Goal: Task Accomplishment & Management: Manage account settings

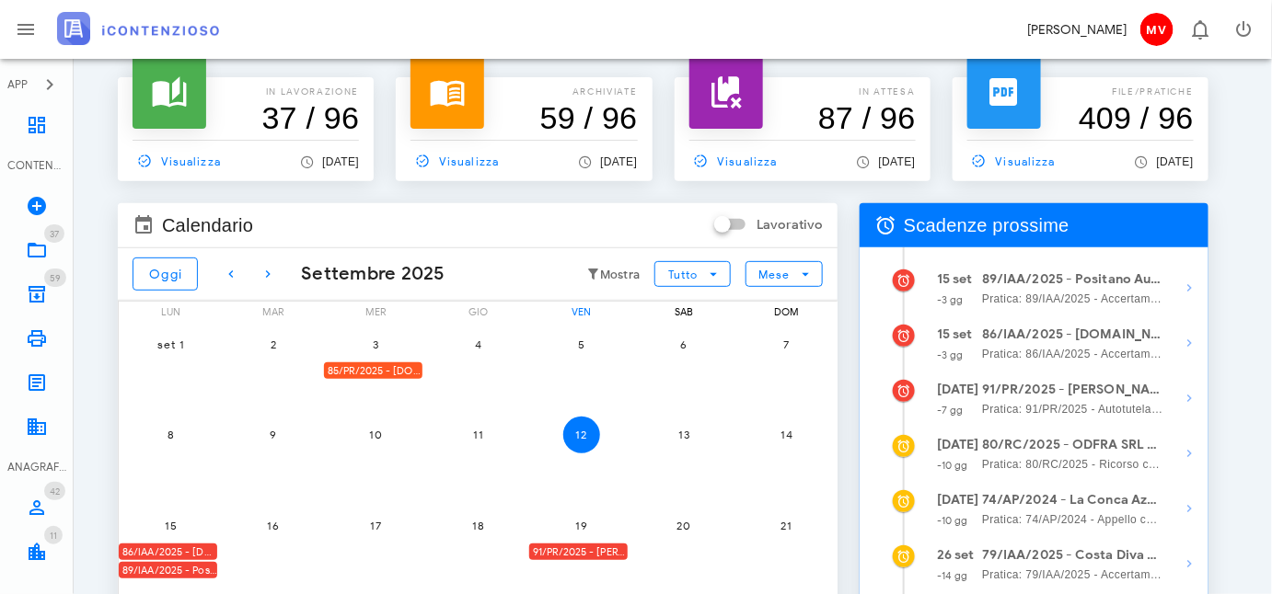
scroll to position [112, 0]
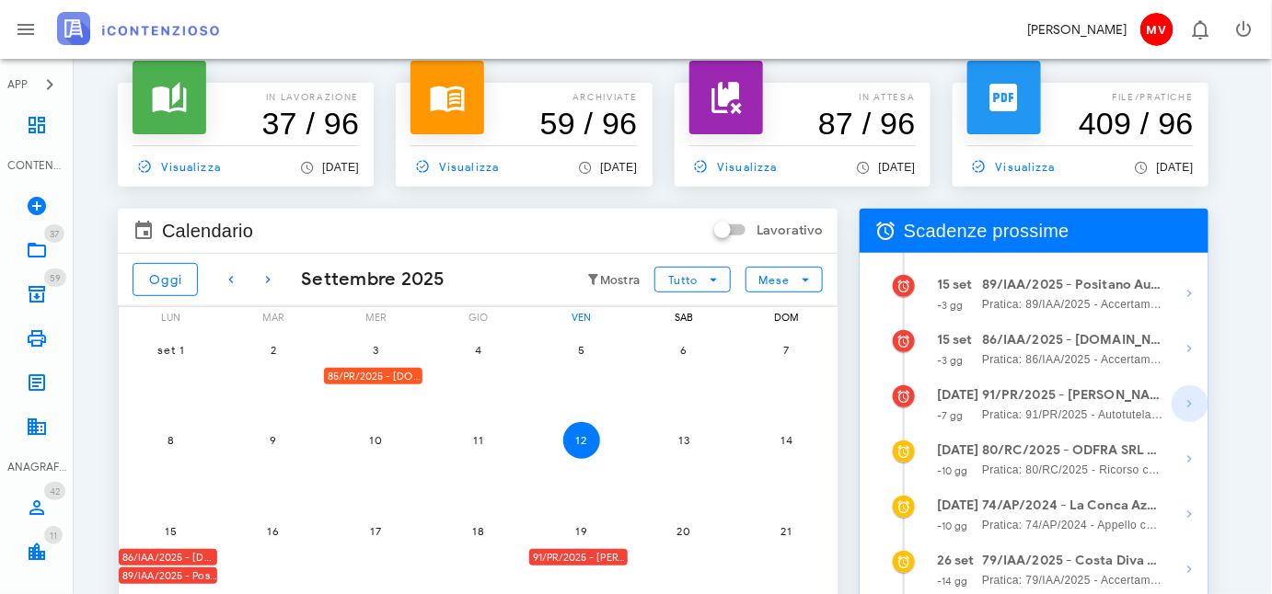
click at [1190, 409] on icon "button" at bounding box center [1190, 404] width 22 height 22
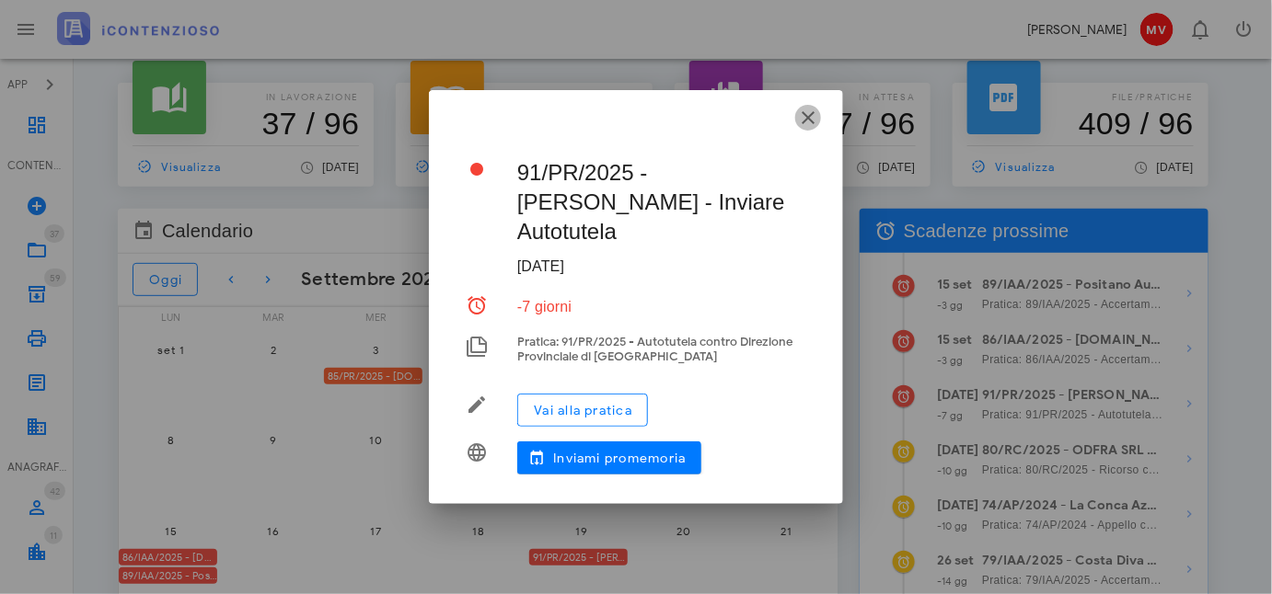
click at [806, 127] on icon "button" at bounding box center [808, 118] width 22 height 22
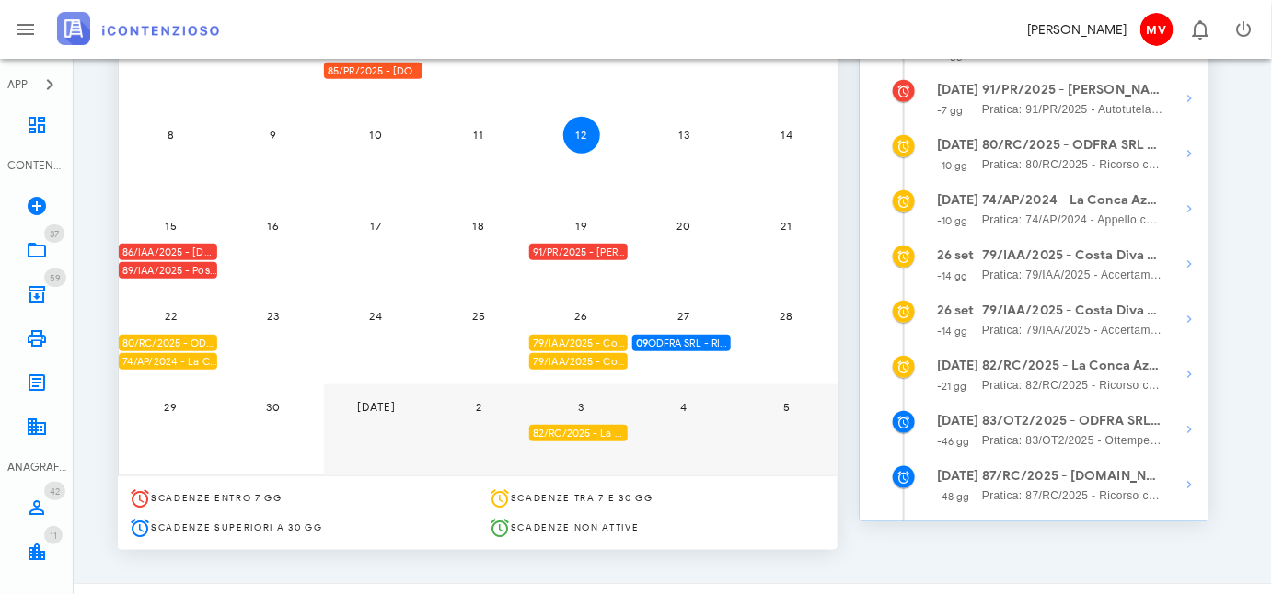
scroll to position [447, 0]
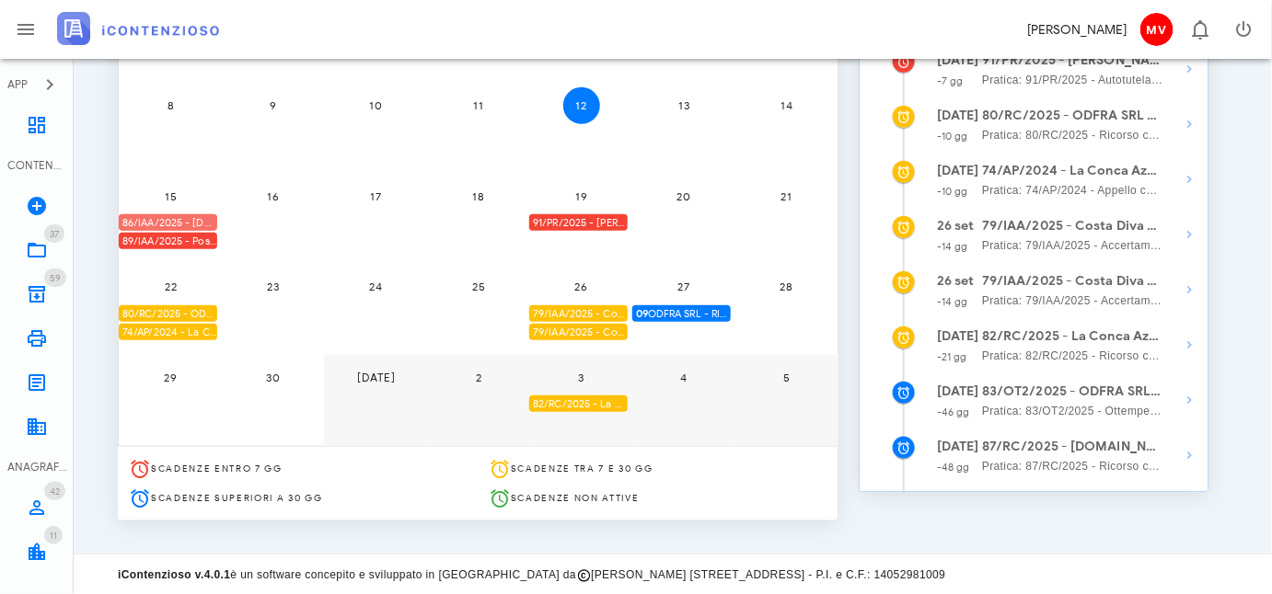
click at [193, 217] on div "86/IAA/2025 - [DOMAIN_NAME] BUILDINGS & SERVICES SRL - Inviare Accertamento con…" at bounding box center [168, 222] width 98 height 17
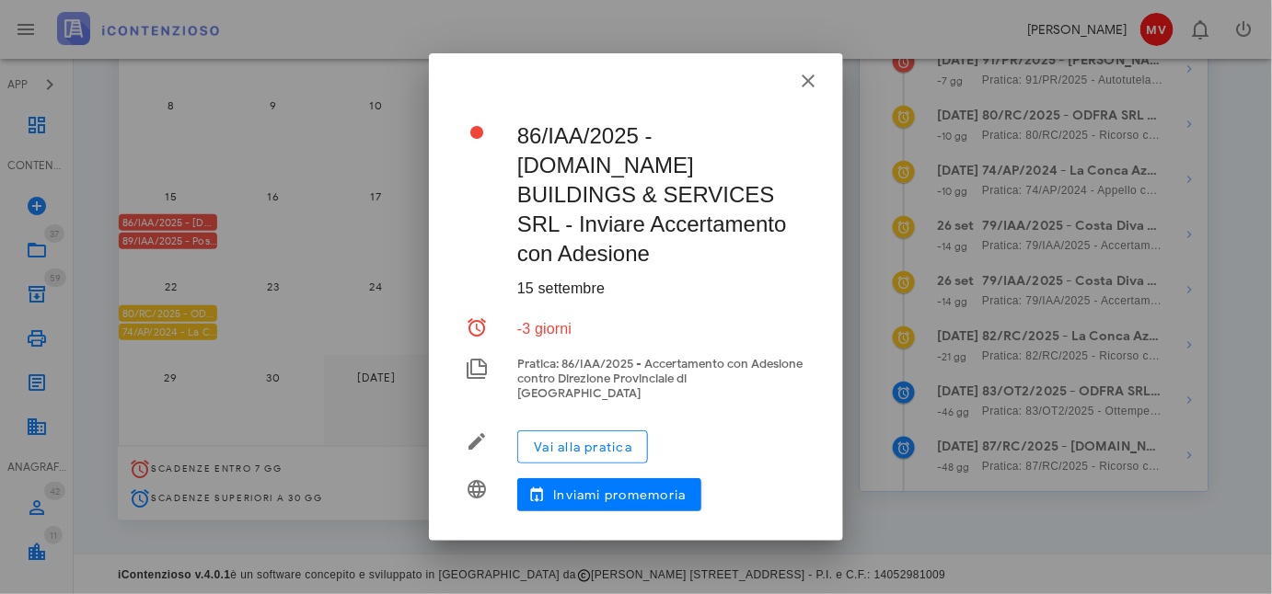
click at [192, 236] on div at bounding box center [636, 297] width 1272 height 594
click at [809, 92] on icon "button" at bounding box center [808, 81] width 22 height 22
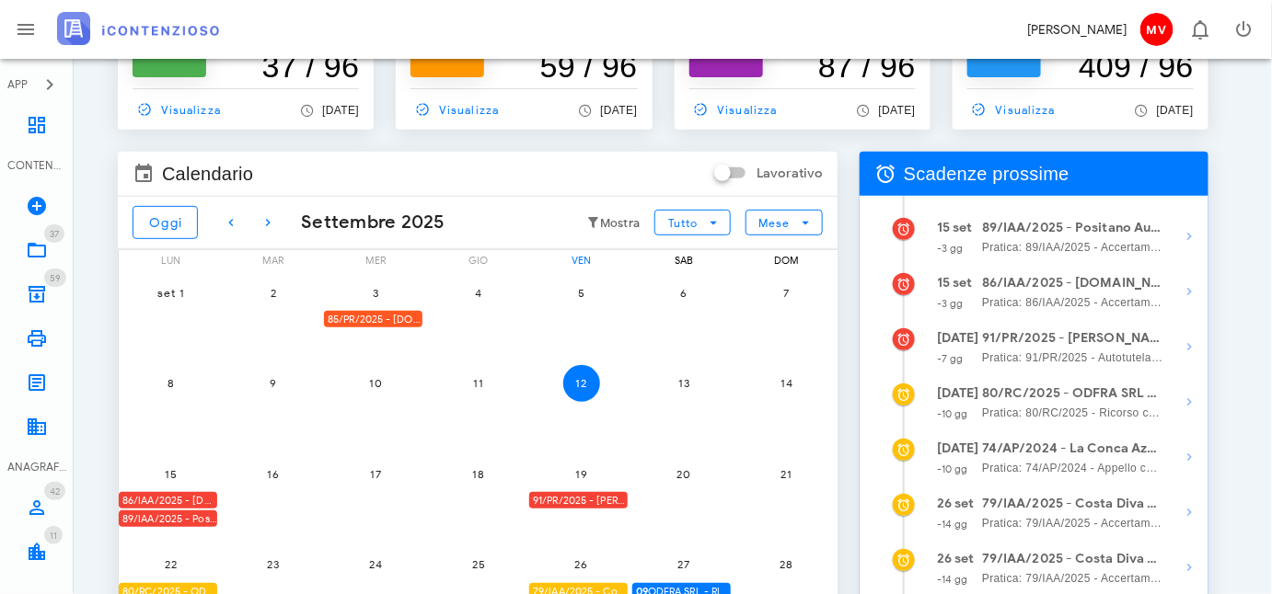
scroll to position [250, 0]
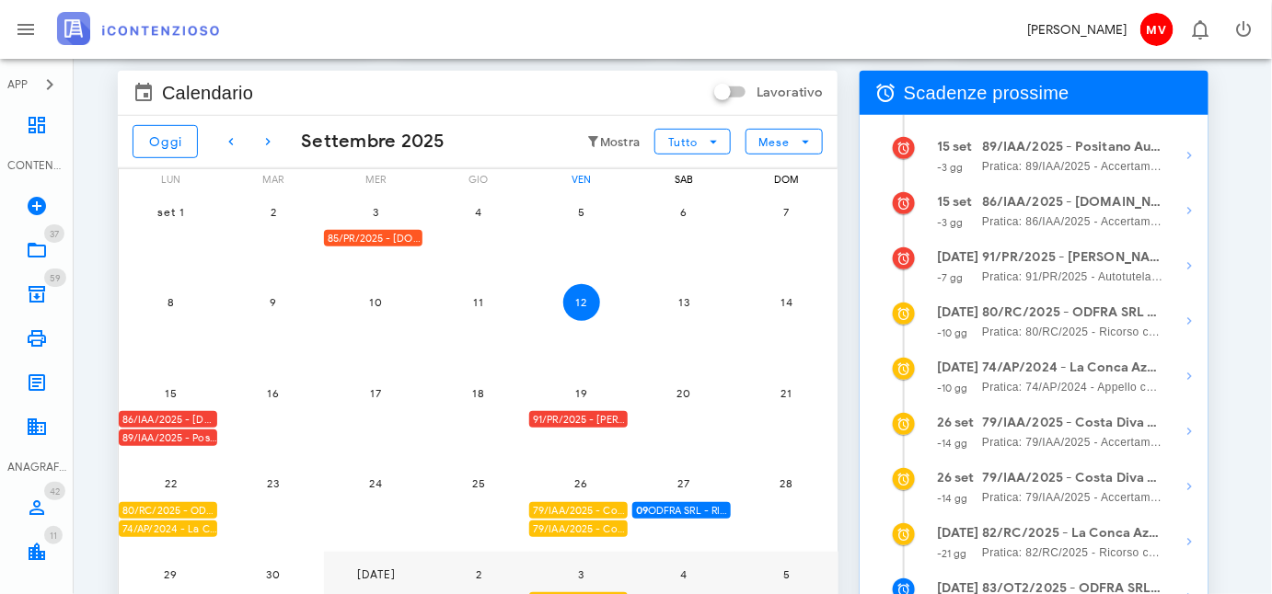
click at [393, 230] on div "85/PR/2025 - FRA.CAM BUILDINGS & SERVICES SRL - Inviare Autotutela" at bounding box center [373, 238] width 98 height 17
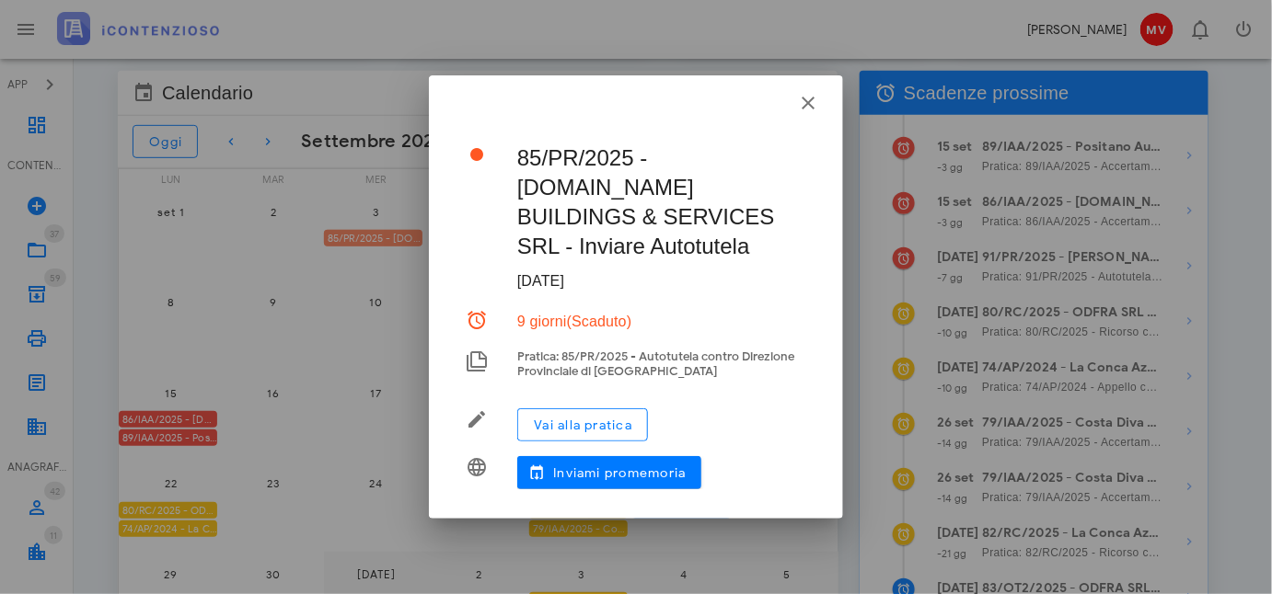
click at [393, 228] on div at bounding box center [636, 297] width 1272 height 594
click at [810, 114] on icon "button" at bounding box center [808, 103] width 22 height 22
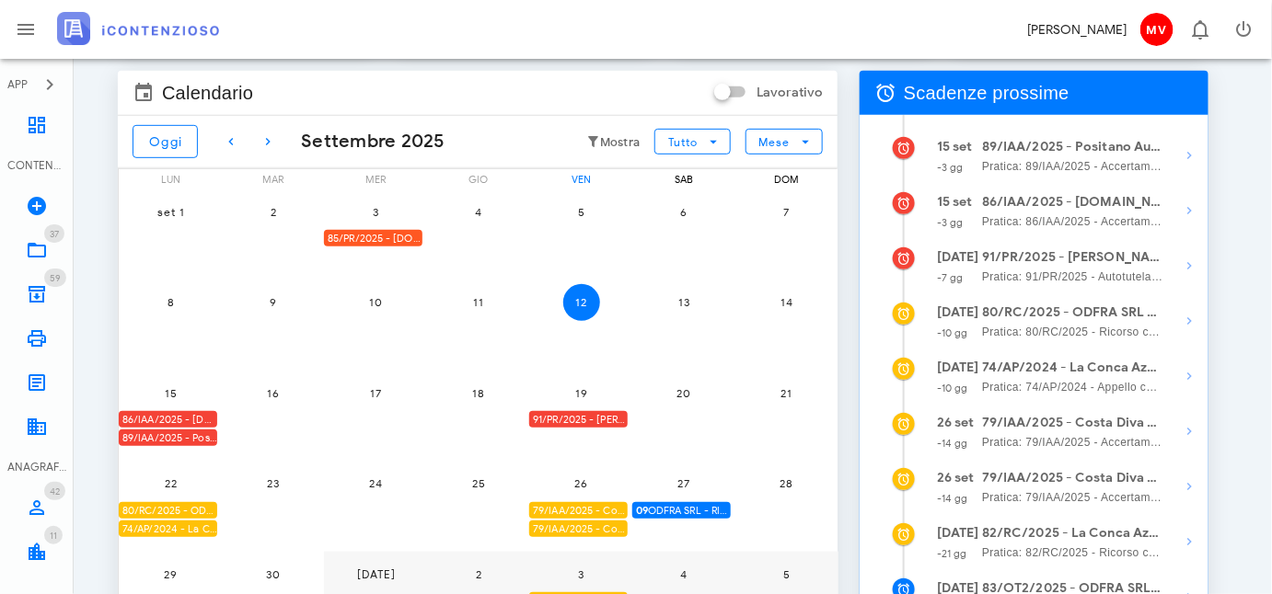
click at [193, 416] on div "86/IAA/2025 - FRA.CAM BUILDINGS & SERVICES SRL - Inviare Accertamento con Adesi…" at bounding box center [168, 419] width 98 height 17
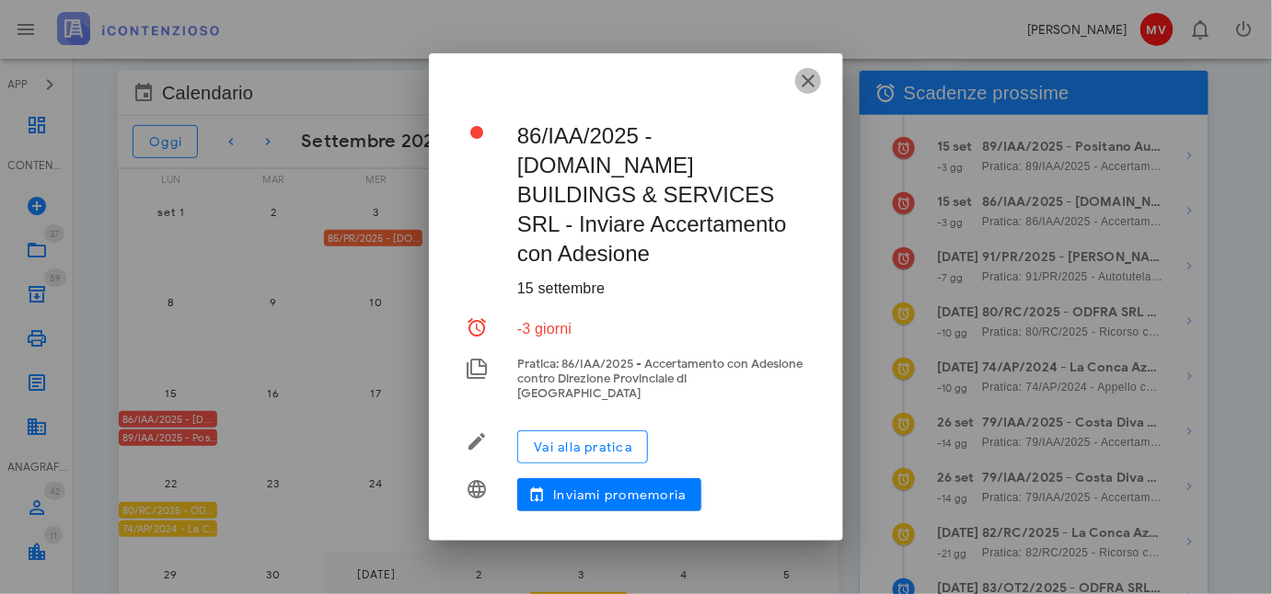
click at [802, 92] on icon "button" at bounding box center [808, 81] width 22 height 22
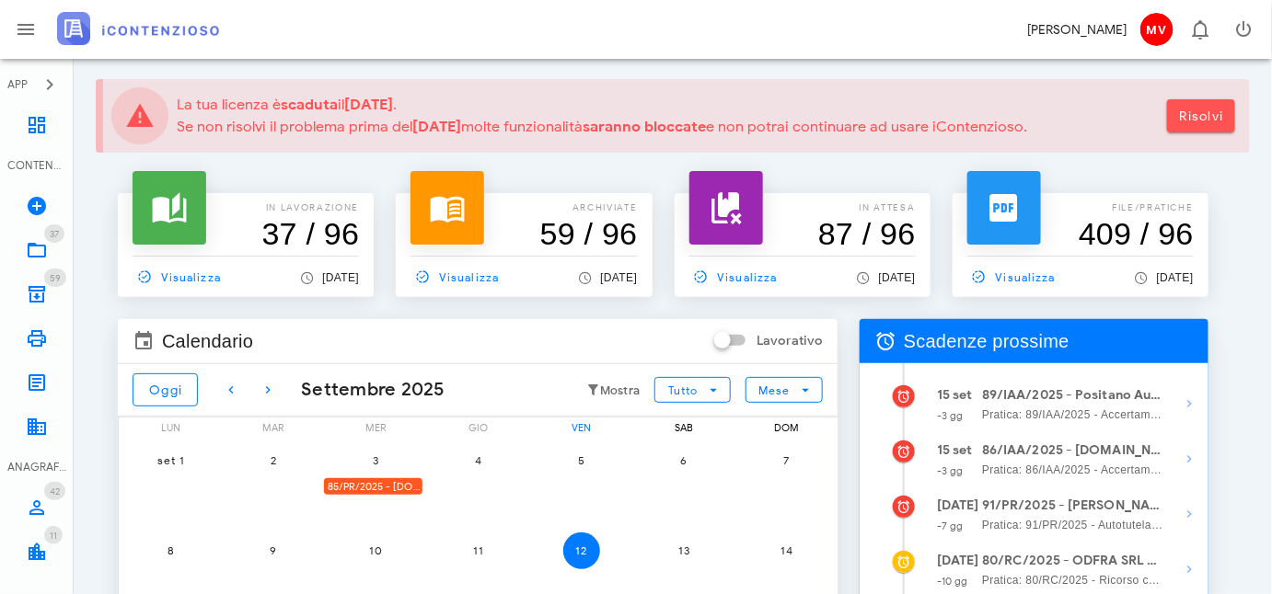
scroll to position [0, 0]
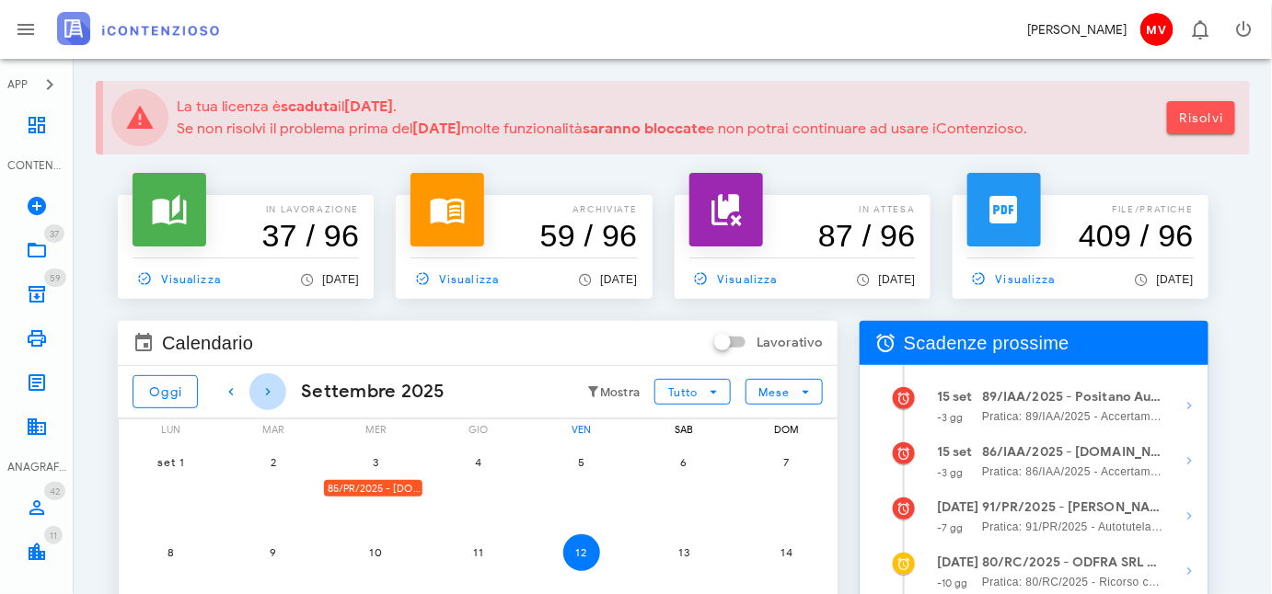
click at [267, 386] on icon "button" at bounding box center [268, 392] width 22 height 22
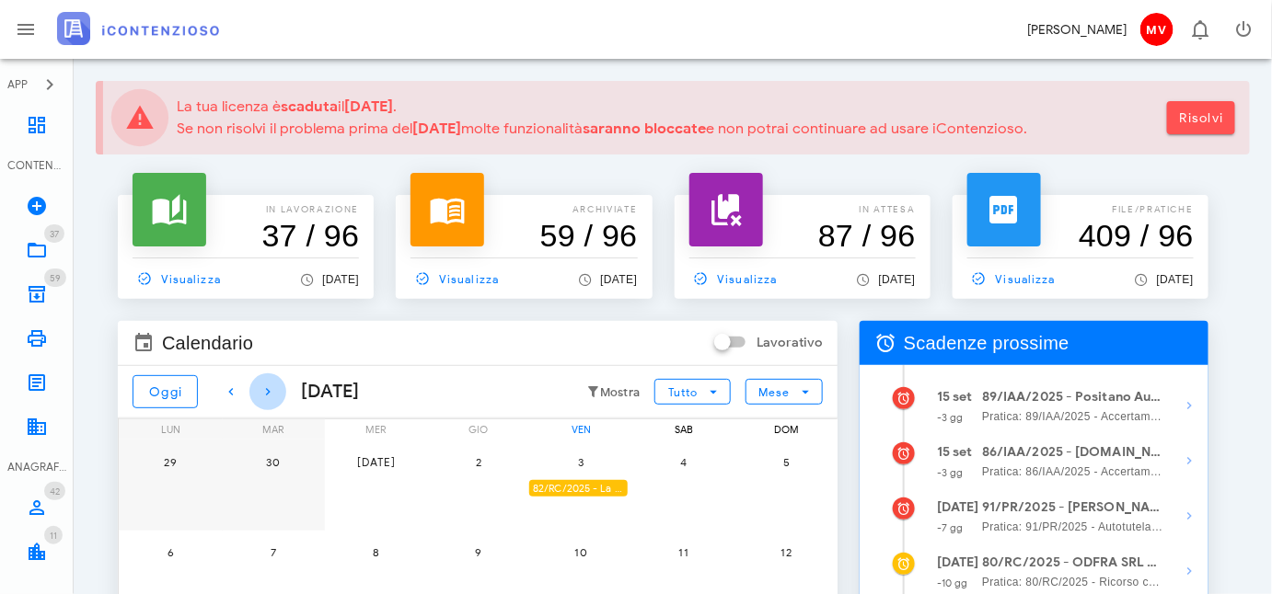
scroll to position [418, 0]
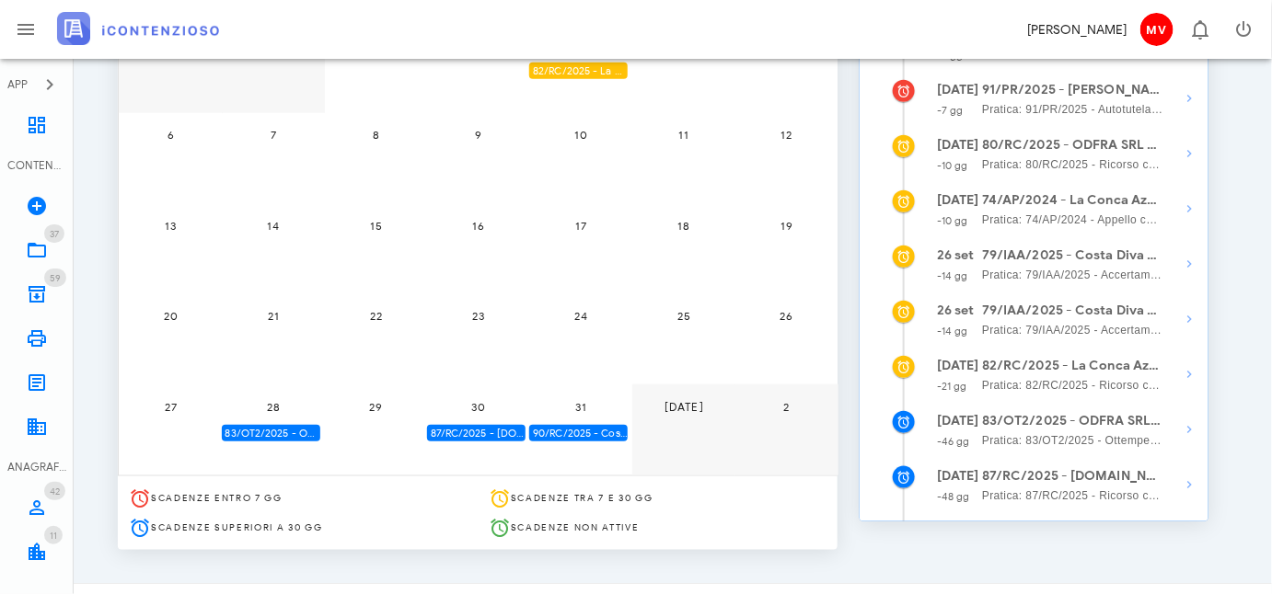
click at [604, 435] on div "90/RC/2025 - Costa Diva Srls - Inviare Ricorso" at bounding box center [578, 433] width 98 height 17
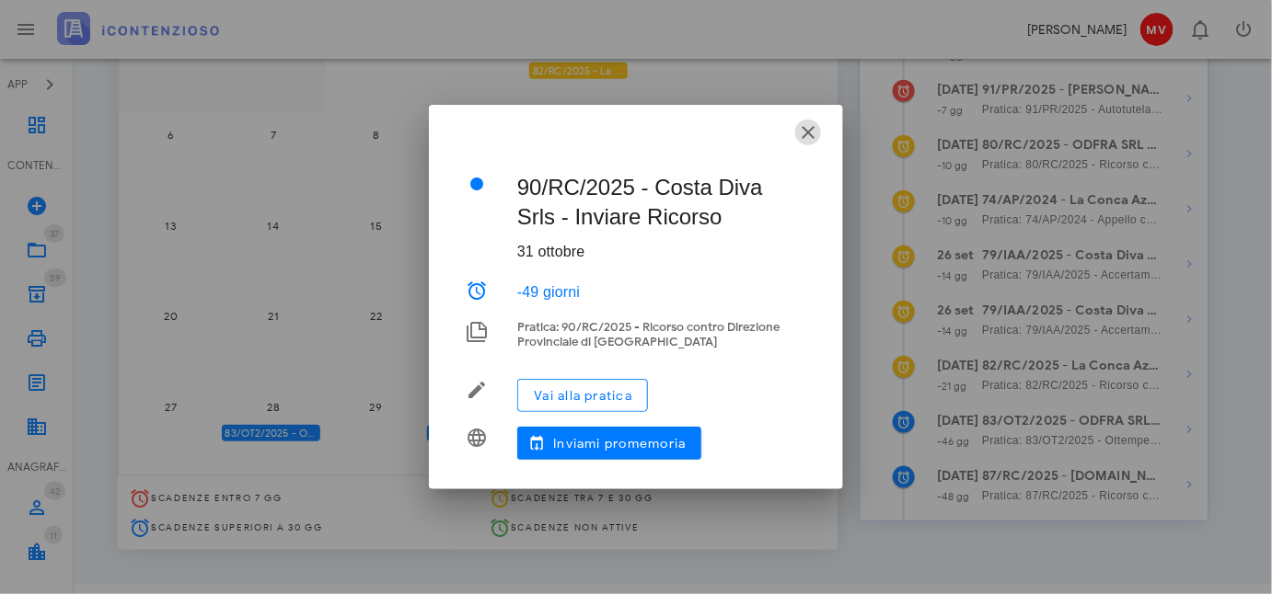
click at [804, 132] on icon "button" at bounding box center [808, 132] width 22 height 22
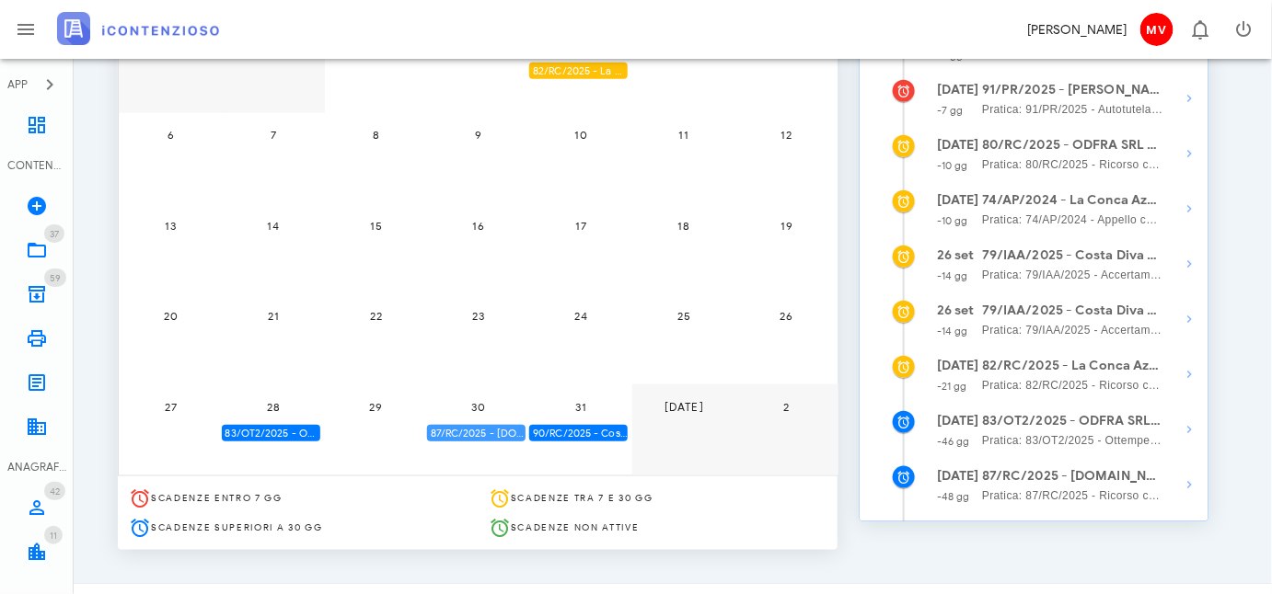
click at [489, 429] on div "87/RC/2025 - [DOMAIN_NAME] BUILDINGS & SERVICES SRL - Inviare Ricorso" at bounding box center [476, 433] width 98 height 17
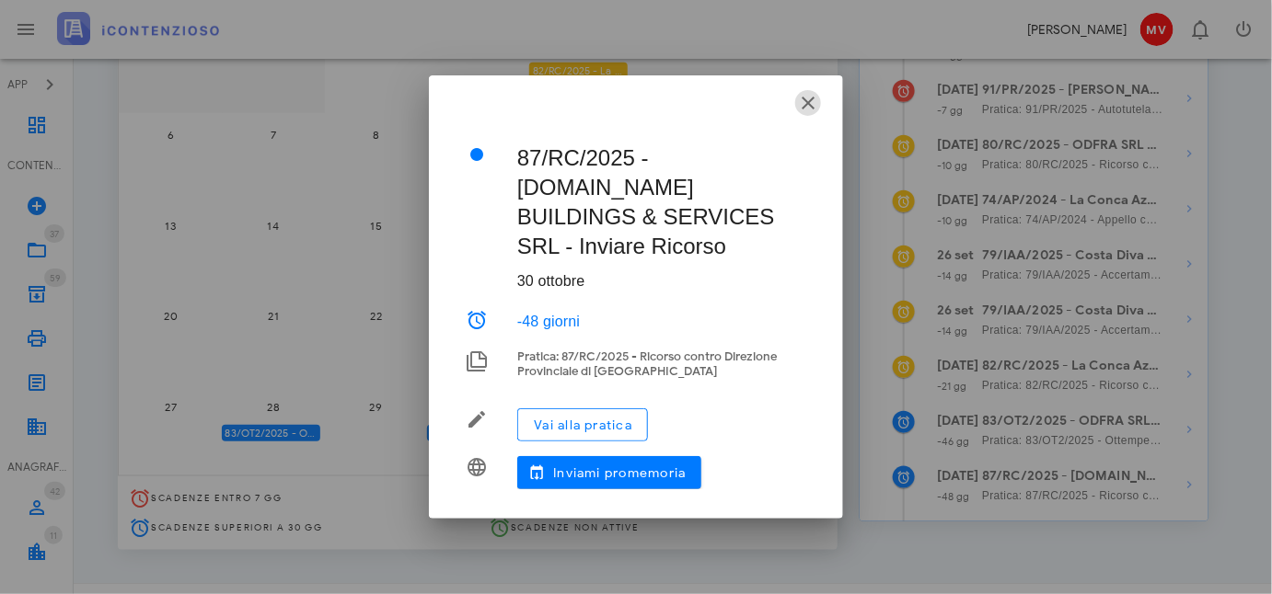
click at [811, 114] on icon "button" at bounding box center [808, 103] width 22 height 22
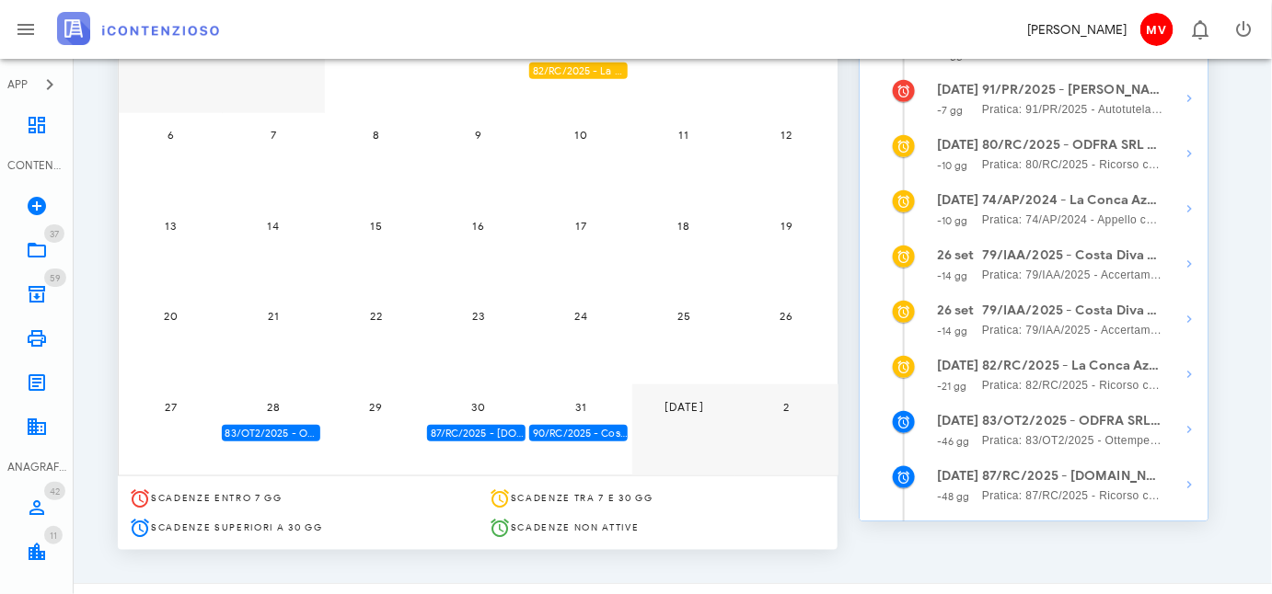
click at [282, 426] on div "83/OT2/2025 - ODFRA SRL - Depositare i documenti processuali" at bounding box center [271, 433] width 98 height 17
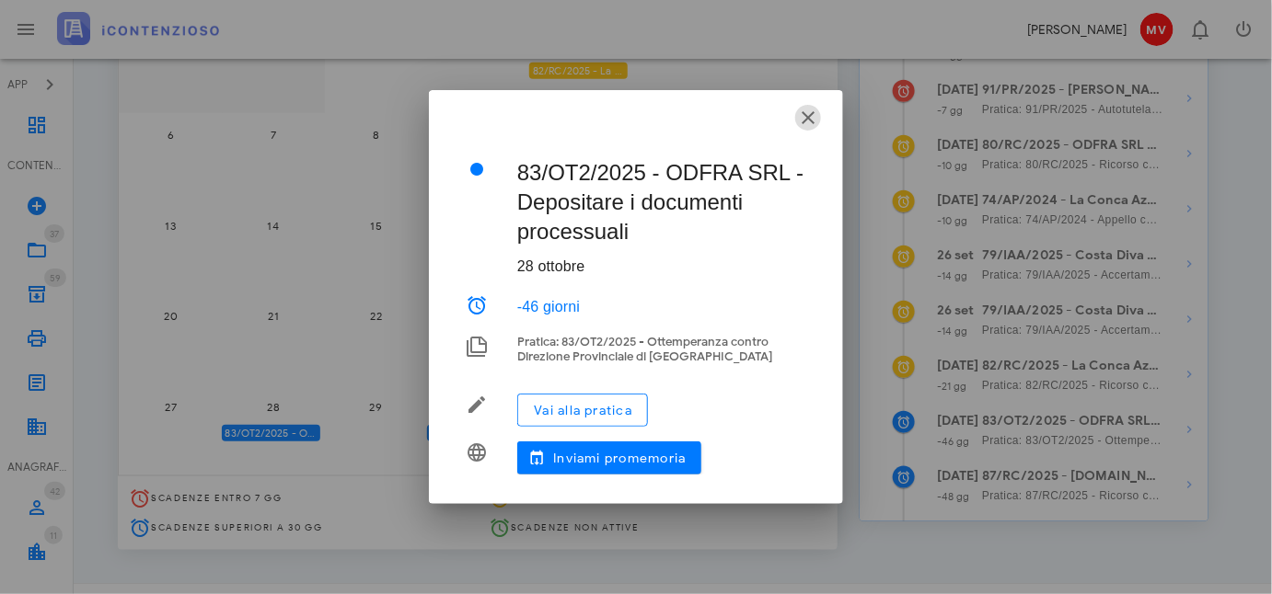
click at [810, 117] on icon "button" at bounding box center [808, 118] width 22 height 22
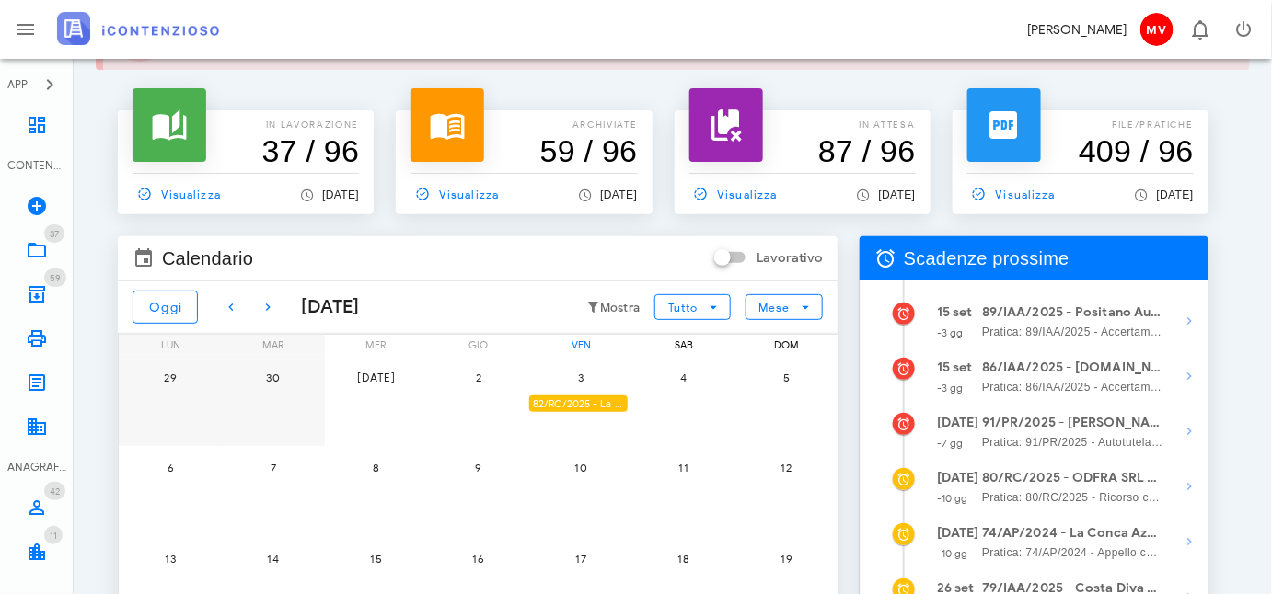
scroll to position [83, 0]
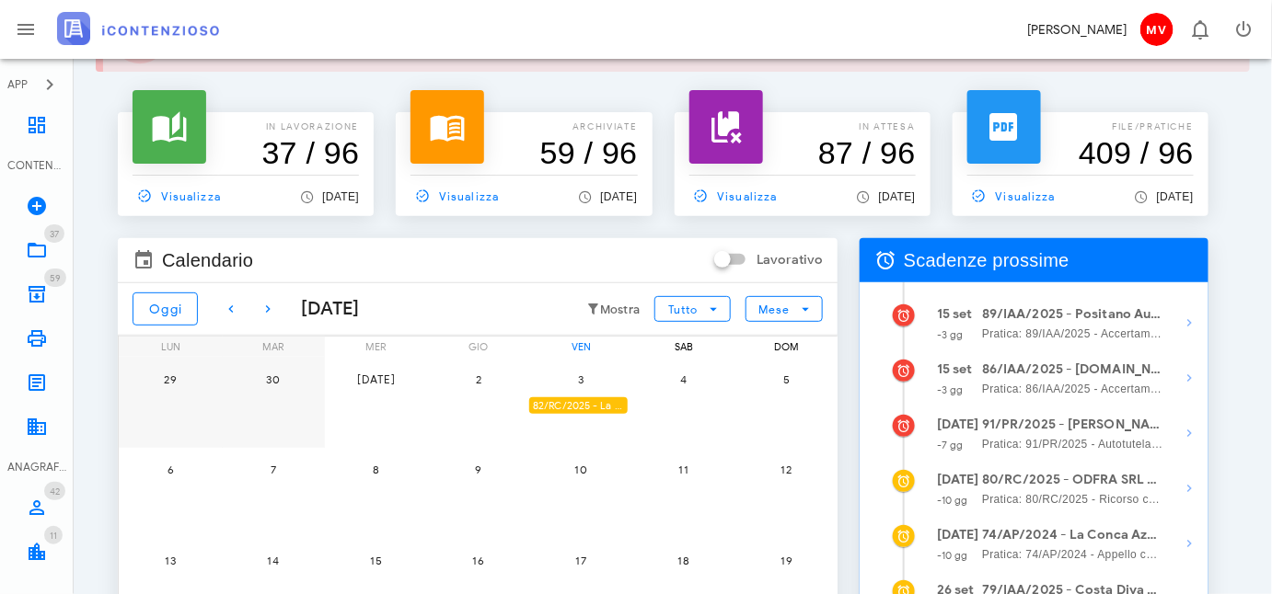
click at [571, 400] on div "82/RC/2025 - La Conca Azzurra S.r.l. - Inviare Ricorso" at bounding box center [578, 405] width 98 height 17
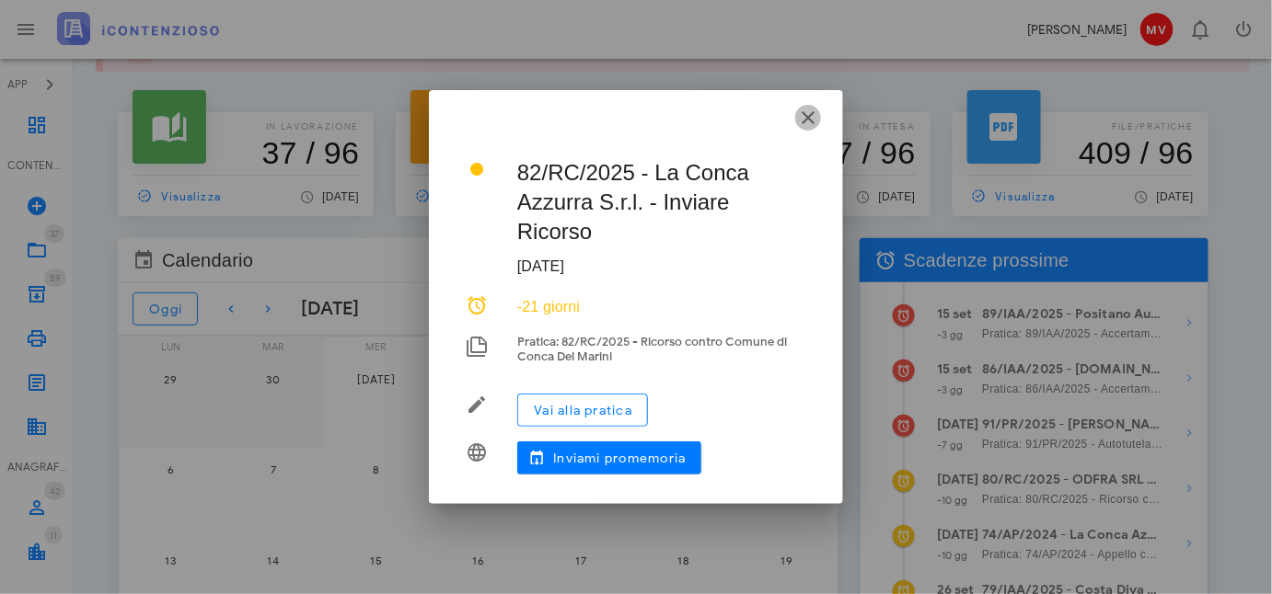
click at [815, 114] on icon "button" at bounding box center [808, 118] width 22 height 22
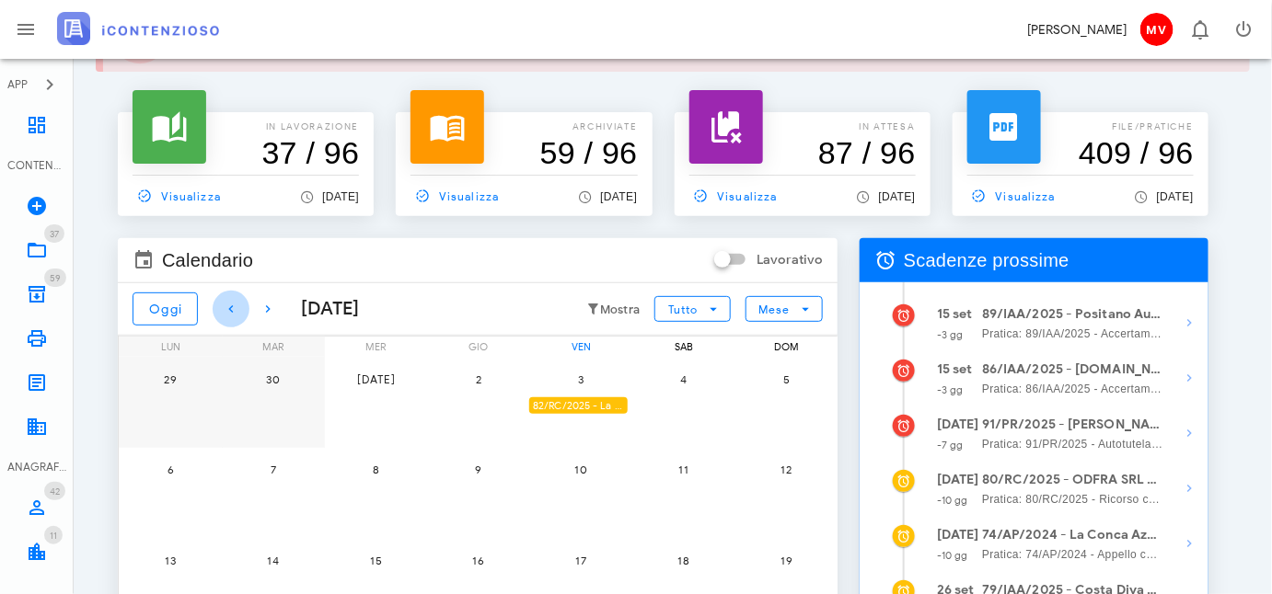
click at [228, 305] on icon "button" at bounding box center [231, 309] width 22 height 22
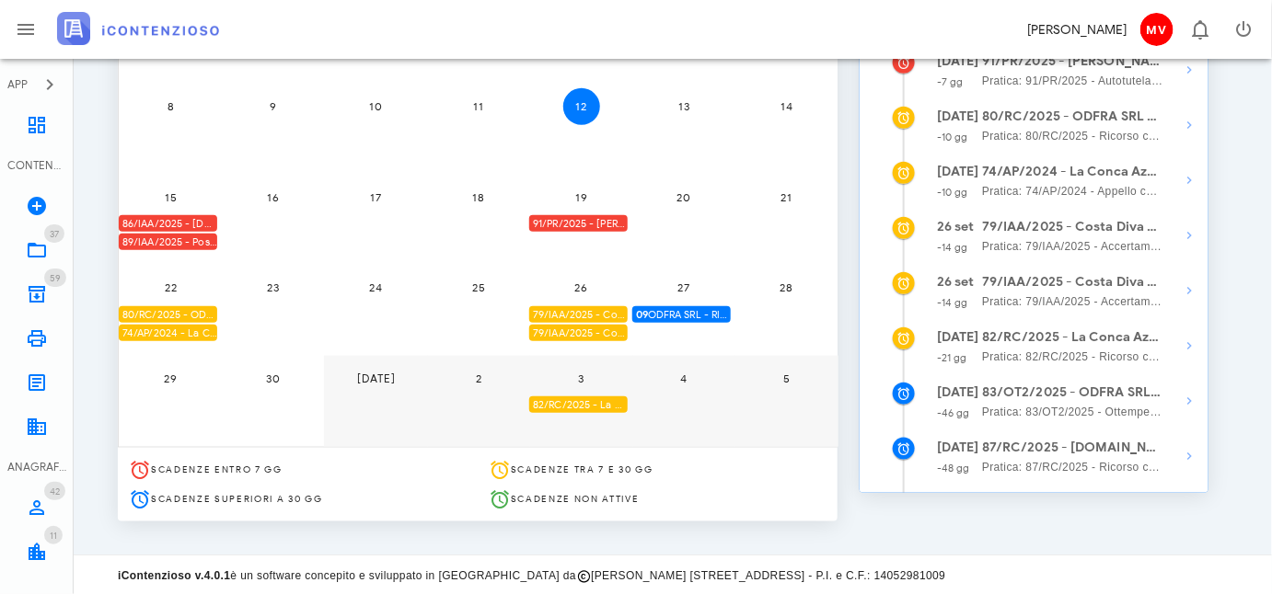
scroll to position [447, 0]
click at [689, 307] on span "09 ODFRA SRL - RIASSUNZIONE ORDINANZA CASSAZIONE IN APPELLO IVA 2006" at bounding box center [683, 313] width 95 height 17
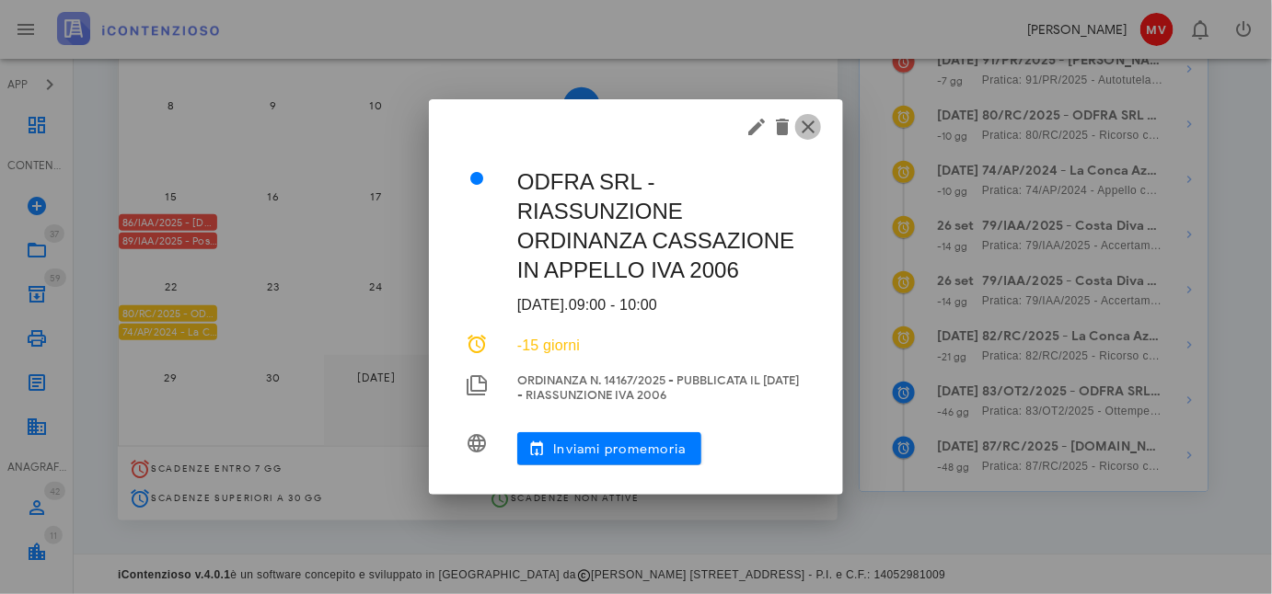
click at [811, 132] on icon "button" at bounding box center [808, 127] width 22 height 22
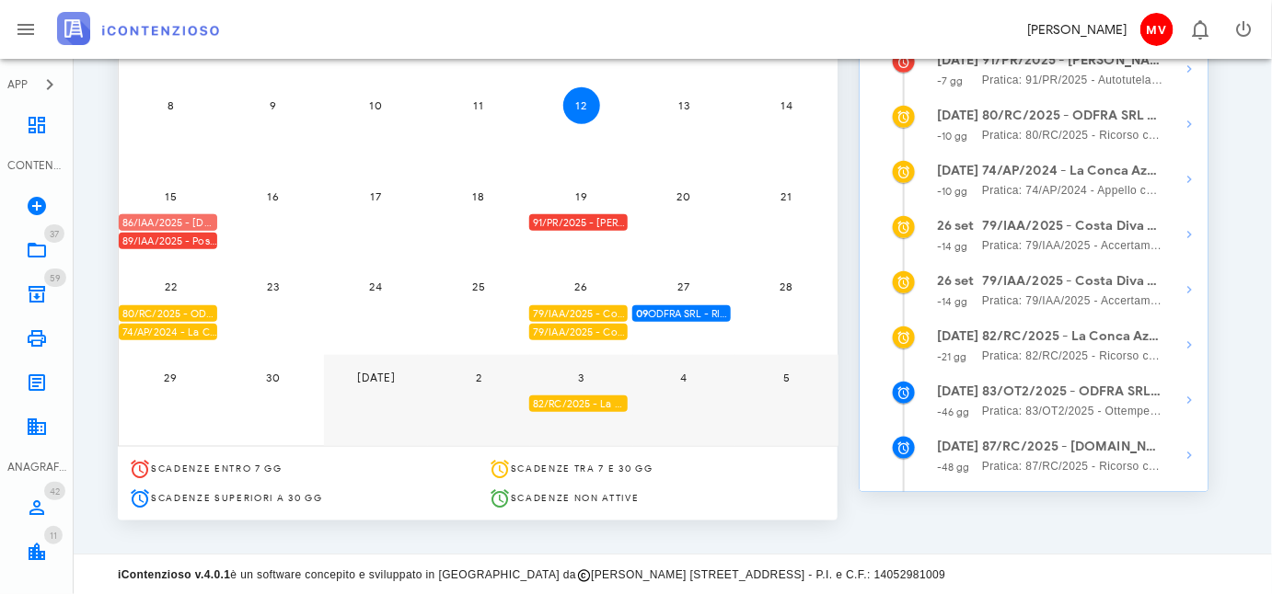
click at [172, 214] on div "86/IAA/2025 - [DOMAIN_NAME] BUILDINGS & SERVICES SRL - Inviare Accertamento con…" at bounding box center [168, 222] width 98 height 17
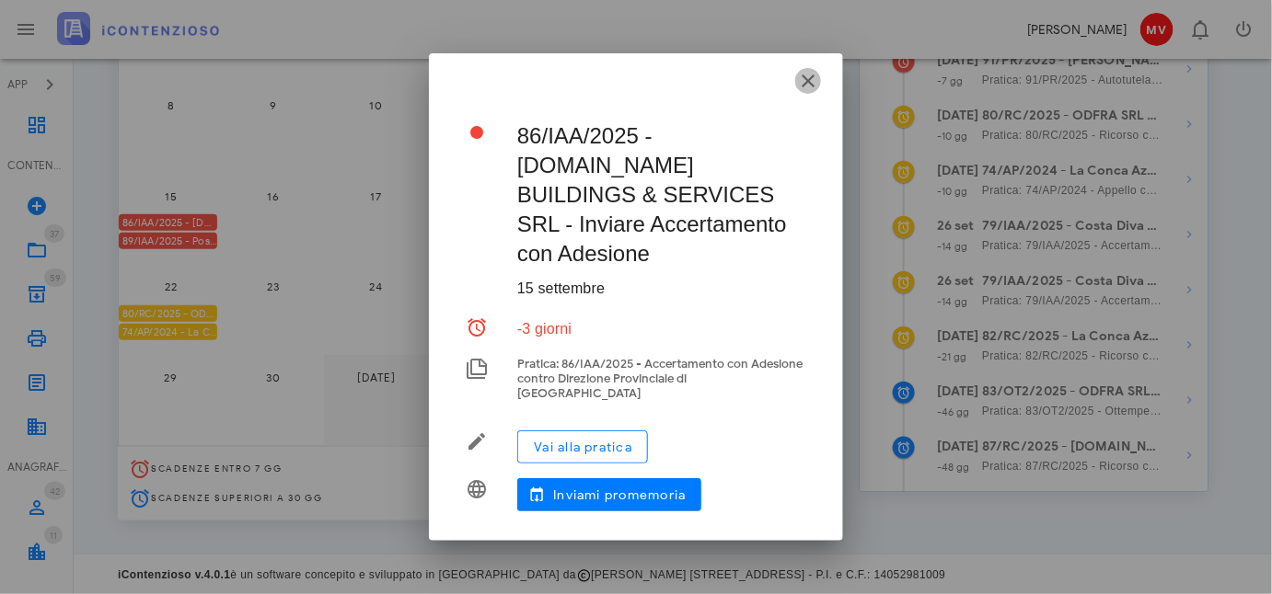
click at [809, 92] on icon "button" at bounding box center [808, 81] width 22 height 22
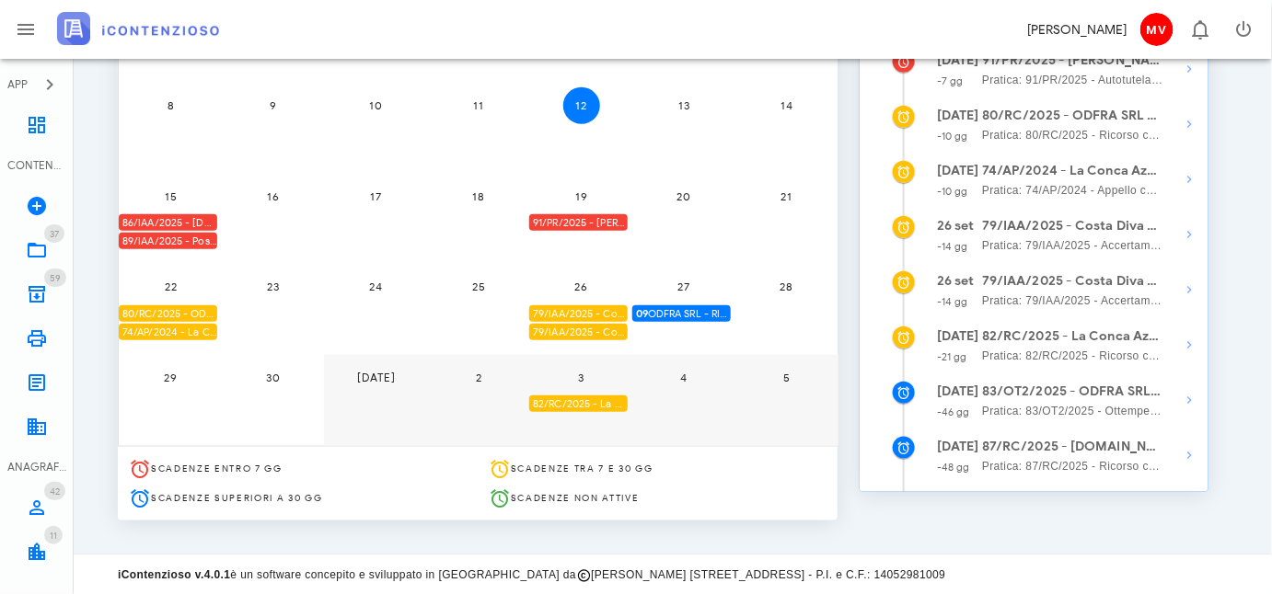
click at [201, 239] on div "89/IAA/2025 - Positano Autonoleggio Cooperativa a.r.l. - Inviare Accertamento c…" at bounding box center [168, 241] width 98 height 17
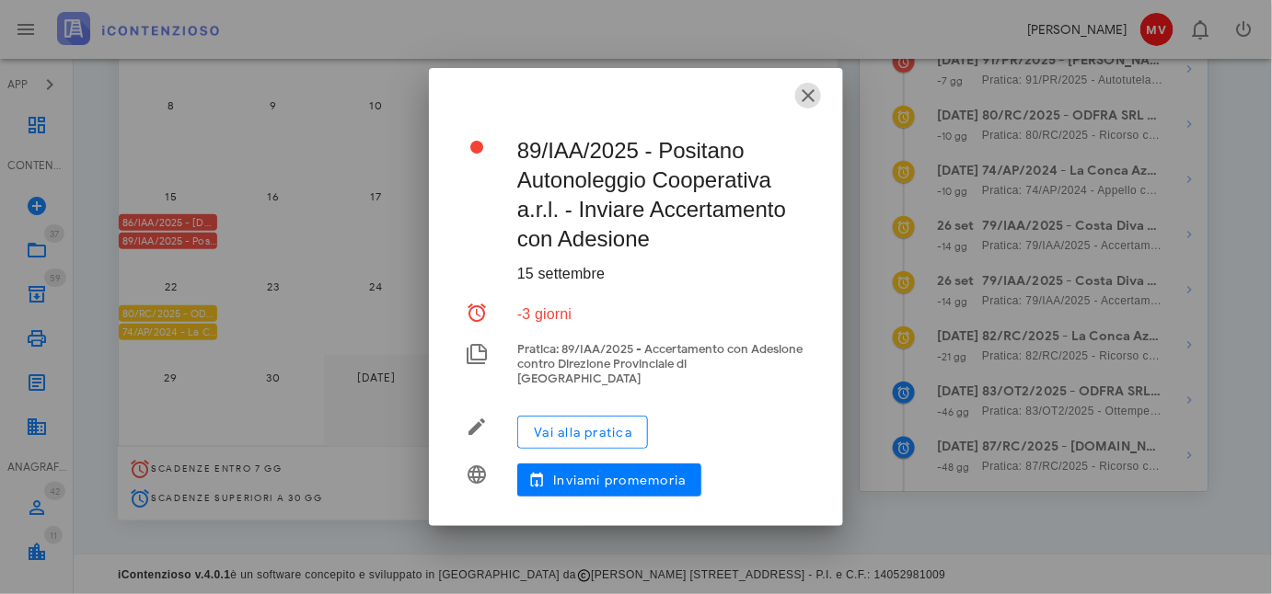
click at [802, 98] on icon "button" at bounding box center [808, 96] width 22 height 22
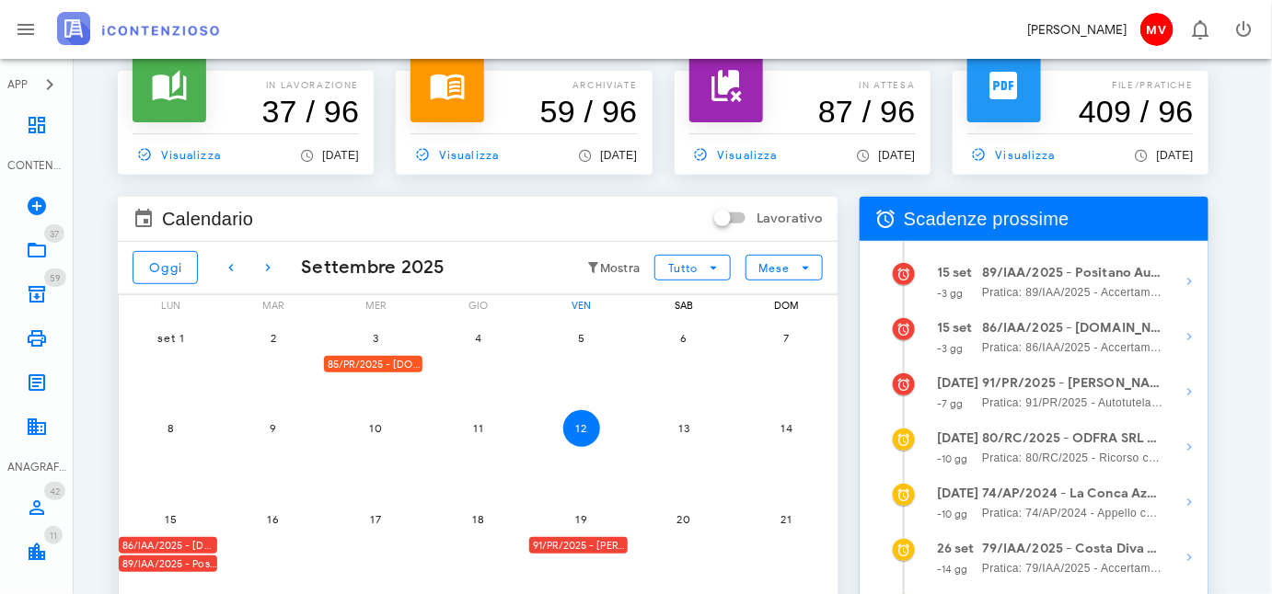
scroll to position [112, 0]
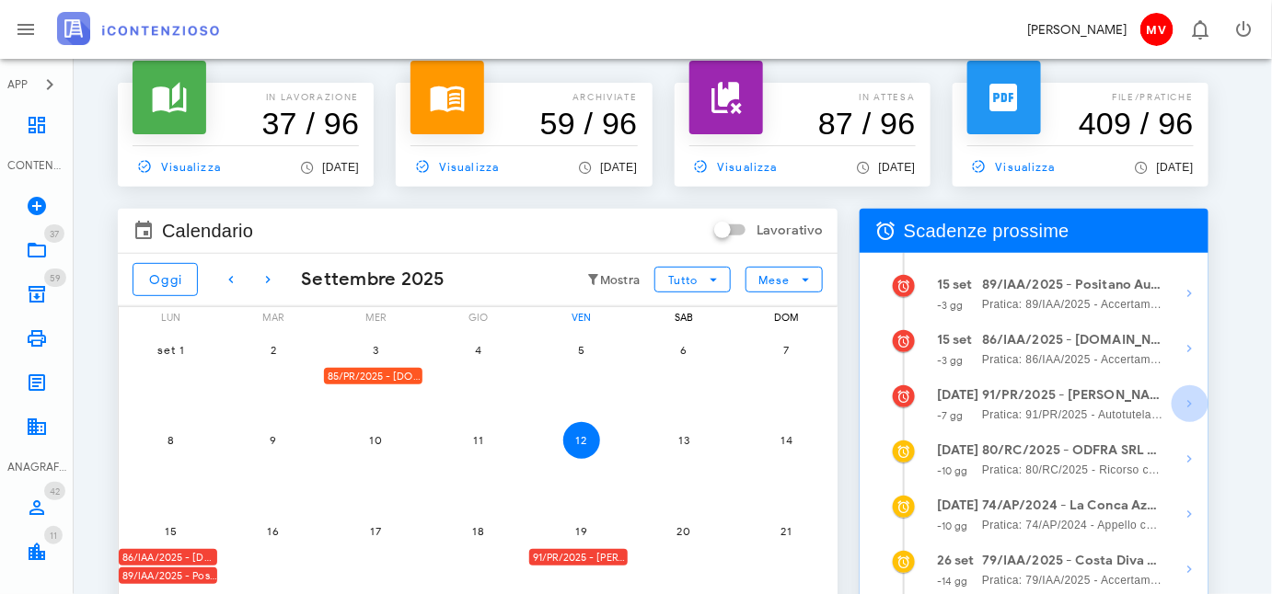
click at [1188, 399] on icon "button" at bounding box center [1190, 404] width 22 height 22
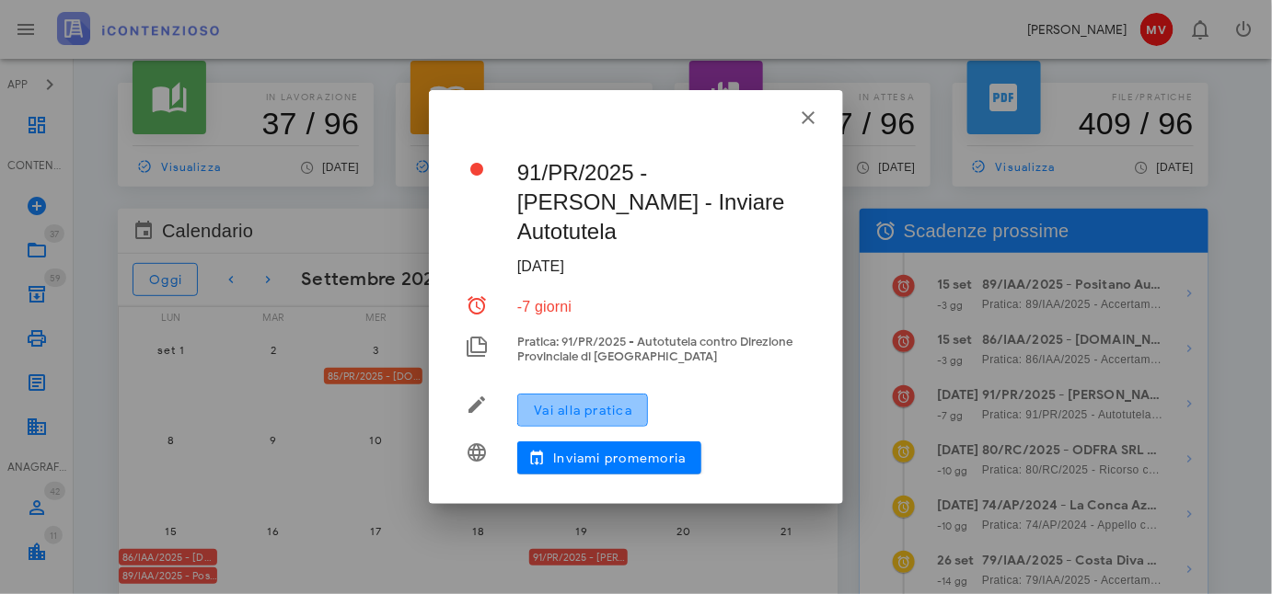
click at [591, 403] on span "Vai alla pratica" at bounding box center [582, 411] width 99 height 16
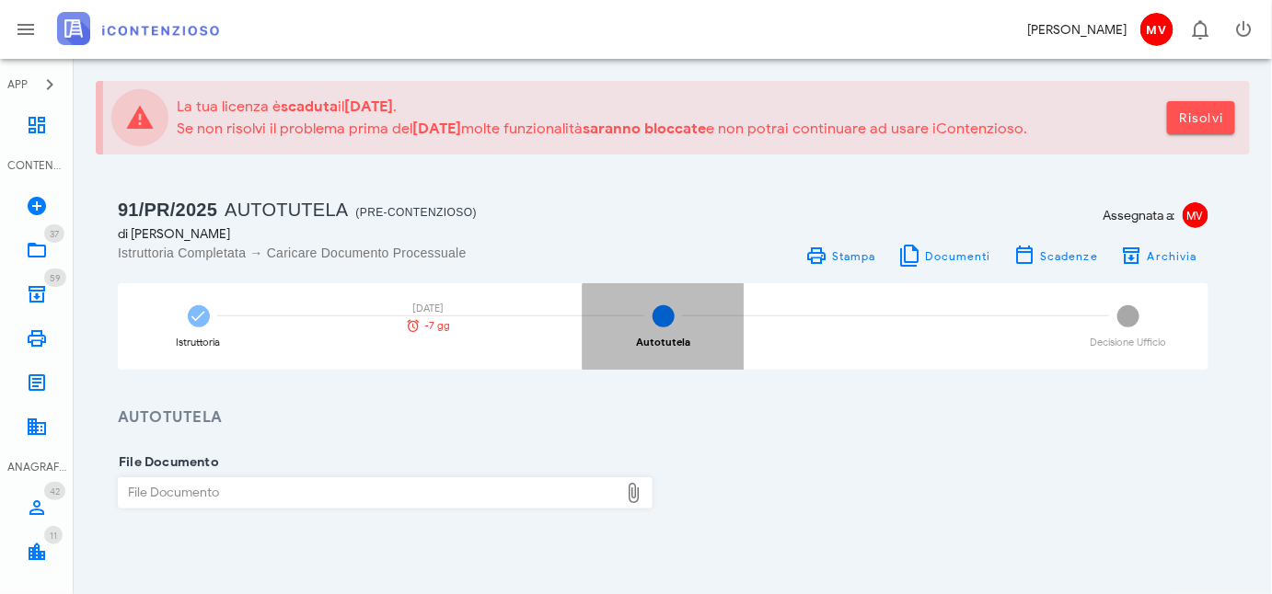
click at [667, 314] on span "2" at bounding box center [663, 316] width 22 height 22
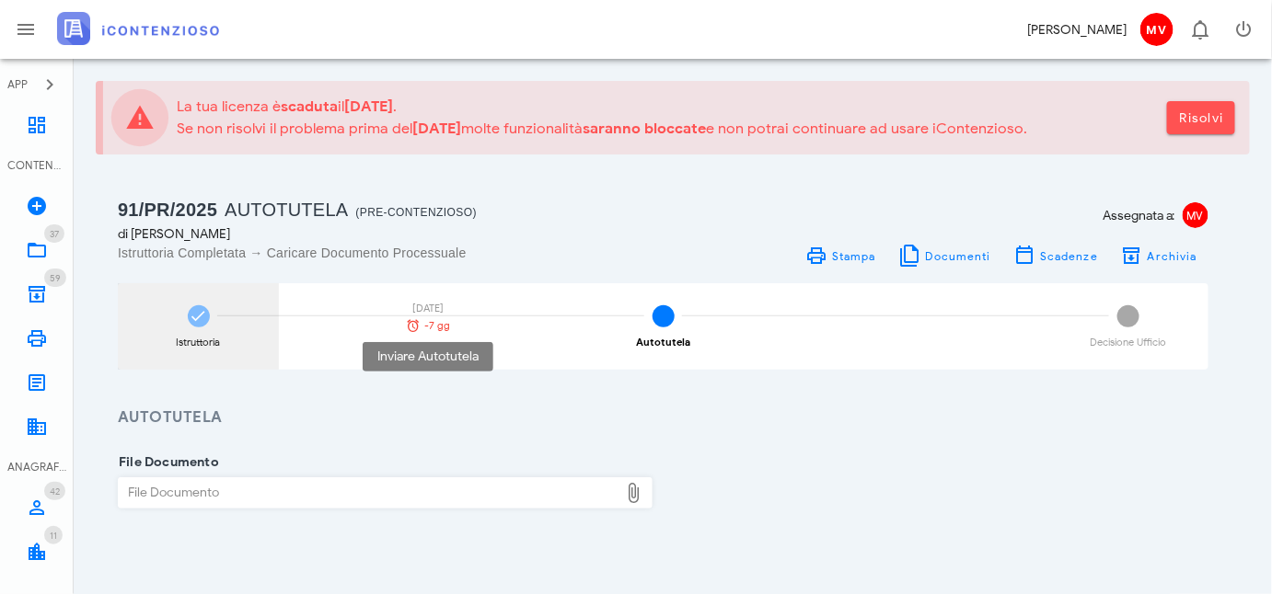
click at [429, 316] on div "19/09/2025 -7 gg" at bounding box center [428, 318] width 64 height 29
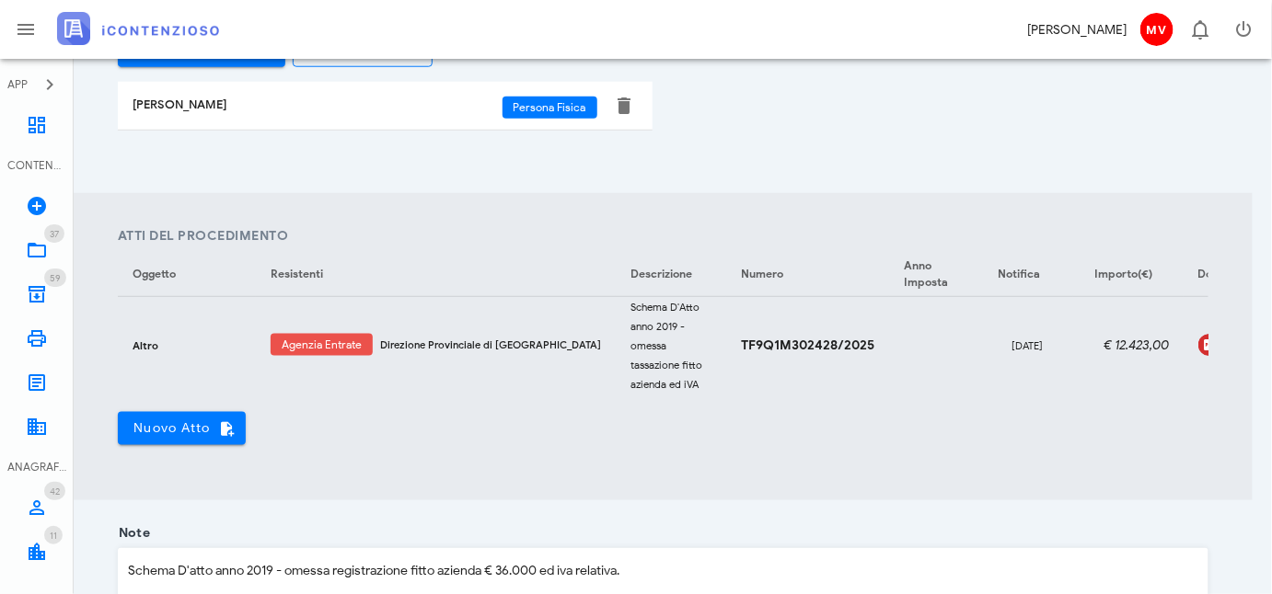
scroll to position [585, 0]
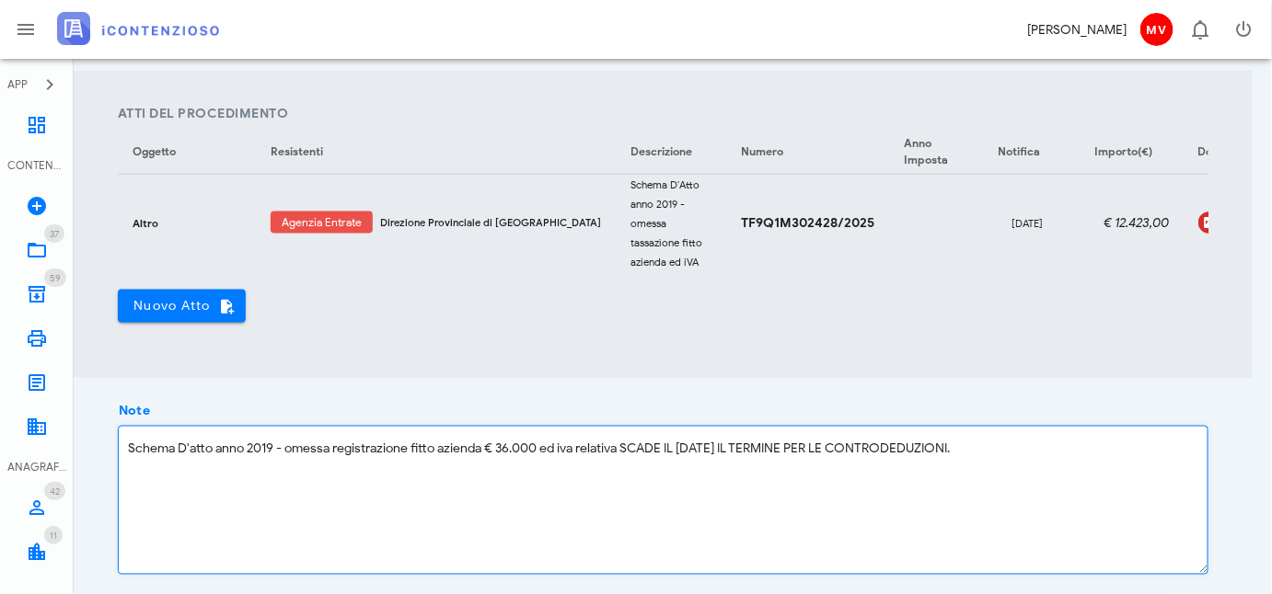
scroll to position [868, 0]
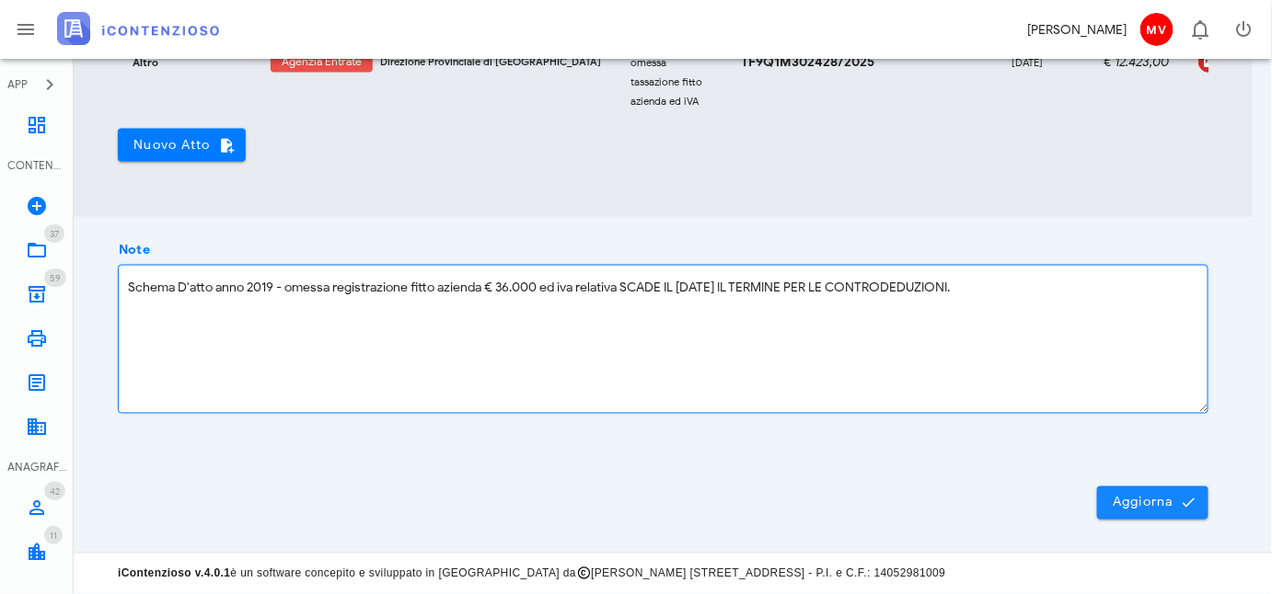
type textarea "Schema D'atto anno 2019 - omessa registrazione fitto azienda € 36.000 ed iva re…"
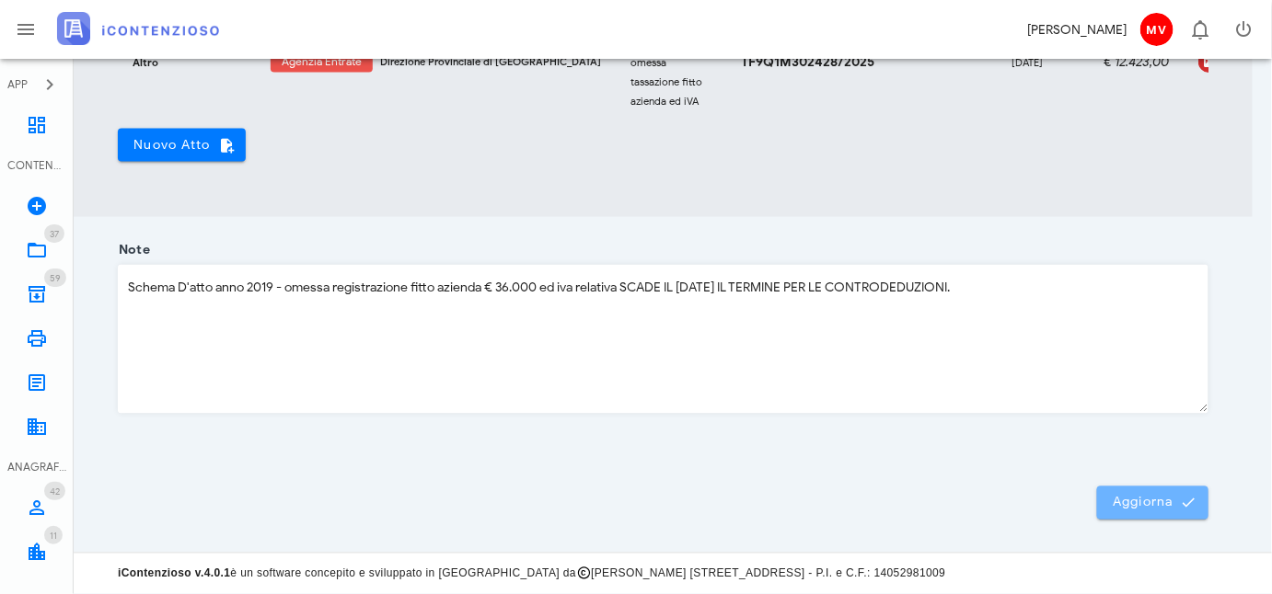
click at [1148, 505] on span "Aggiorna" at bounding box center [1152, 503] width 82 height 17
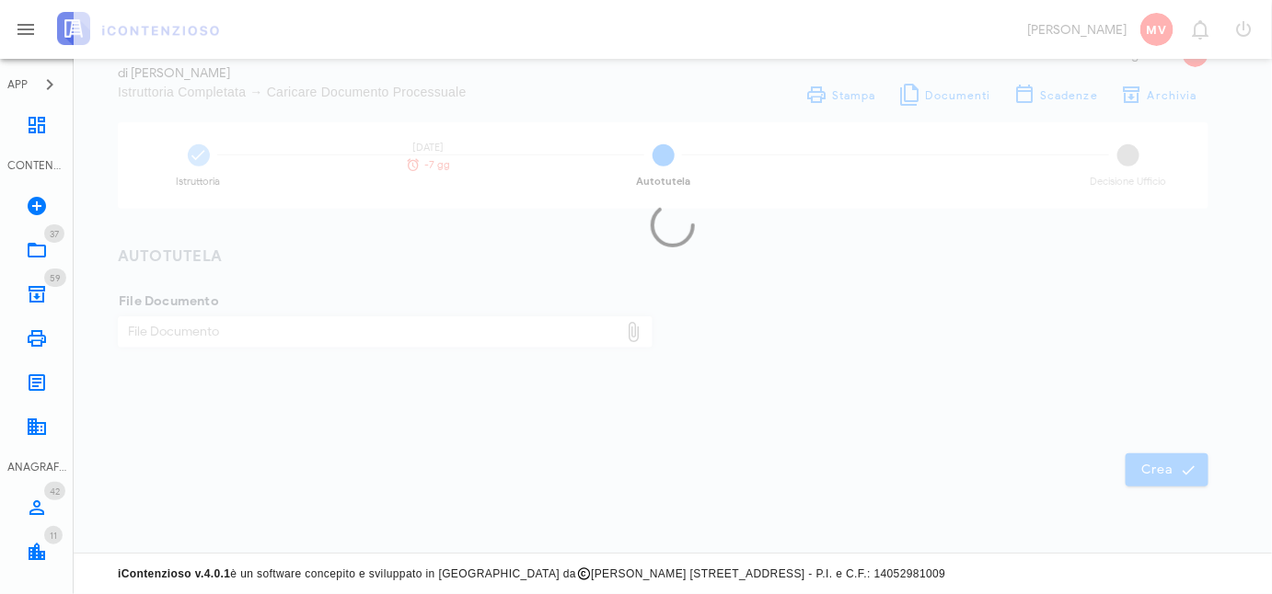
scroll to position [159, 0]
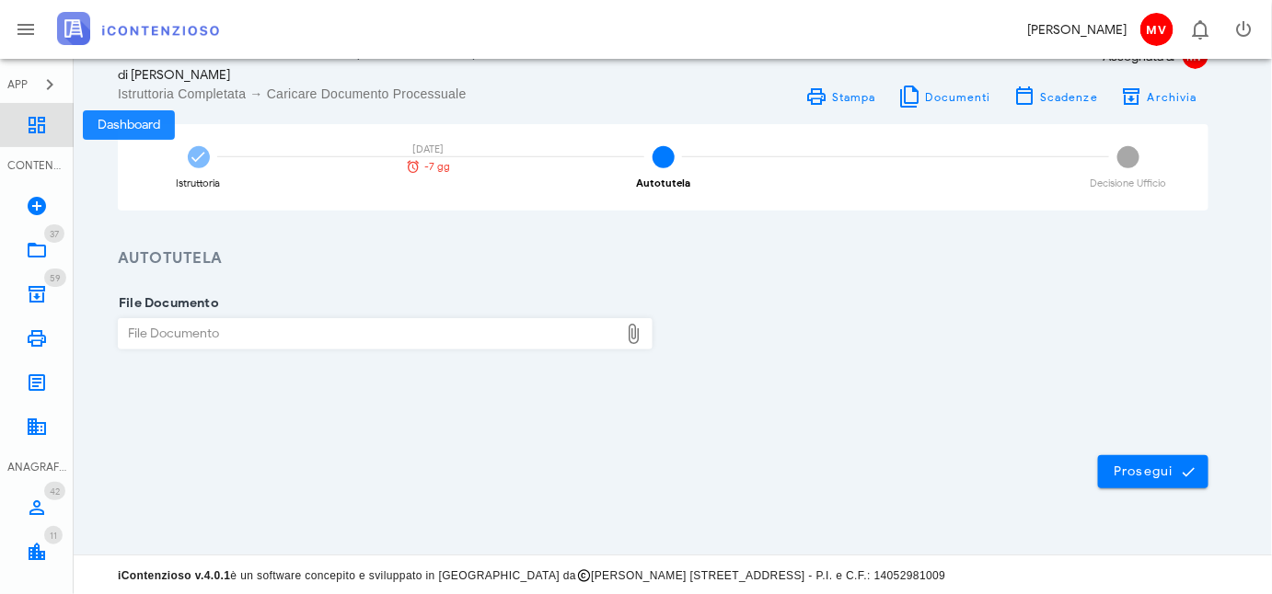
click at [37, 122] on icon at bounding box center [37, 125] width 22 height 22
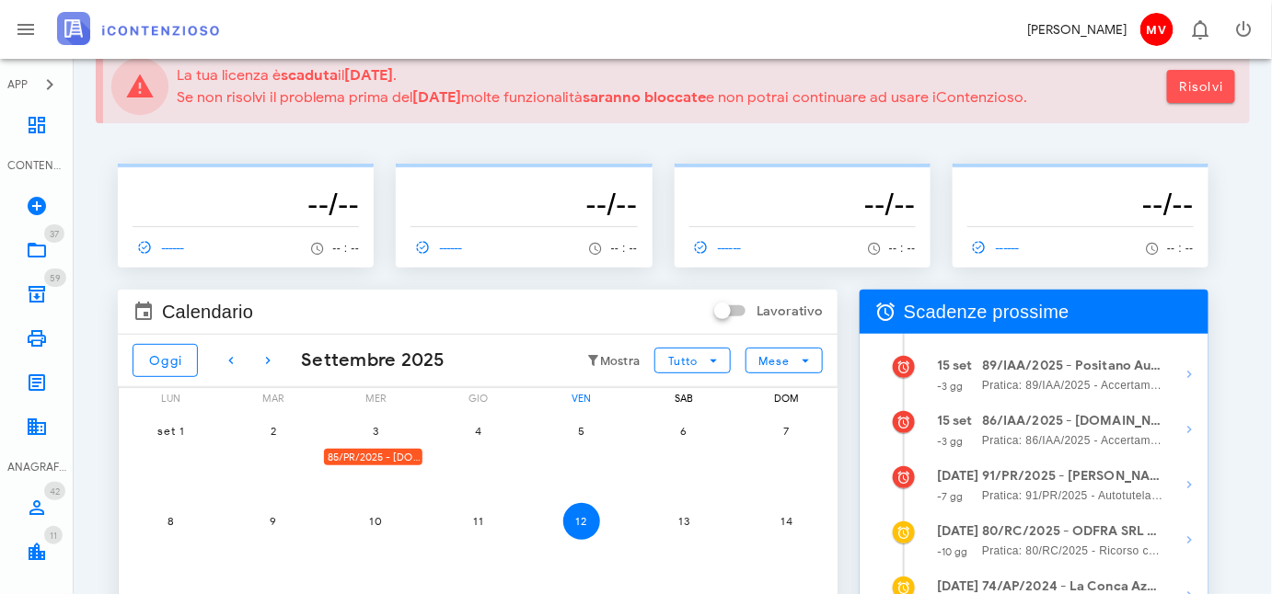
scroll to position [29, 0]
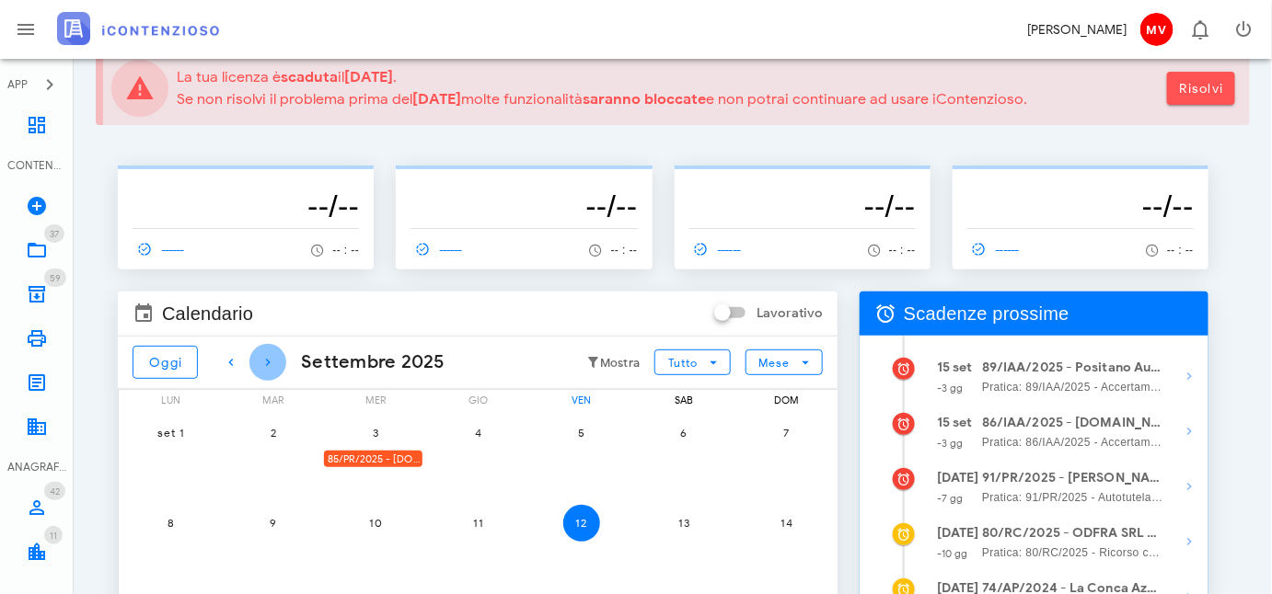
click at [267, 355] on icon "button" at bounding box center [268, 362] width 22 height 22
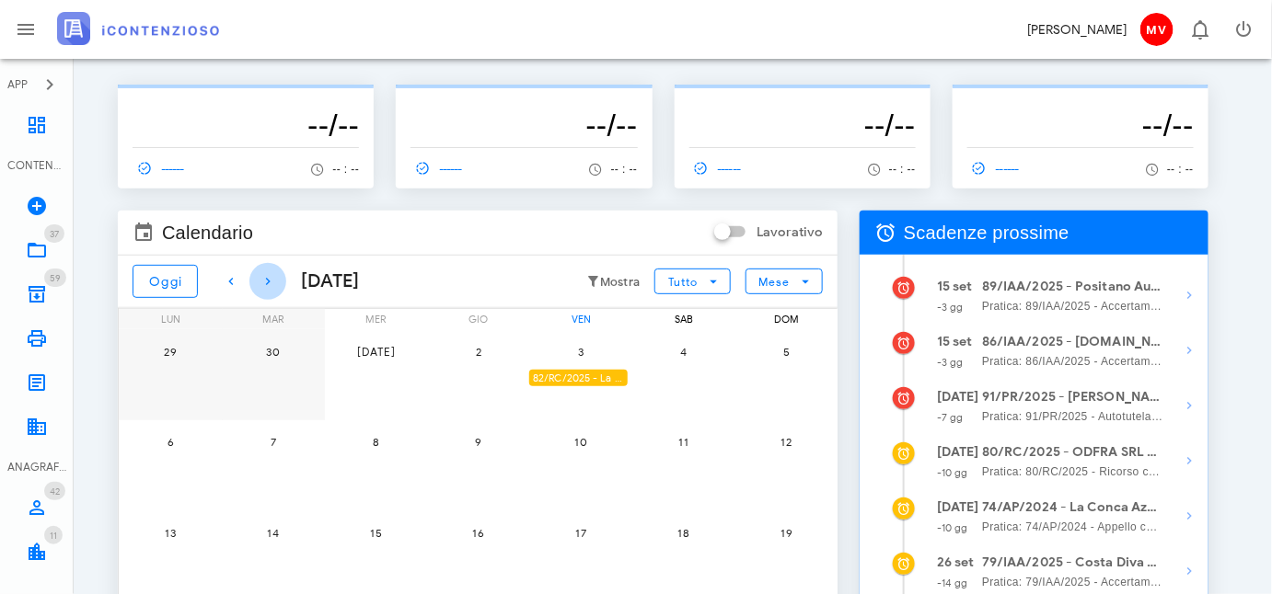
scroll to position [363, 0]
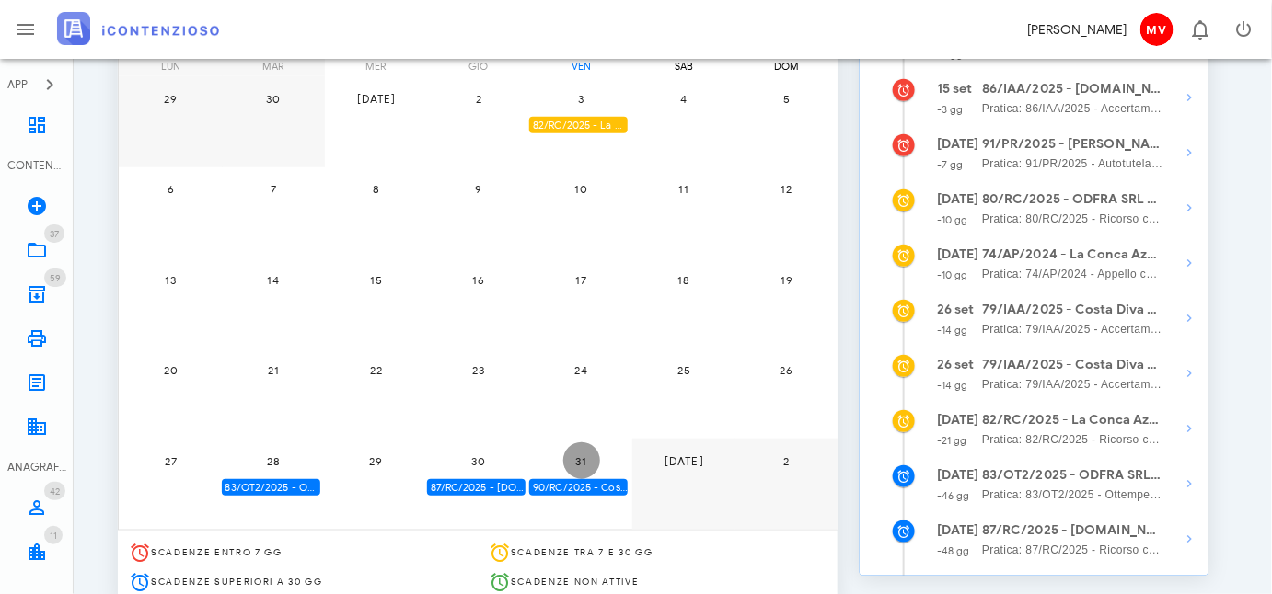
click at [597, 465] on span "31" at bounding box center [581, 462] width 37 height 14
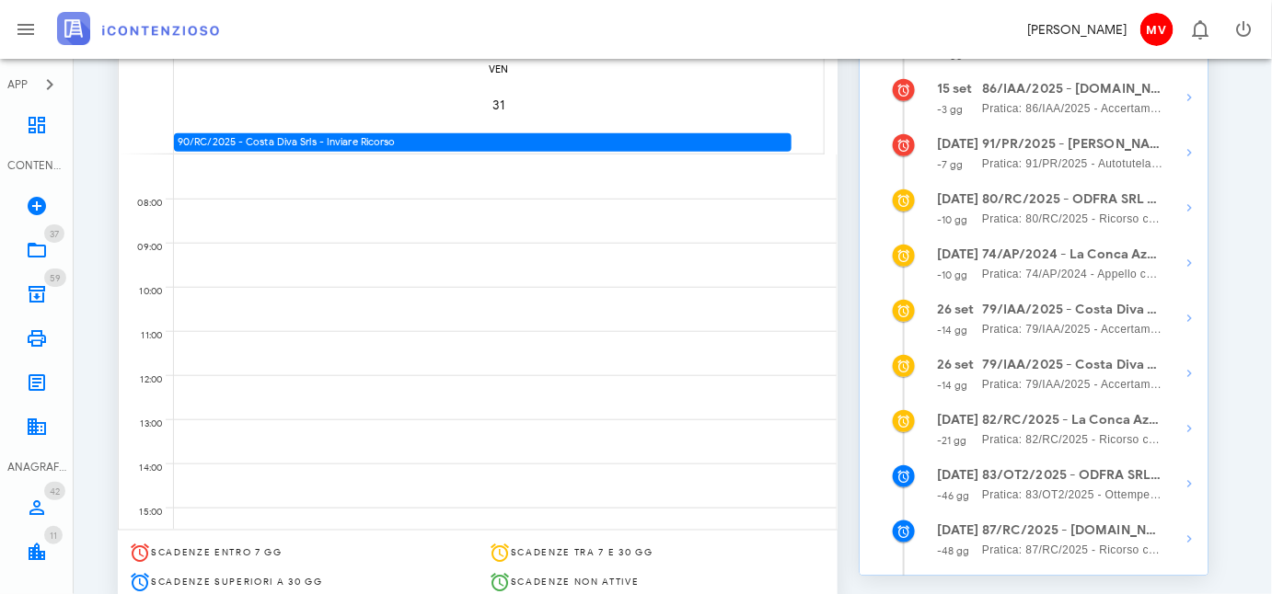
click at [189, 175] on div at bounding box center [505, 177] width 662 height 44
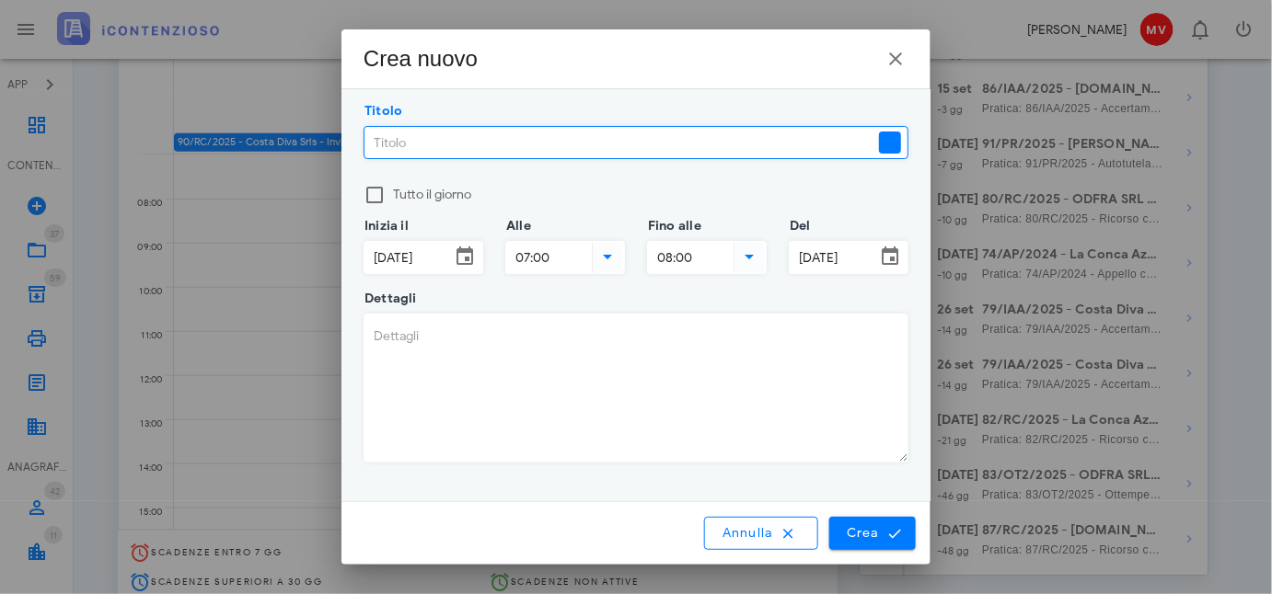
click at [372, 135] on input "Titolo" at bounding box center [619, 142] width 511 height 31
type input "c"
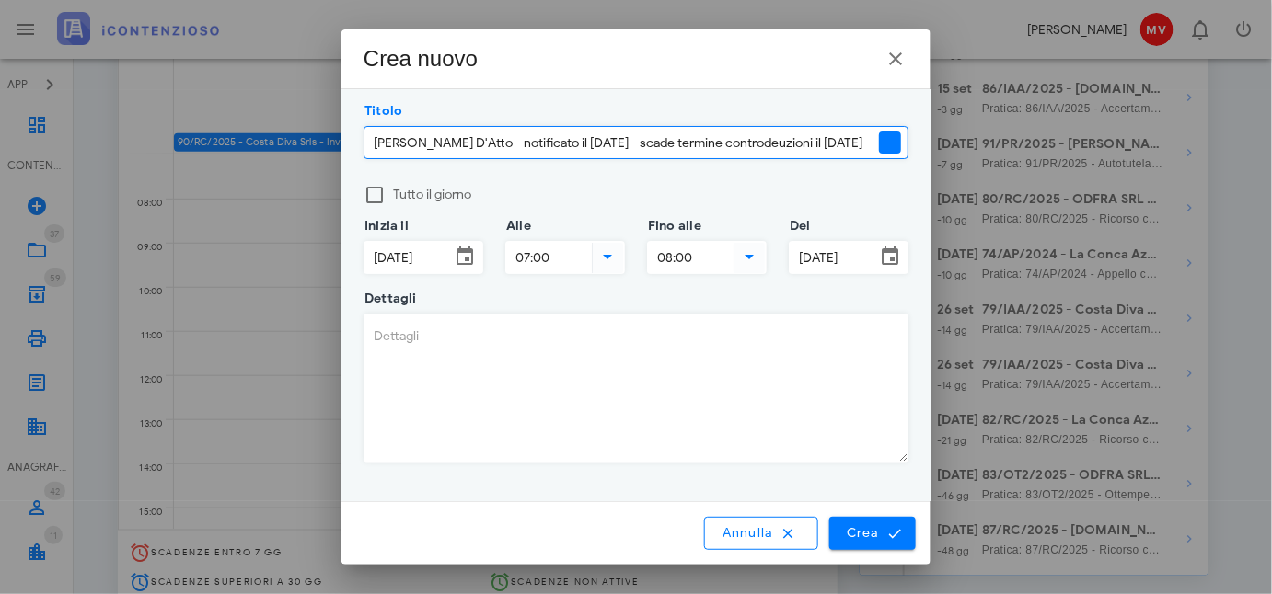
scroll to position [0, 74]
drag, startPoint x: 777, startPoint y: 141, endPoint x: 773, endPoint y: 153, distance: 12.5
click at [775, 144] on input "Cappotto Angela - Schema D'Atto - notificato il 20/08/25 - scade termine contro…" at bounding box center [619, 142] width 511 height 31
drag, startPoint x: 780, startPoint y: 142, endPoint x: 767, endPoint y: 176, distance: 36.4
click at [780, 143] on input "Cappotto Angela - Schema D'Atto - notificato il 20/08/25 - scade termine contro…" at bounding box center [619, 142] width 511 height 31
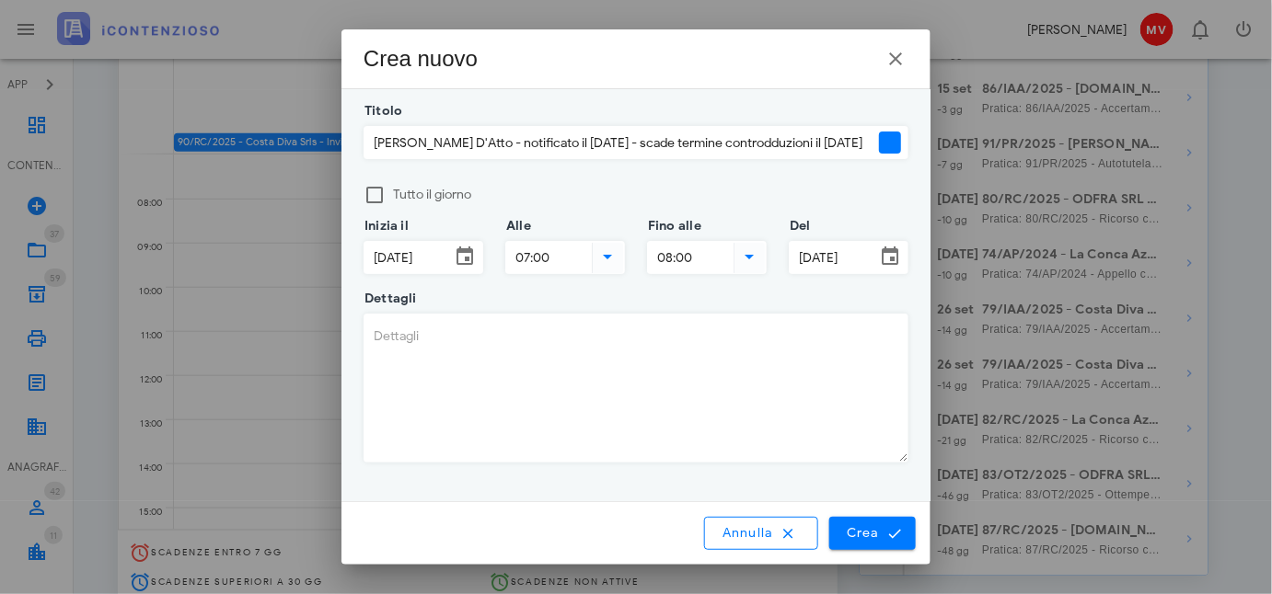
scroll to position [0, 0]
click at [871, 173] on div at bounding box center [635, 168] width 545 height 13
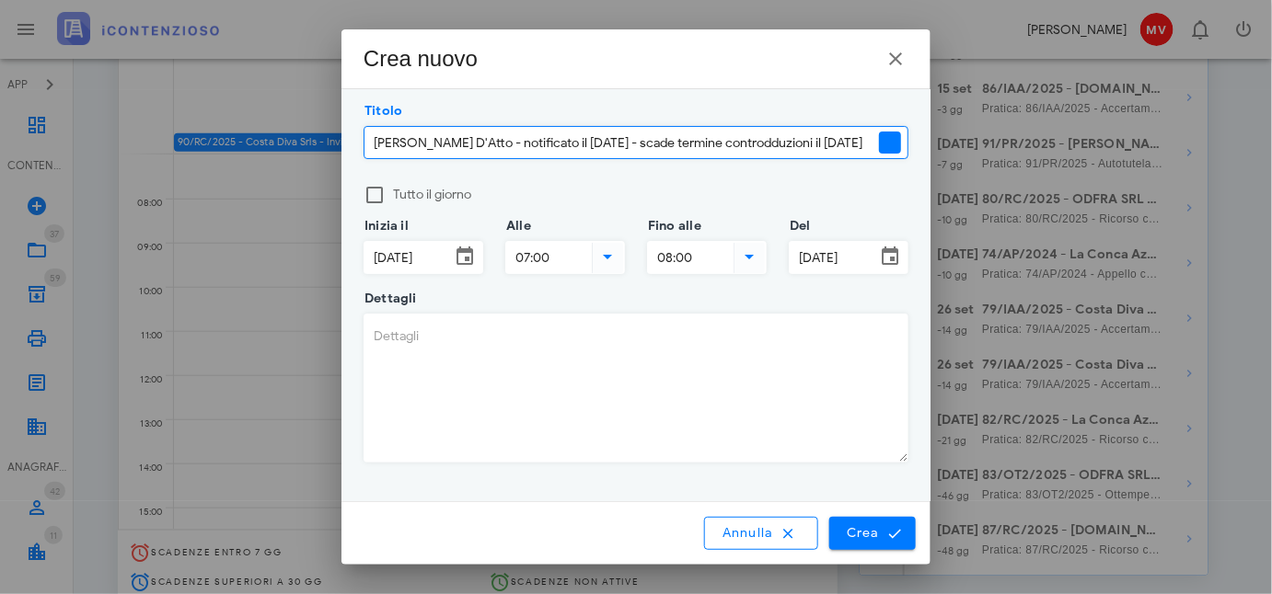
click at [845, 144] on input "Cappotto Angela - Schema D'Atto - notificato il 20/08/25 - scade termine contro…" at bounding box center [619, 142] width 511 height 31
type input "[PERSON_NAME] D'Atto - notificato il [DATE] - scade termine controdeduzioni il …"
click at [845, 190] on label "Tutto il giorno" at bounding box center [650, 195] width 515 height 18
drag, startPoint x: 713, startPoint y: 141, endPoint x: 738, endPoint y: 141, distance: 24.8
click at [738, 141] on input "Cappotto Angela - Schema D'Atto - notificato il 20/08/25 - scade termine contro…" at bounding box center [619, 142] width 511 height 31
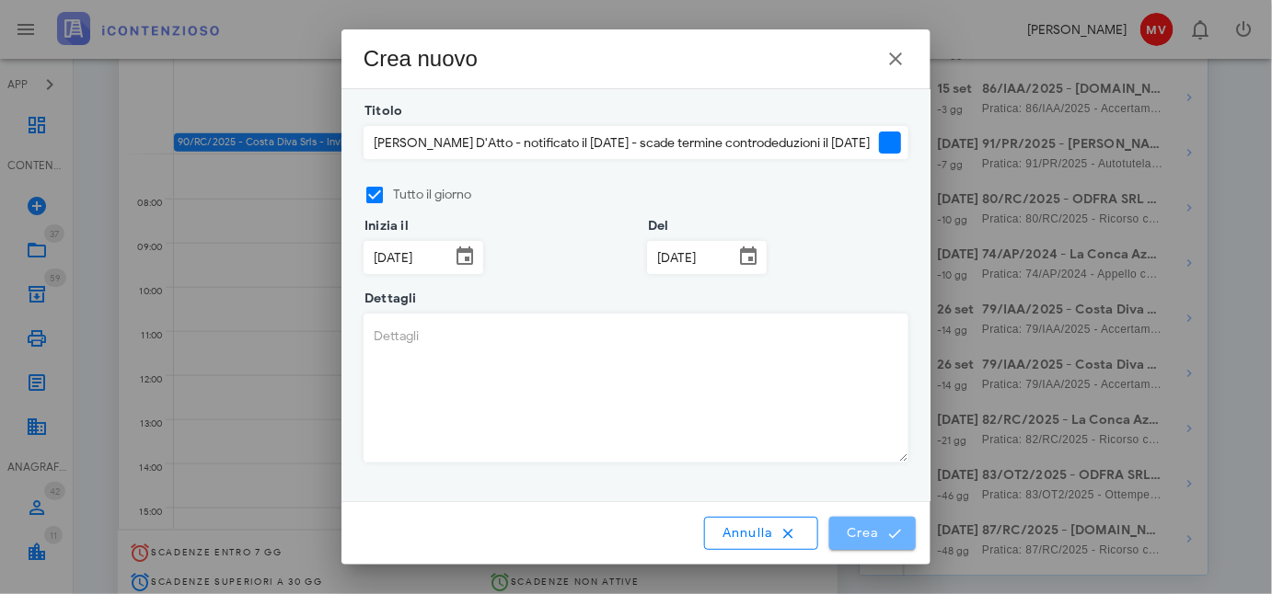
click at [870, 528] on span "Crea" at bounding box center [872, 533] width 53 height 17
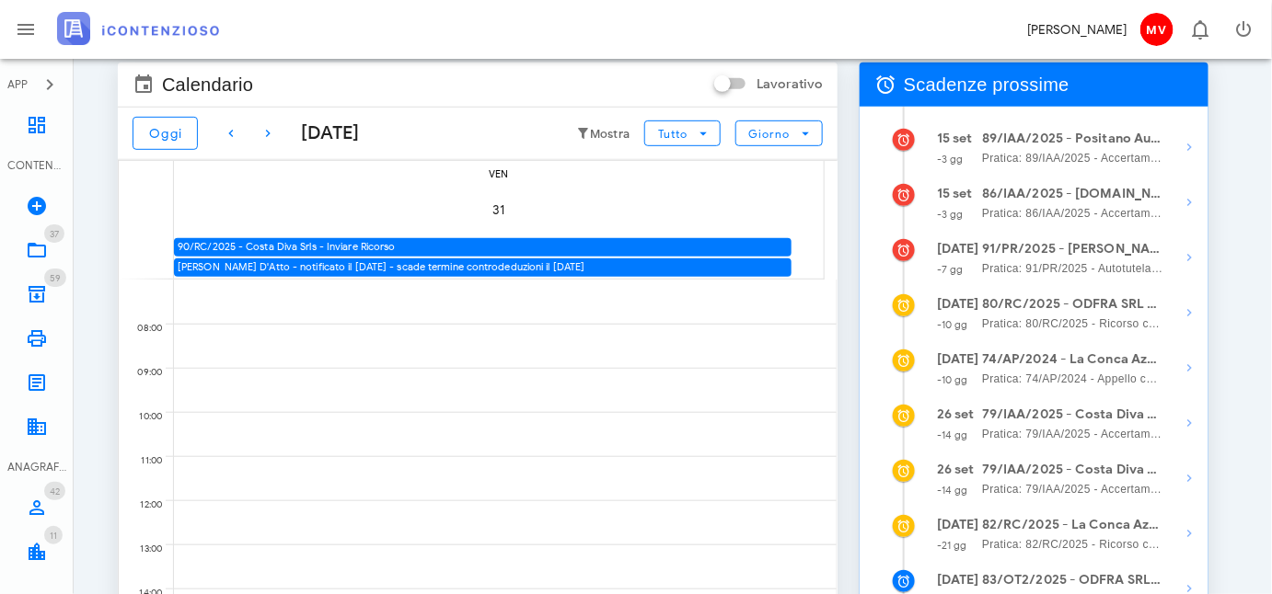
scroll to position [29, 0]
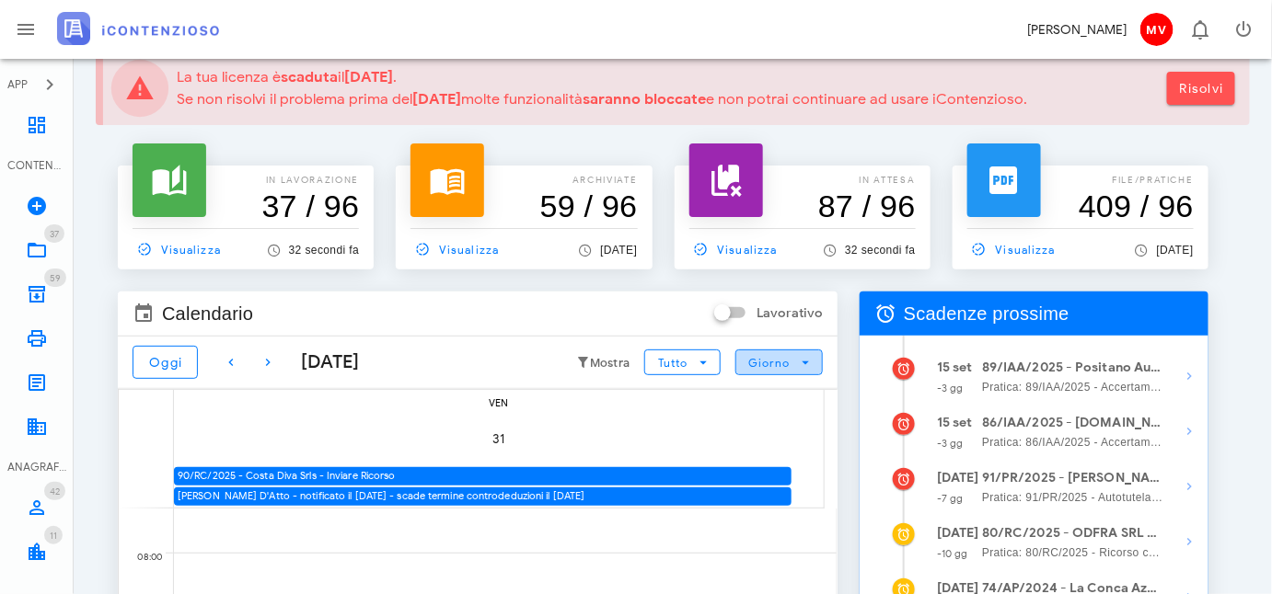
click at [811, 354] on icon "button" at bounding box center [806, 362] width 17 height 17
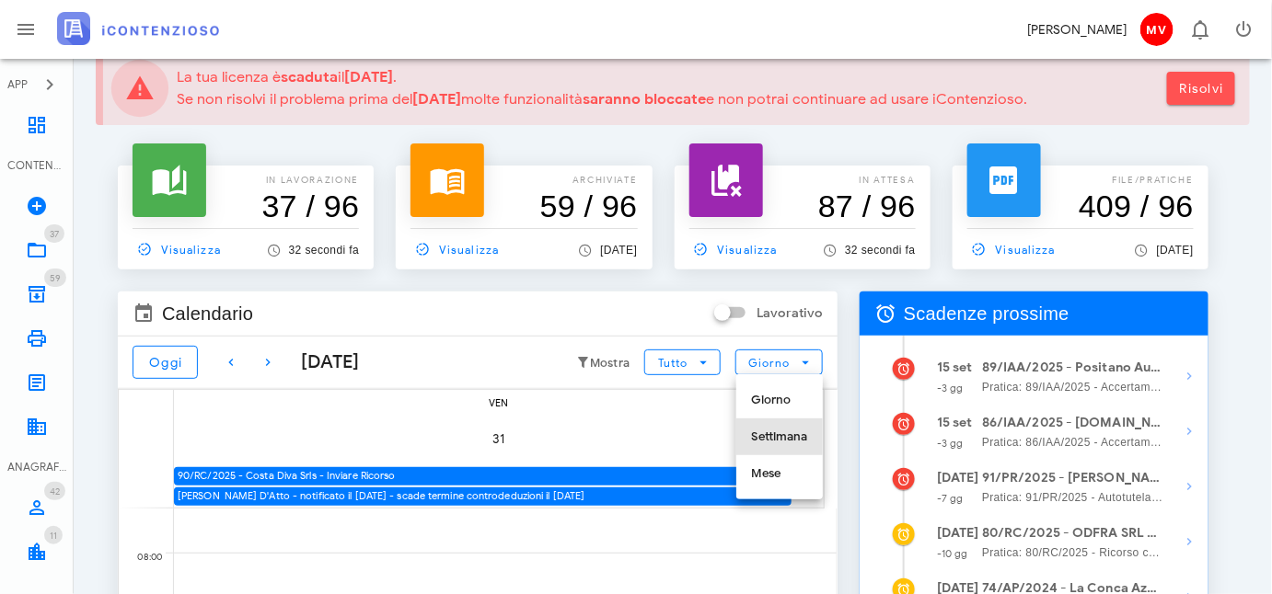
click at [769, 432] on div "Settimana" at bounding box center [779, 437] width 57 height 15
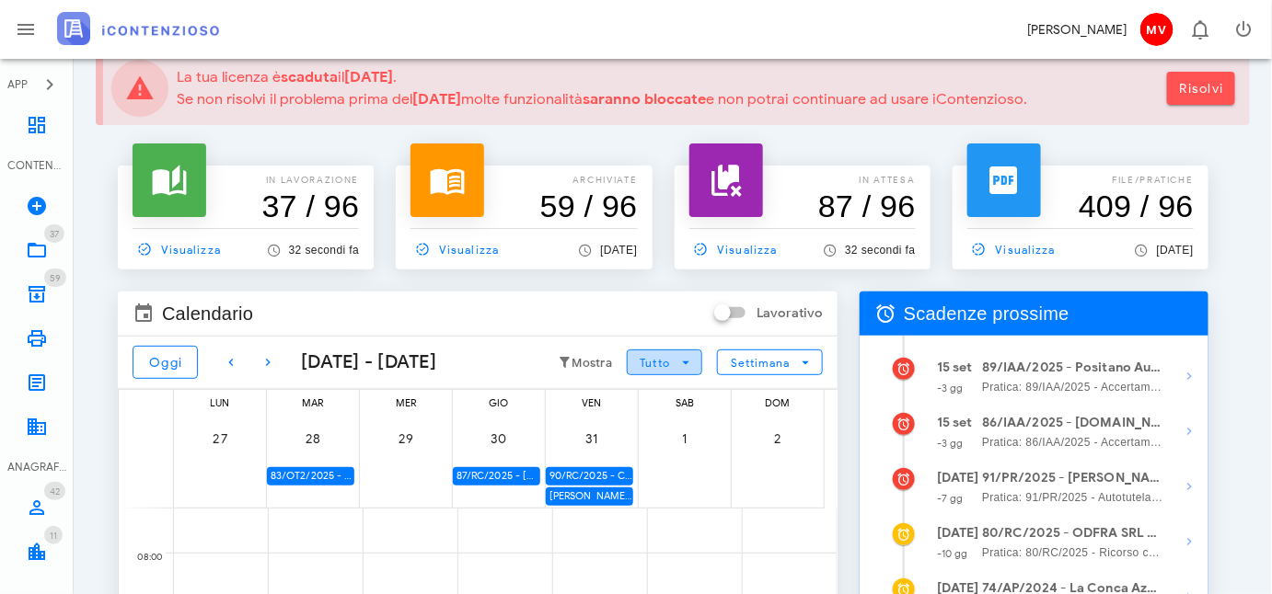
click at [694, 354] on icon "button" at bounding box center [685, 362] width 17 height 17
click at [613, 360] on small "Mostra" at bounding box center [592, 363] width 40 height 15
click at [694, 358] on icon "button" at bounding box center [685, 362] width 17 height 17
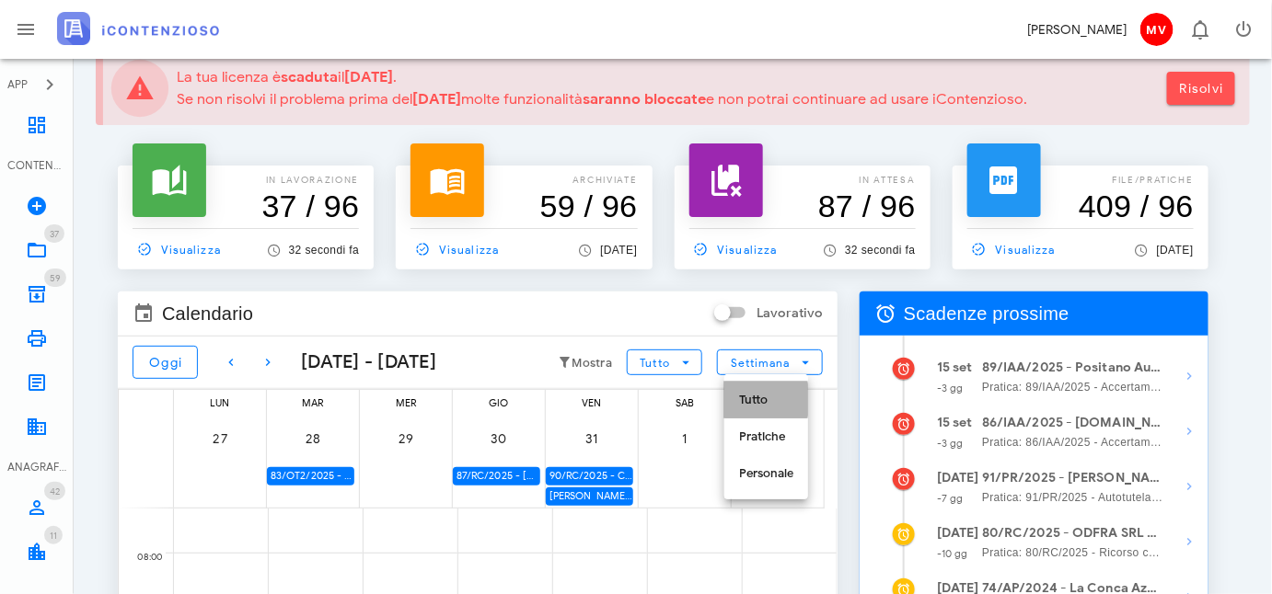
click at [759, 394] on div "Tutto" at bounding box center [766, 400] width 54 height 15
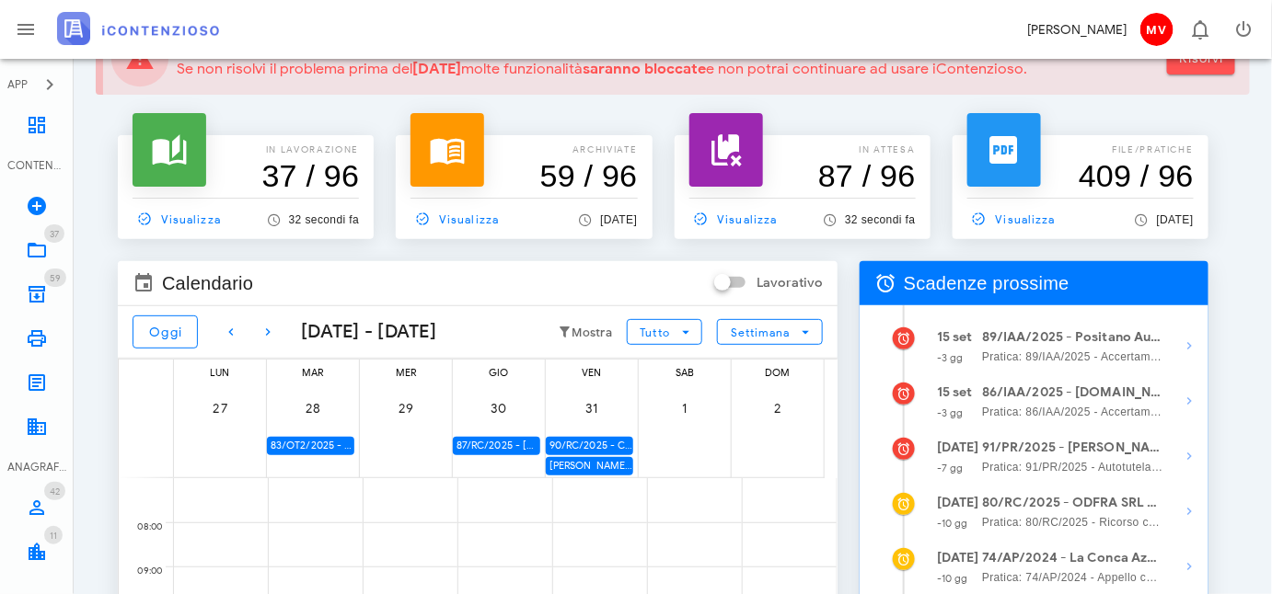
scroll to position [0, 0]
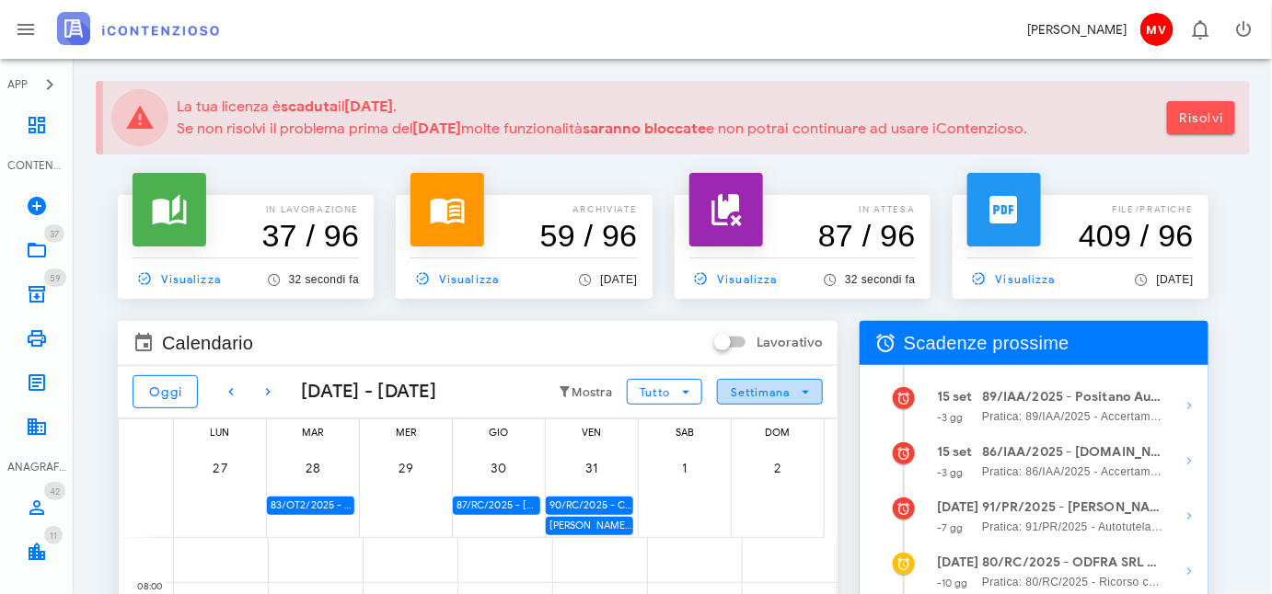
click at [730, 399] on span "Settimana" at bounding box center [760, 393] width 61 height 14
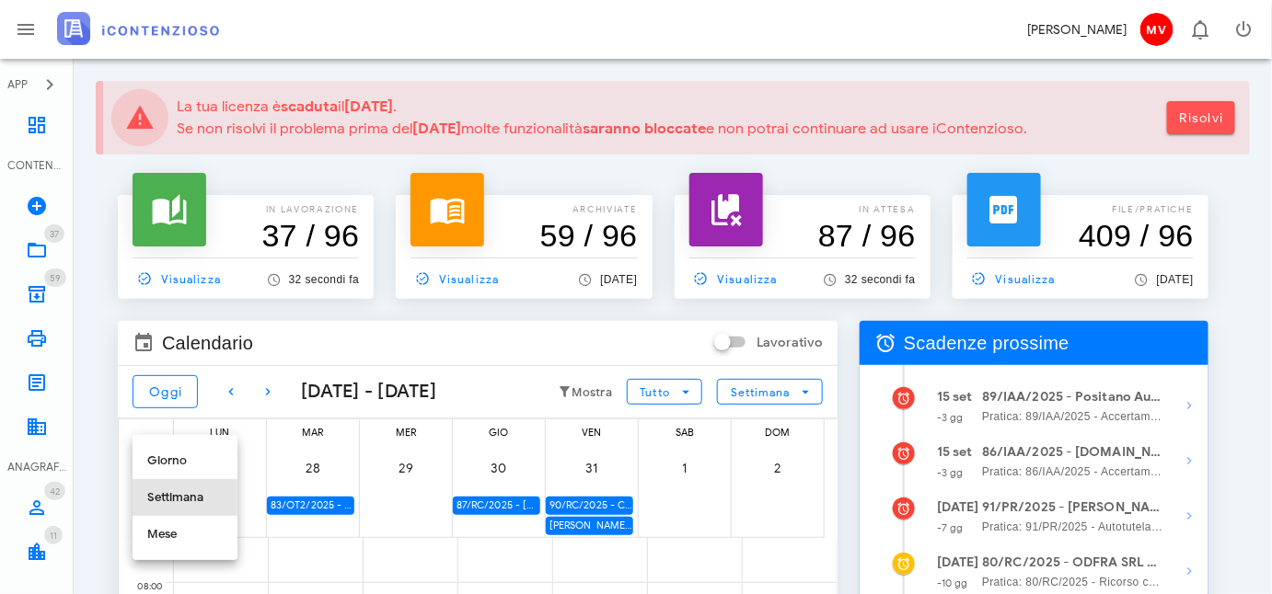
click at [159, 495] on div "Settimana" at bounding box center [184, 497] width 75 height 15
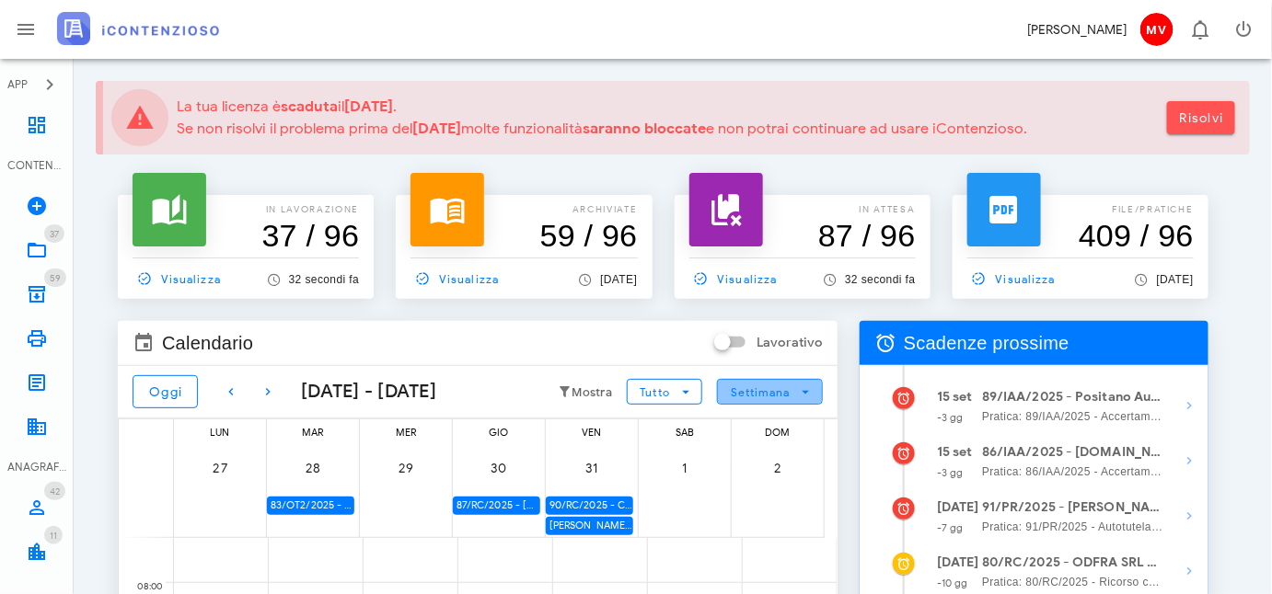
click at [798, 400] on icon "button" at bounding box center [806, 392] width 17 height 17
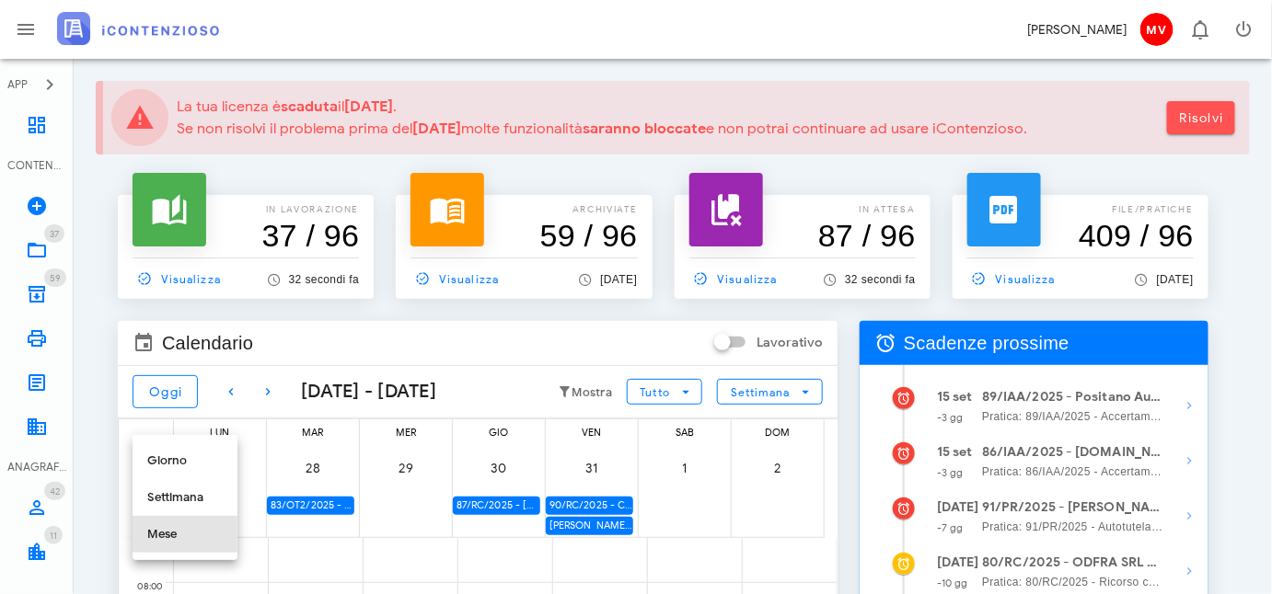
click at [154, 536] on div "Mese" at bounding box center [184, 534] width 75 height 15
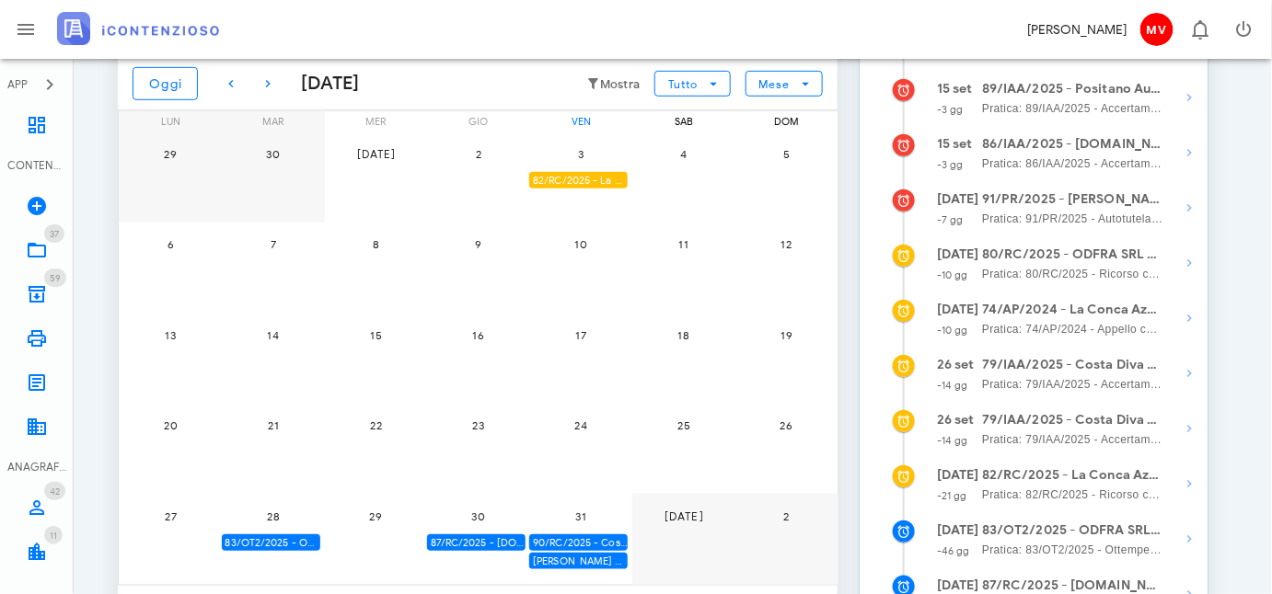
scroll to position [334, 0]
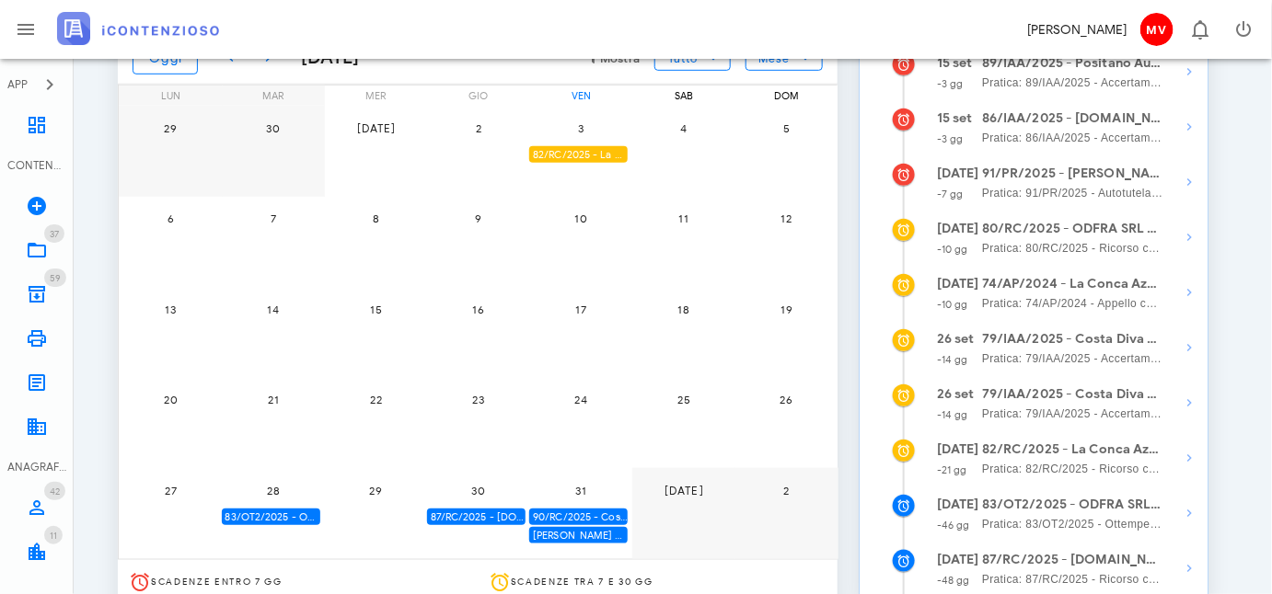
click at [582, 532] on div "[PERSON_NAME] D'Atto - notificato il [DATE] - scade termine controdeduzioni il …" at bounding box center [578, 535] width 98 height 17
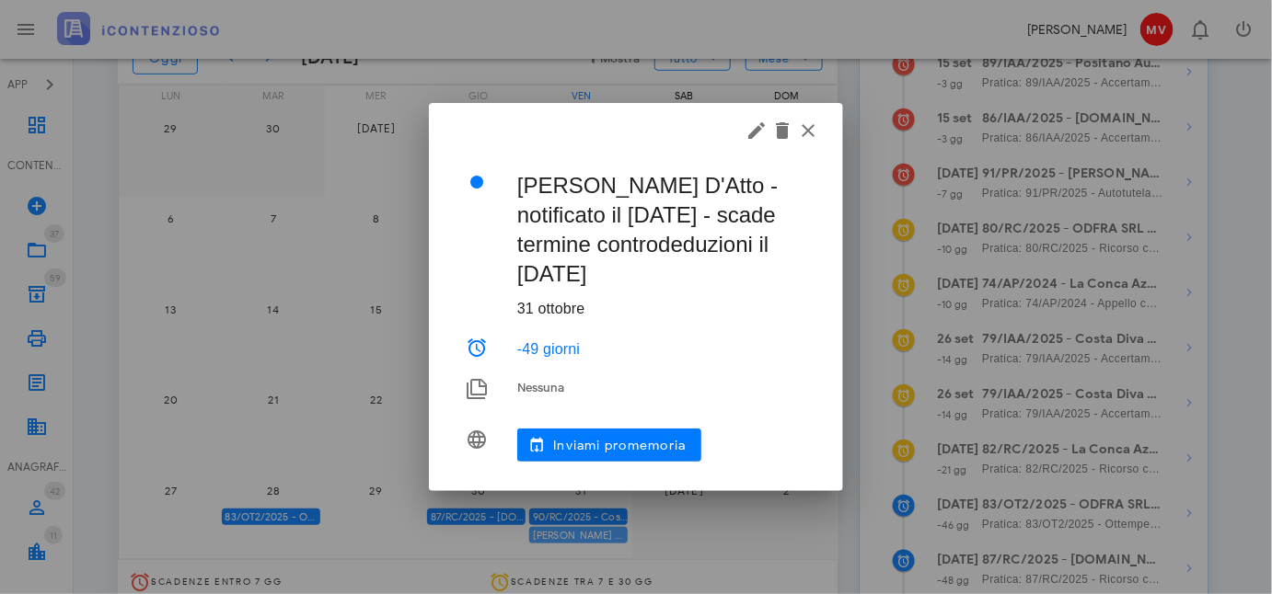
click at [582, 532] on div at bounding box center [636, 297] width 1272 height 594
click at [801, 126] on icon "button" at bounding box center [808, 131] width 22 height 22
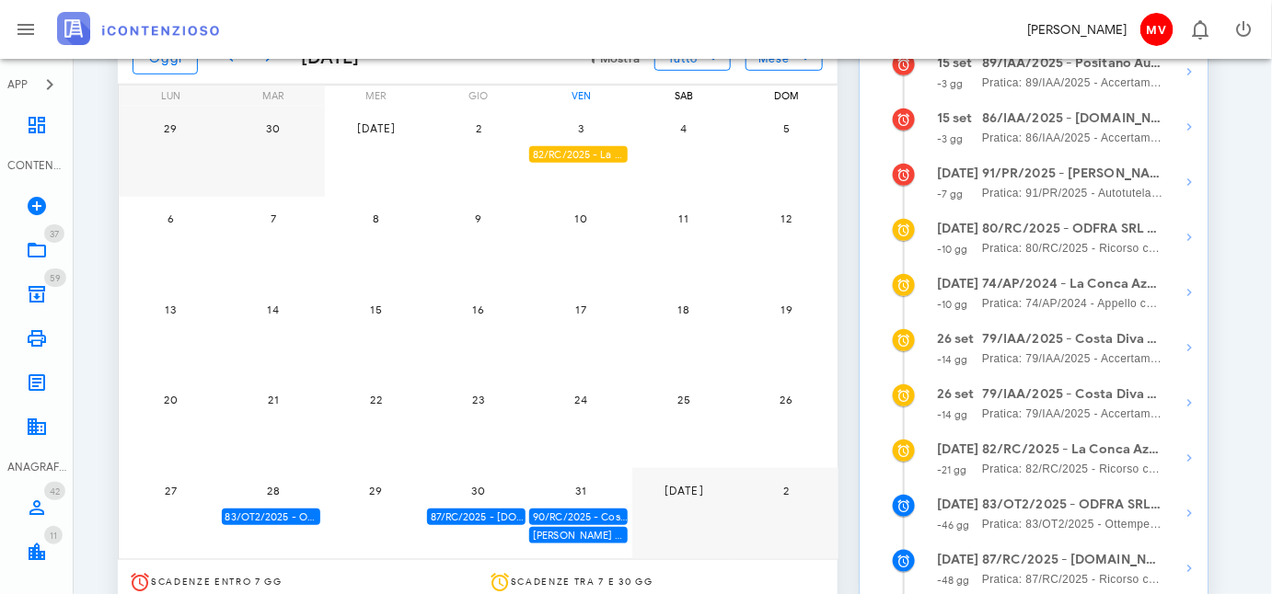
click at [506, 517] on div "87/RC/2025 - [DOMAIN_NAME] BUILDINGS & SERVICES SRL - Inviare Ricorso" at bounding box center [476, 517] width 98 height 17
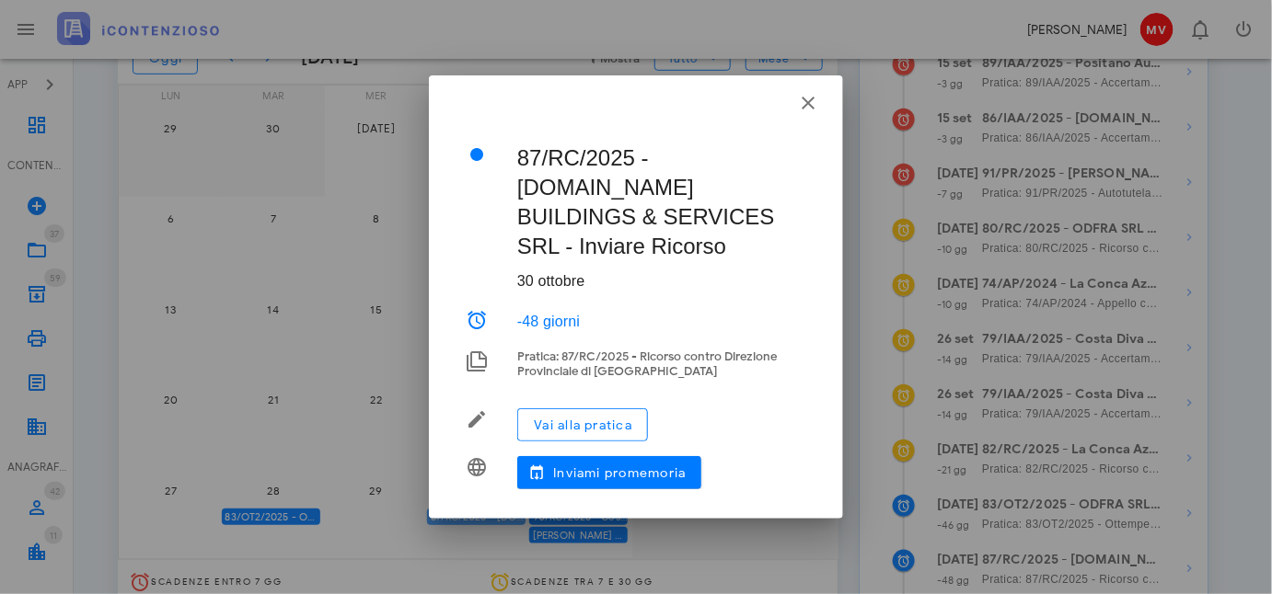
click at [506, 517] on div at bounding box center [636, 297] width 1272 height 594
click at [591, 418] on span "Vai alla pratica" at bounding box center [582, 426] width 99 height 16
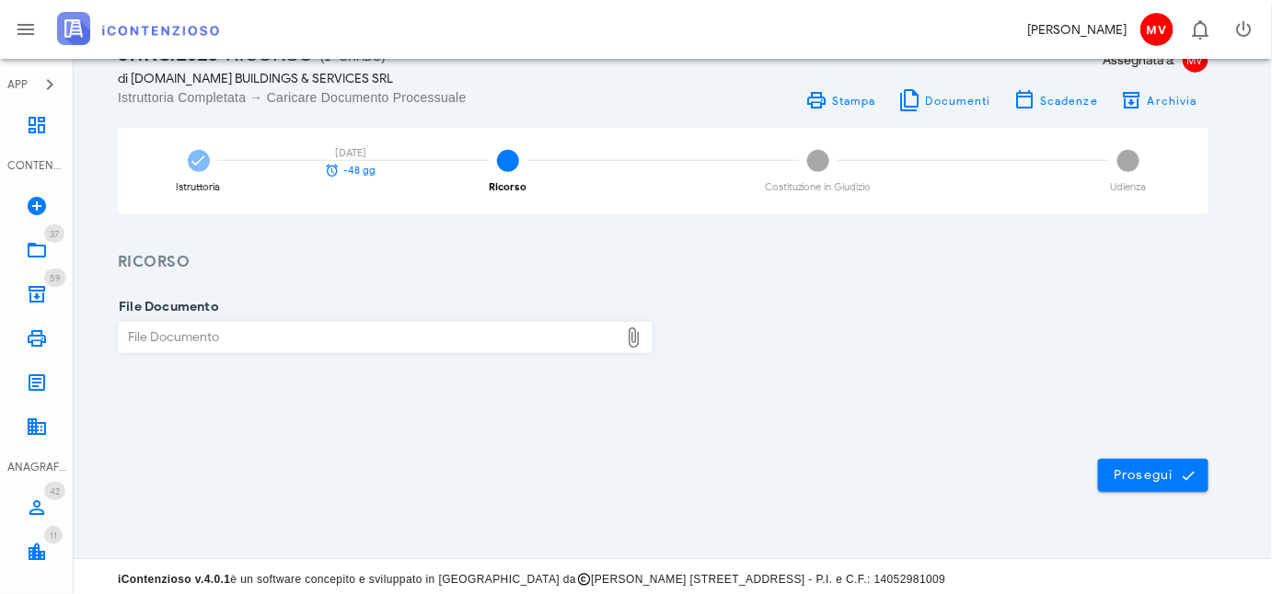
scroll to position [159, 0]
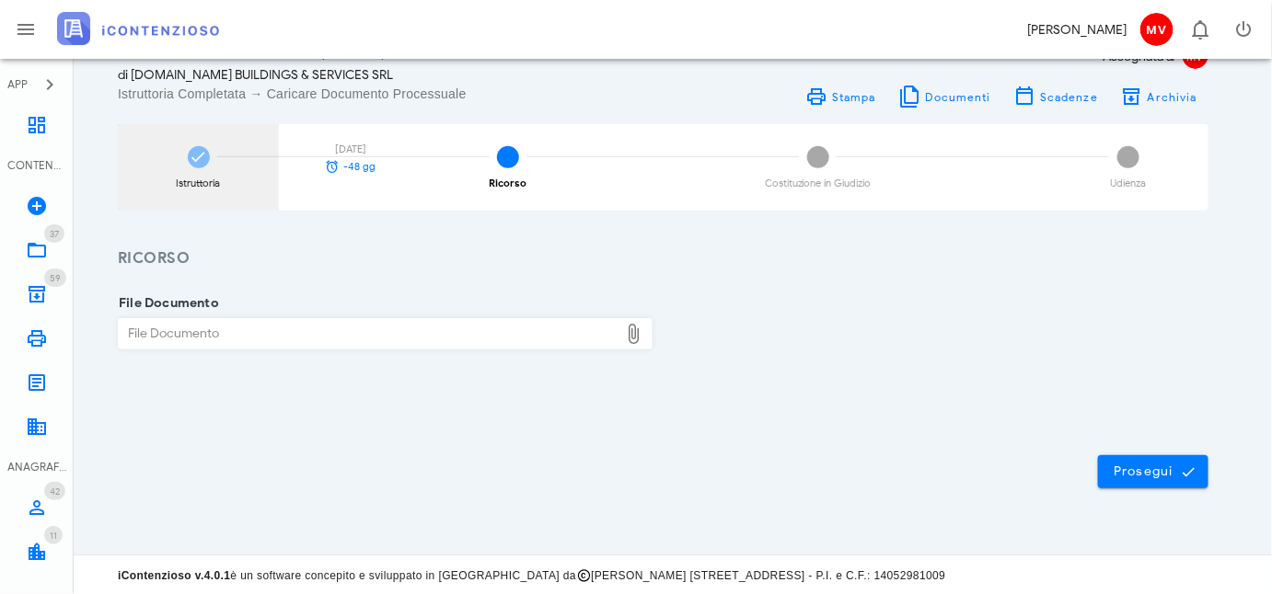
click at [198, 154] on icon at bounding box center [199, 157] width 18 height 18
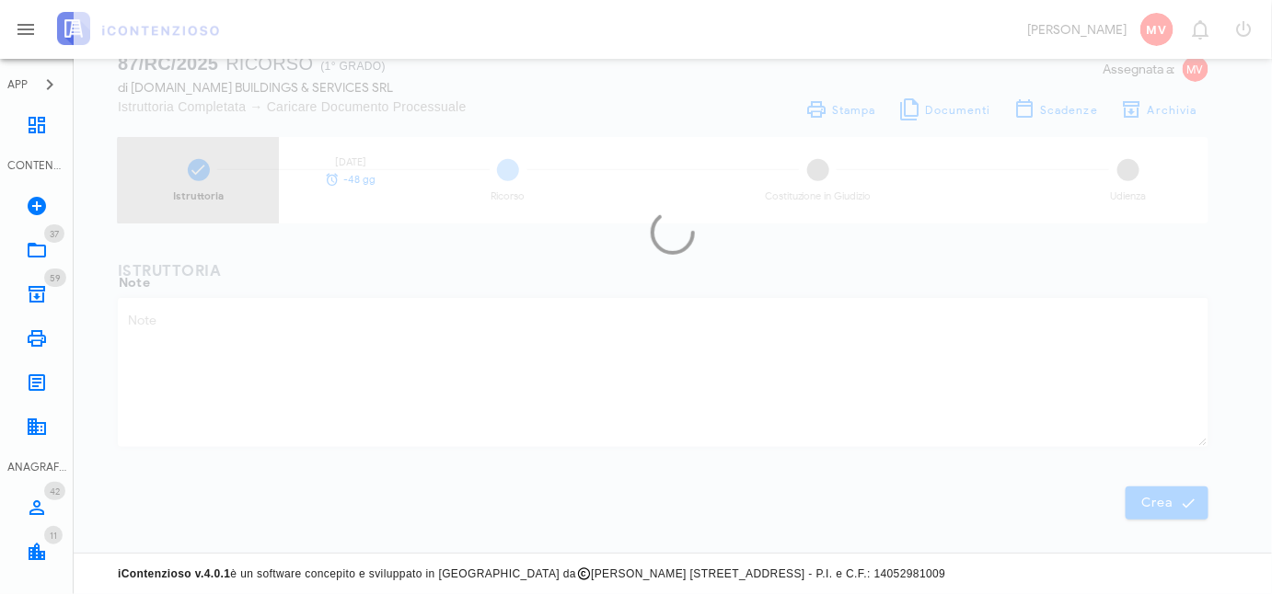
type textarea "AVVISO ACCERTAMENTO TF 906M400827/2025 ANNO 2020 NOTIFICA [DATE] - REVERSE CHAR…"
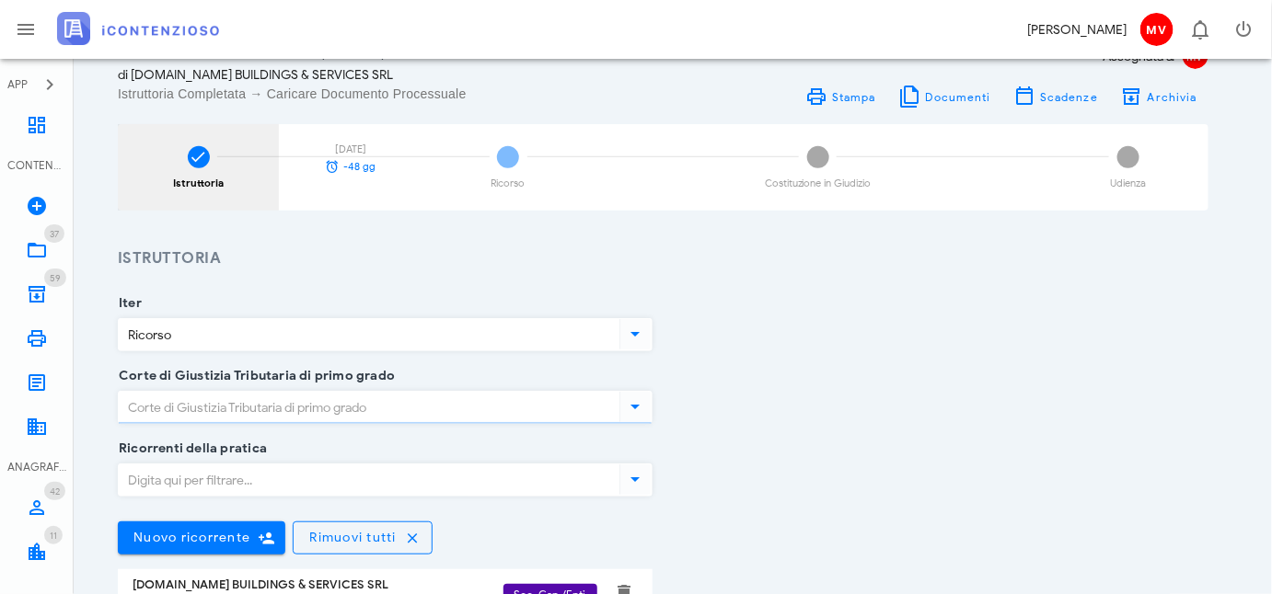
type input "[GEOGRAPHIC_DATA]"
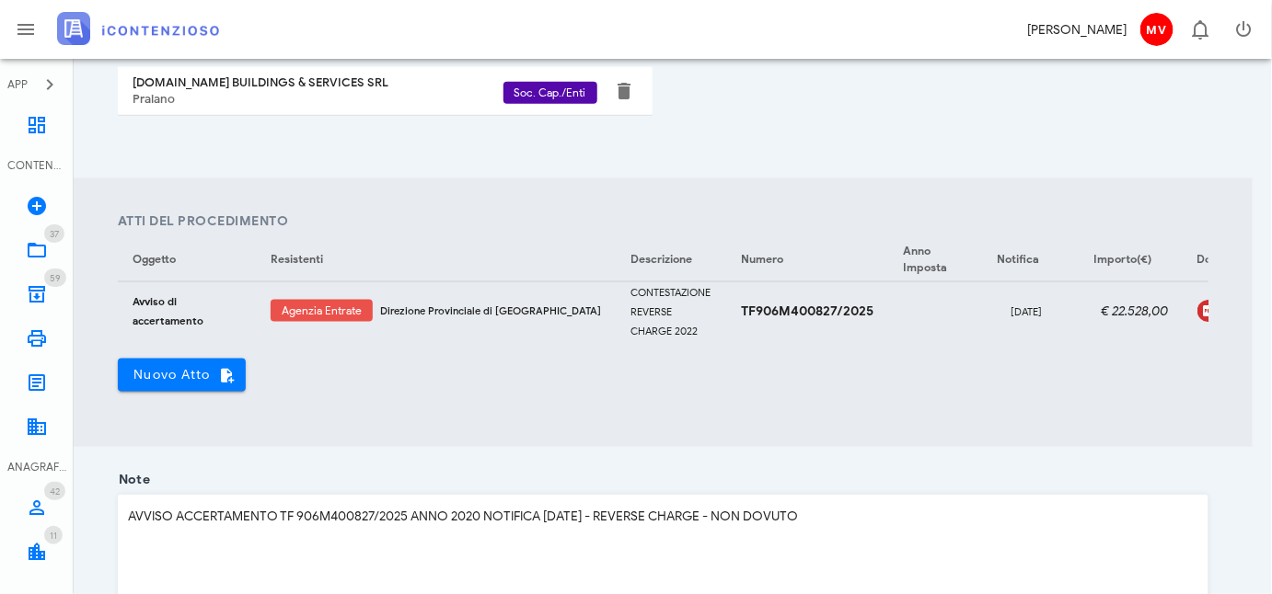
scroll to position [901, 0]
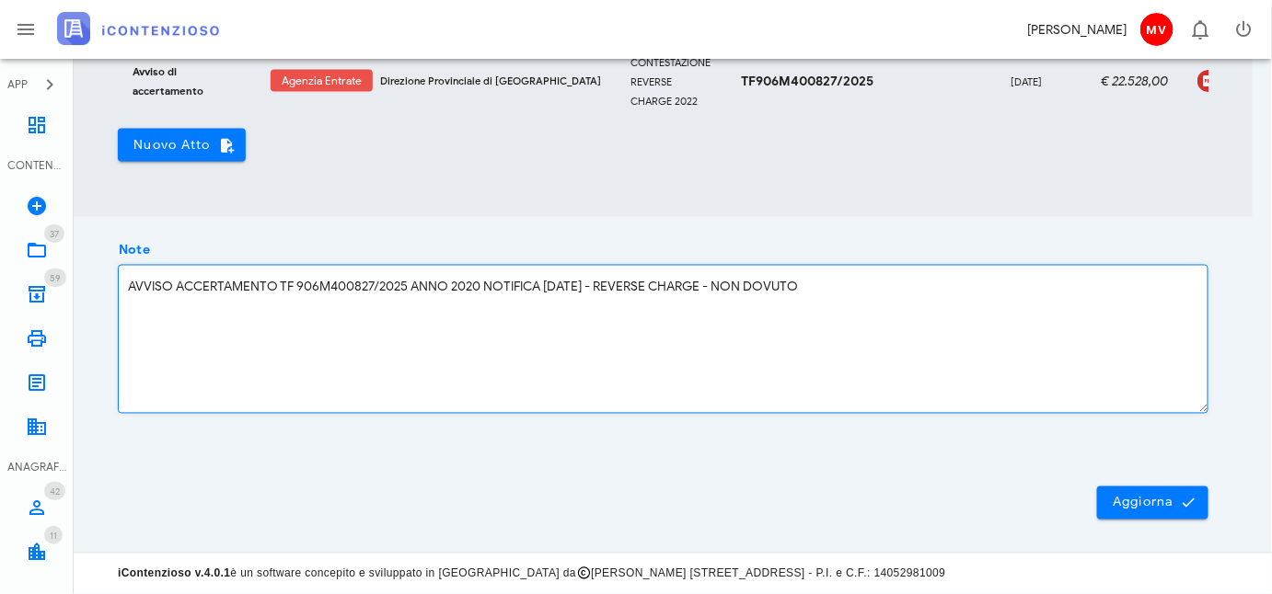
drag, startPoint x: 814, startPoint y: 285, endPoint x: 839, endPoint y: 296, distance: 27.2
click at [815, 285] on textarea "AVVISO ACCERTAMENTO TF 906M400827/2025 ANNO 2020 NOTIFICA [DATE] - REVERSE CHAR…" at bounding box center [663, 339] width 1088 height 147
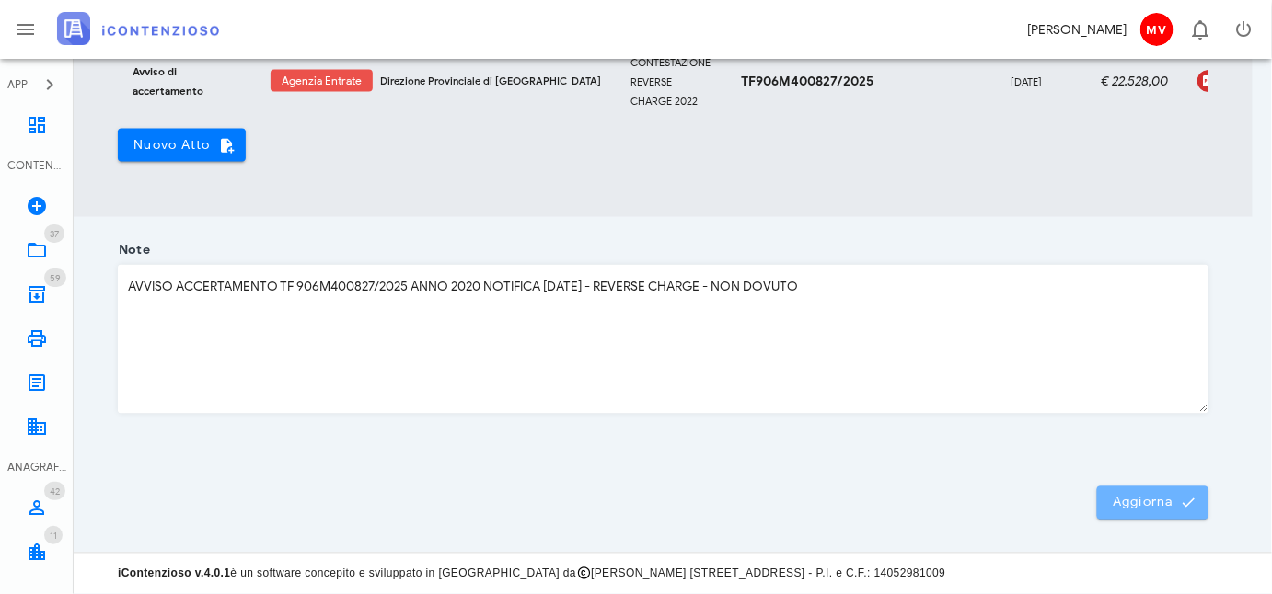
click at [1153, 500] on span "Aggiorna" at bounding box center [1152, 503] width 82 height 17
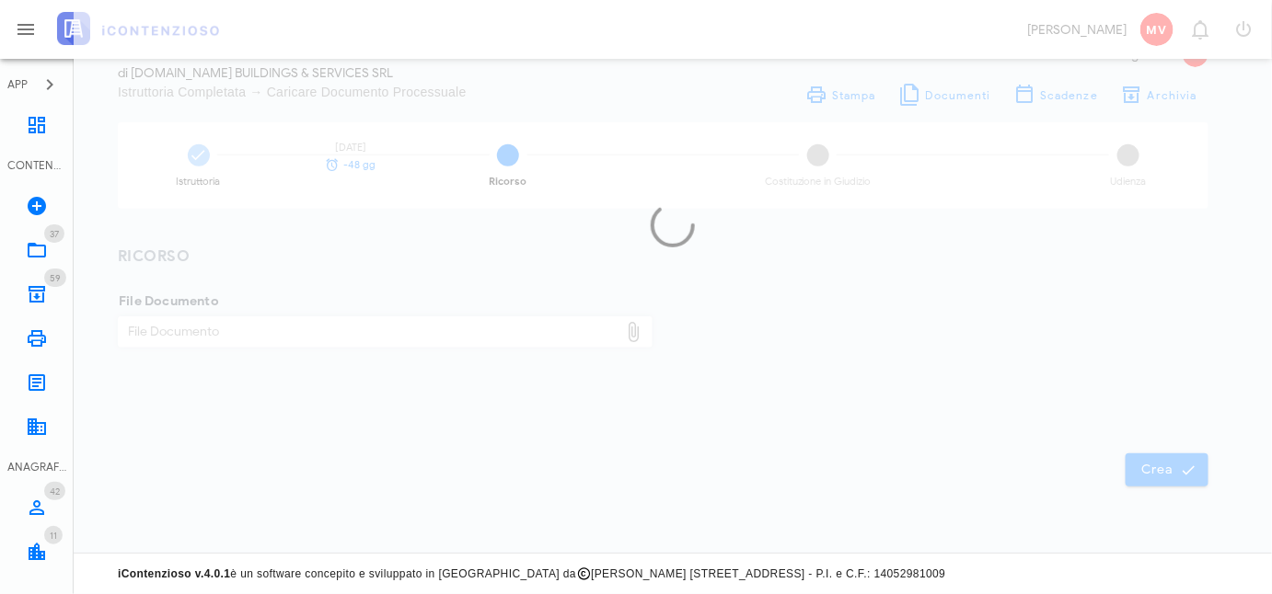
scroll to position [159, 0]
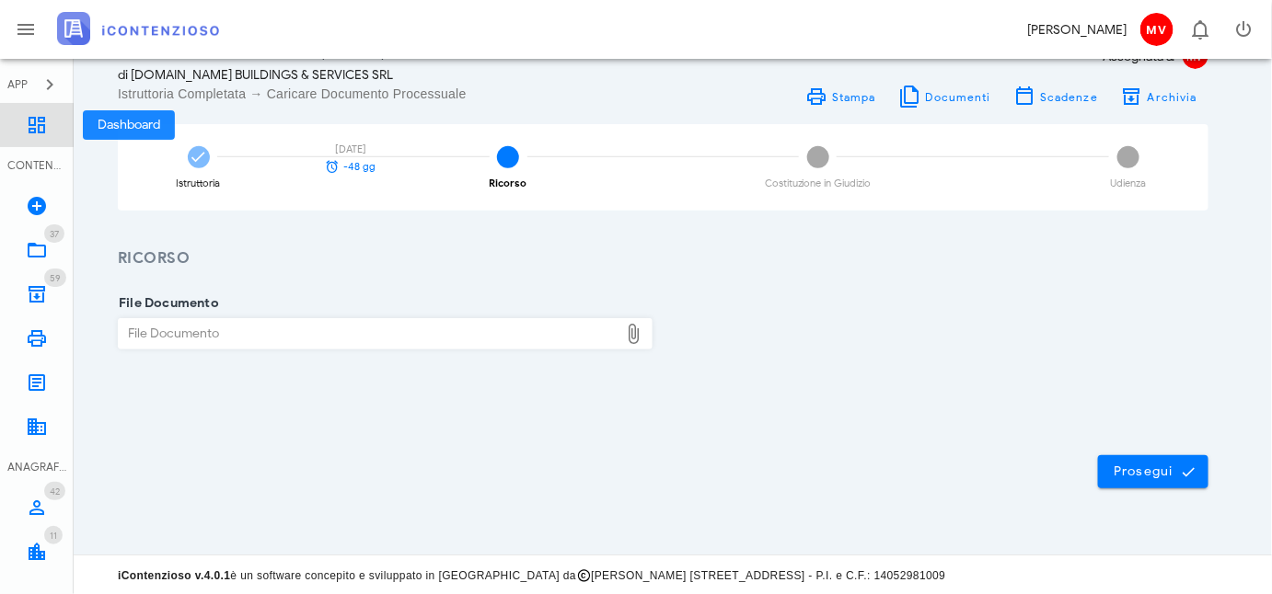
click at [38, 123] on icon at bounding box center [37, 125] width 22 height 22
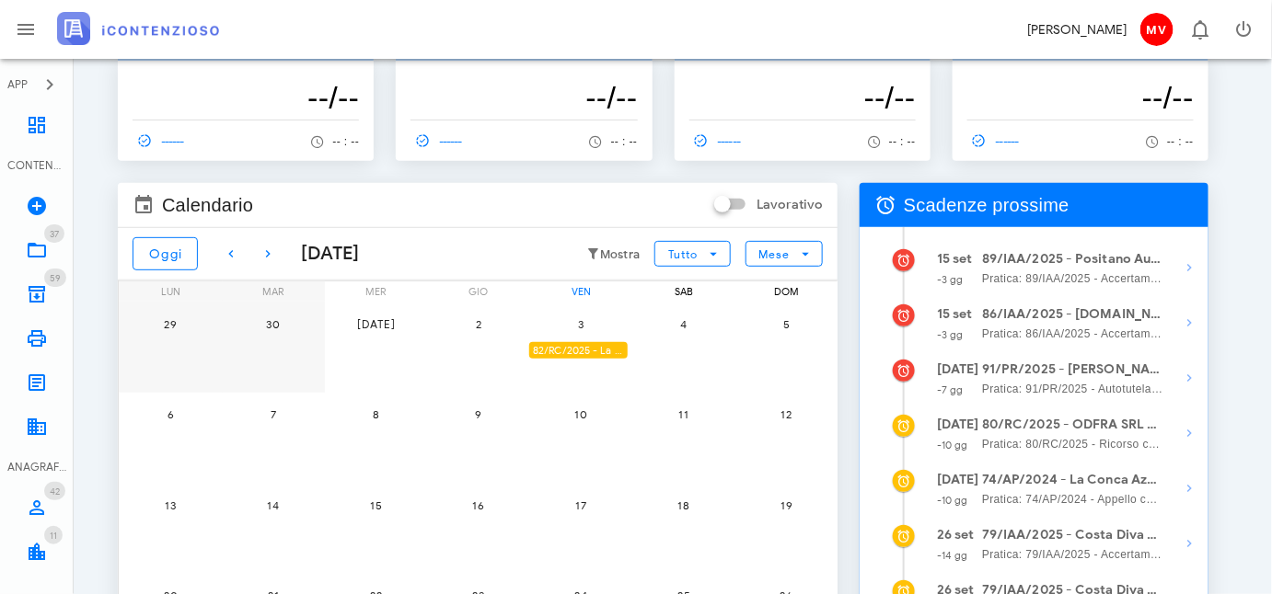
scroll to position [167, 0]
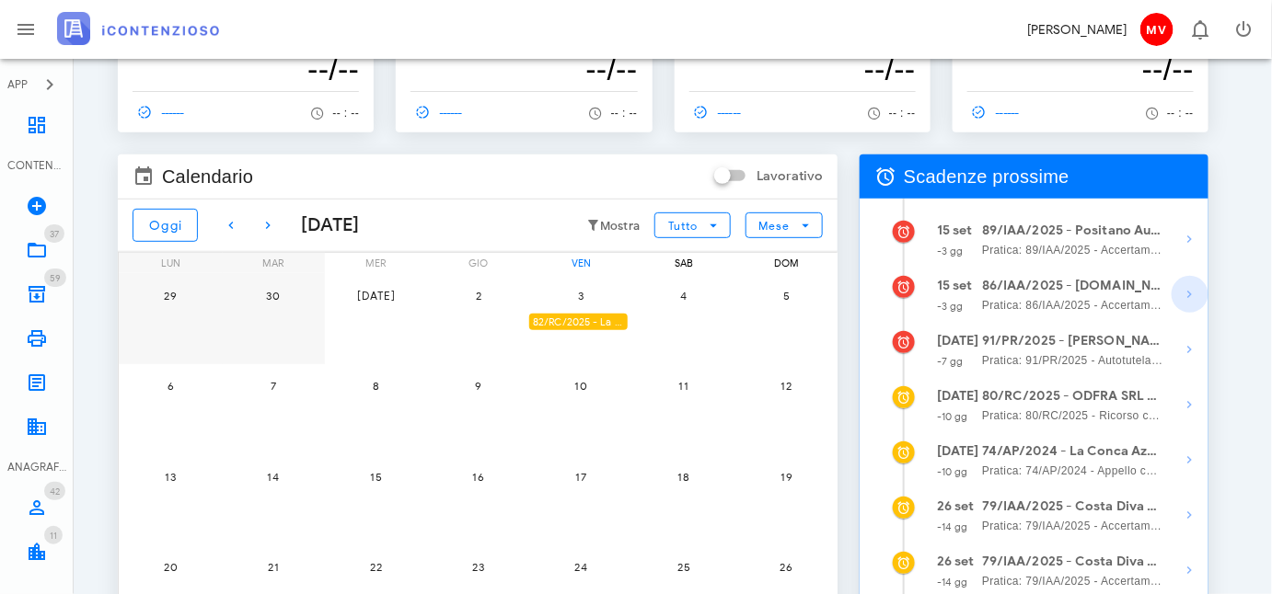
click at [1187, 291] on icon "button" at bounding box center [1190, 294] width 22 height 22
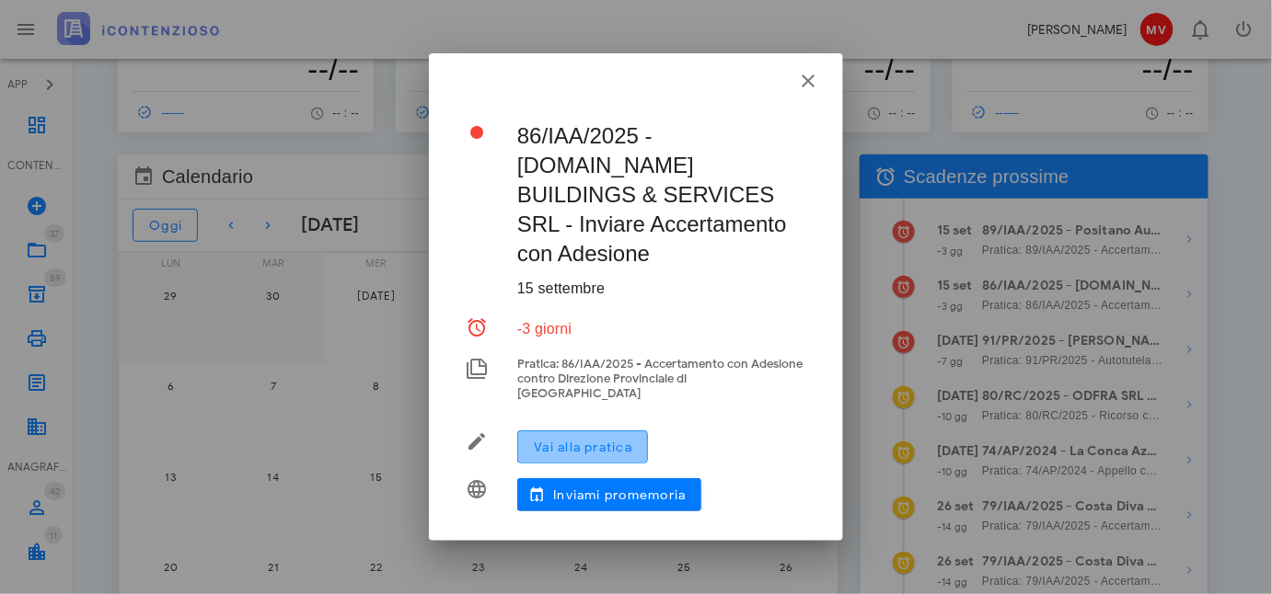
click at [578, 431] on button "Vai alla pratica" at bounding box center [582, 447] width 131 height 33
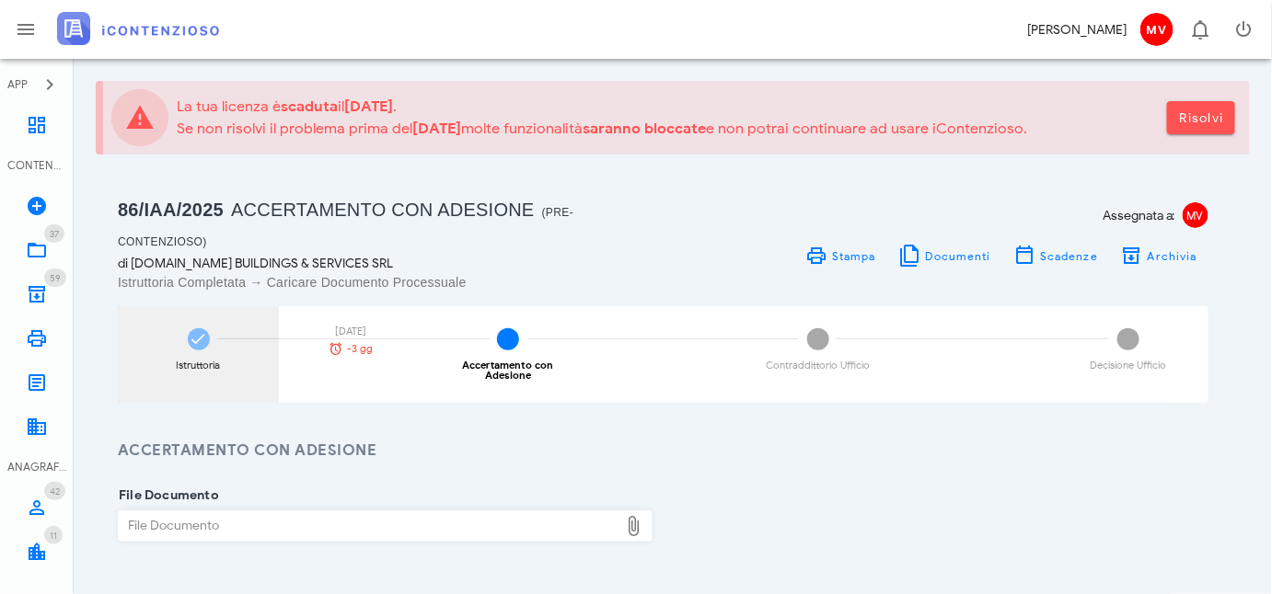
click at [199, 333] on icon at bounding box center [199, 339] width 18 height 18
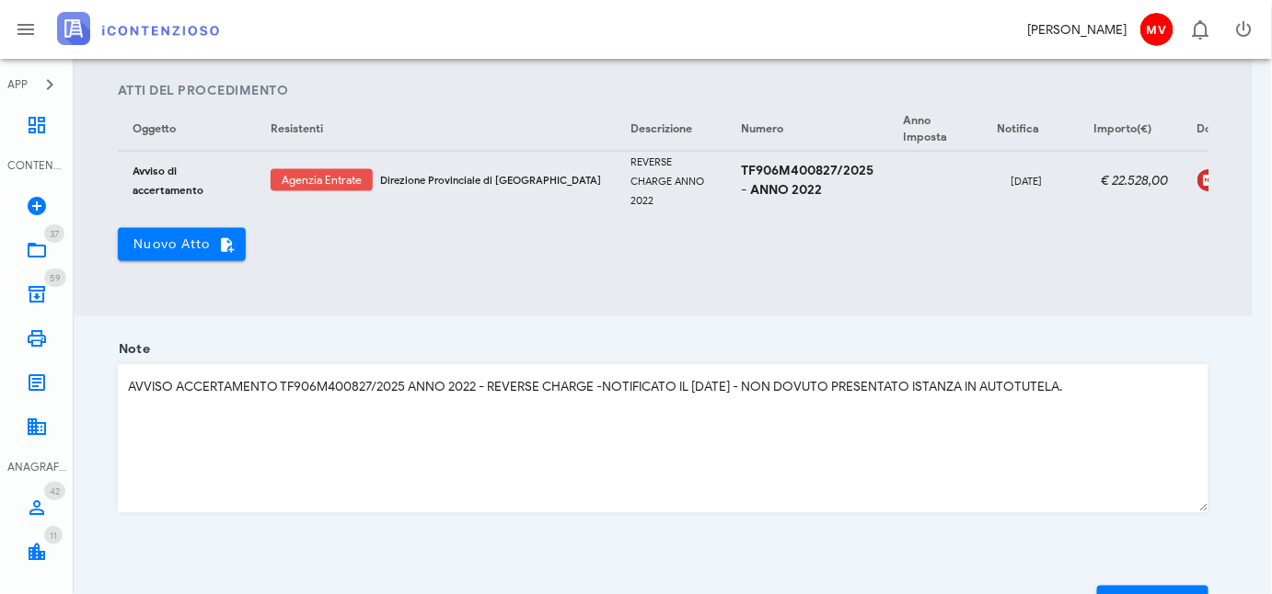
scroll to position [836, 0]
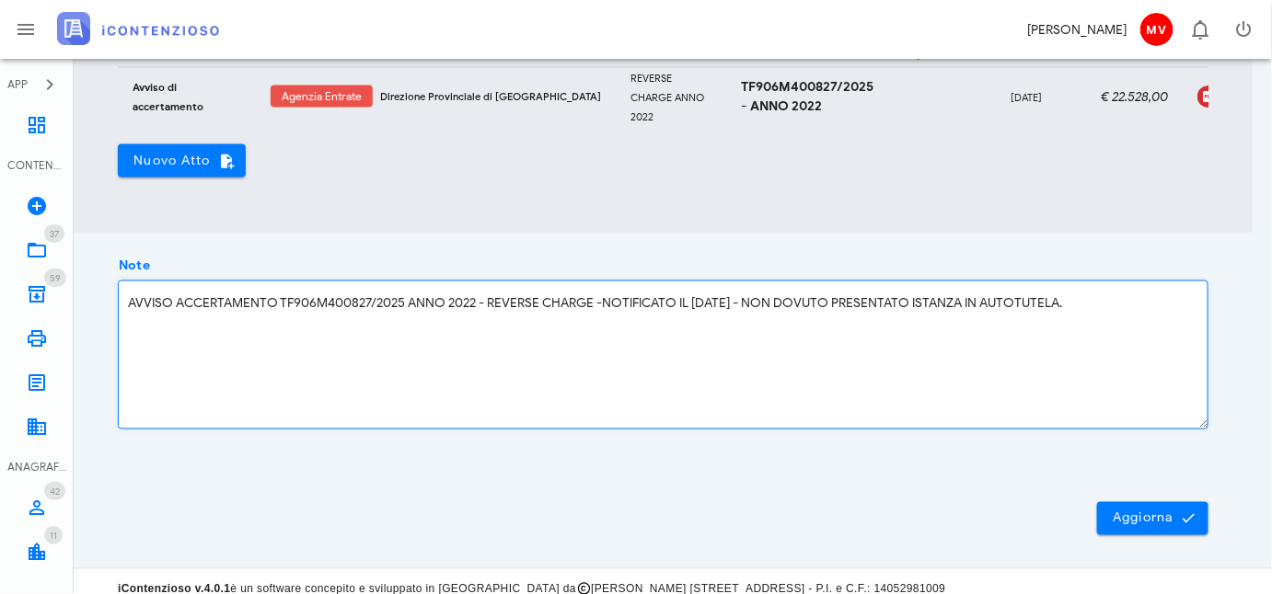
click at [776, 311] on textarea "AVVISO ACCERTAMENTO TF906M400827/2025 ANNO 2022 - REVERSE CHARGE -NOTIFICATO IL…" at bounding box center [663, 355] width 1088 height 147
click at [1099, 314] on textarea "AVVISO ACCERTAMENTO TF906M400827/2025 ANNO 2022 - REVERSE CHARGE -NOTIFICATO IL…" at bounding box center [663, 355] width 1088 height 147
click at [127, 337] on textarea "AVVISO ACCERTAMENTO TF906M400827/2025 ANNO 2022 - REVERSE CHARGE -NOTIFICATO IL…" at bounding box center [663, 355] width 1088 height 147
click at [490, 338] on textarea "AVVISO ACCERTAMENTO TF906M400827/2025 ANNO 2022 - REVERSE CHARGE -NOTIFICATO IL…" at bounding box center [663, 355] width 1088 height 147
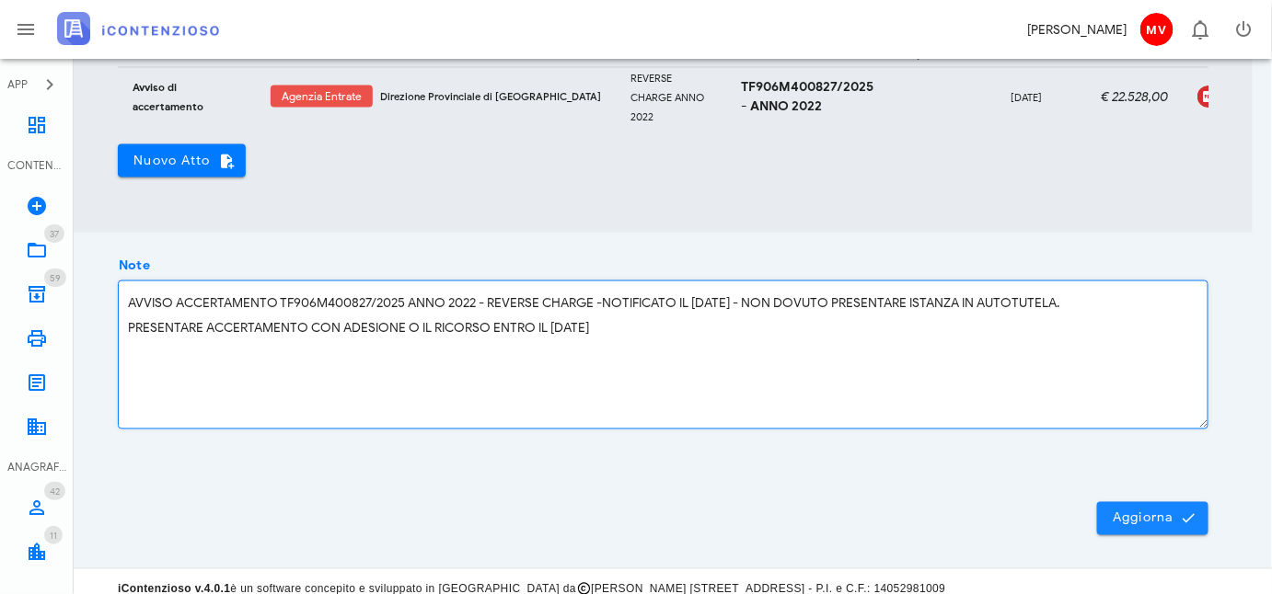
type textarea "AVVISO ACCERTAMENTO TF906M400827/2025 ANNO 2022 - REVERSE CHARGE -NOTIFICATO IL…"
click at [1154, 526] on span "Aggiorna" at bounding box center [1152, 519] width 82 height 17
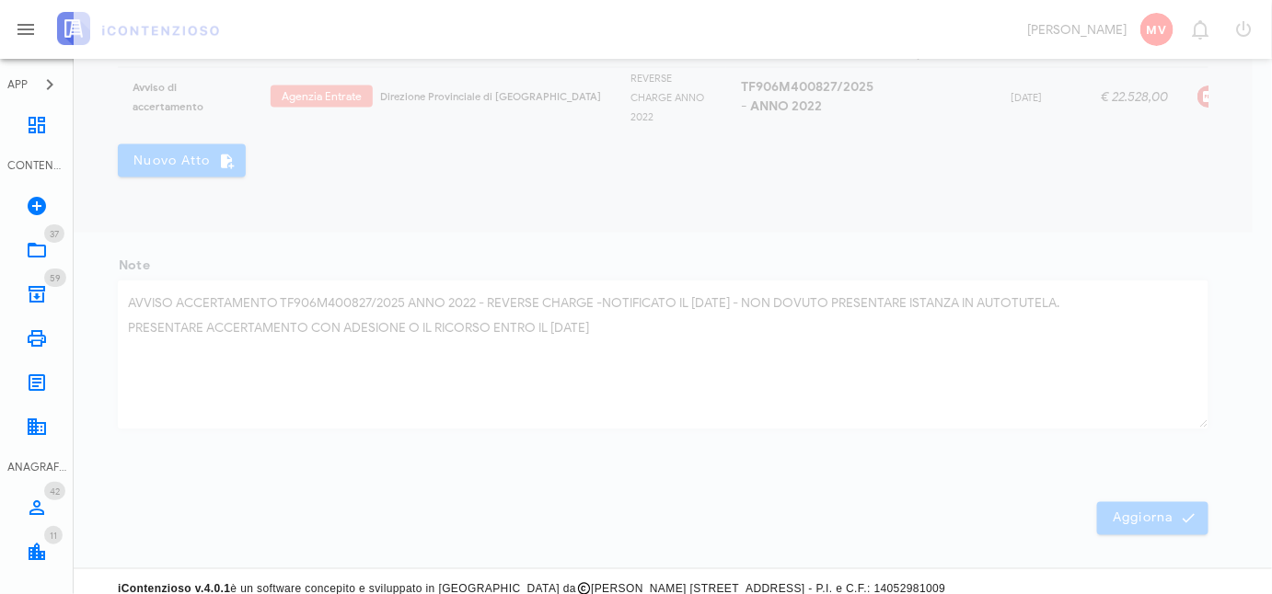
scroll to position [192, 0]
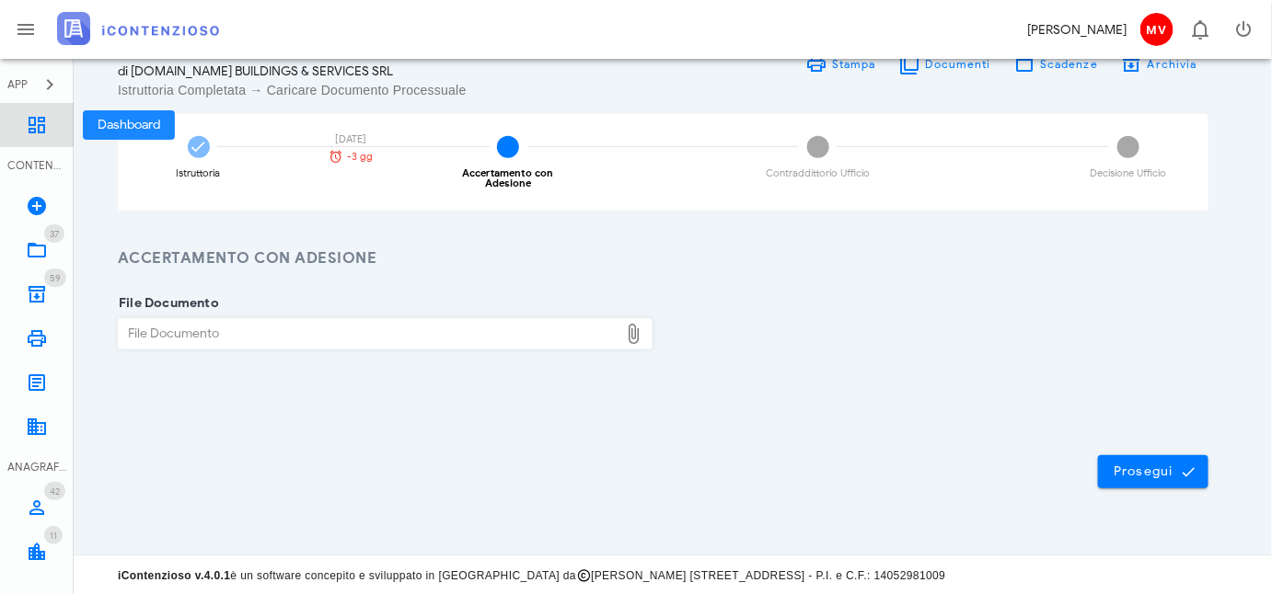
click at [29, 120] on icon at bounding box center [37, 125] width 22 height 22
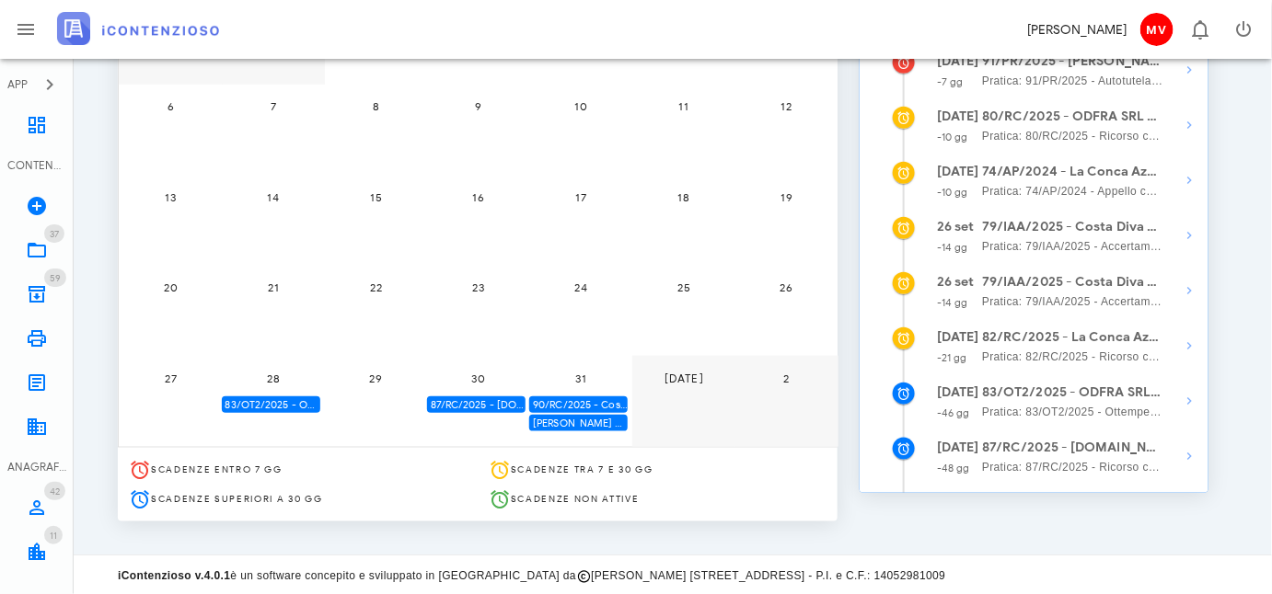
scroll to position [447, 0]
click at [473, 401] on div "87/RC/2025 - [DOMAIN_NAME] BUILDINGS & SERVICES SRL - Inviare Ricorso" at bounding box center [476, 404] width 98 height 17
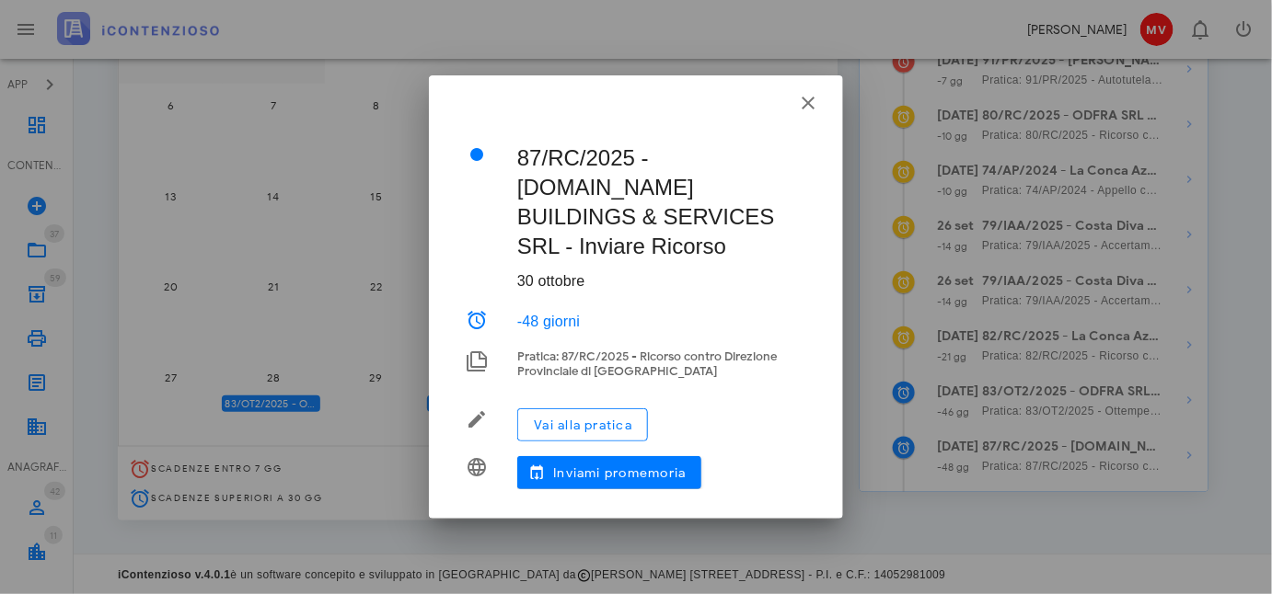
click at [473, 401] on div at bounding box center [636, 297] width 1272 height 594
click at [570, 409] on button "Vai alla pratica" at bounding box center [582, 425] width 131 height 33
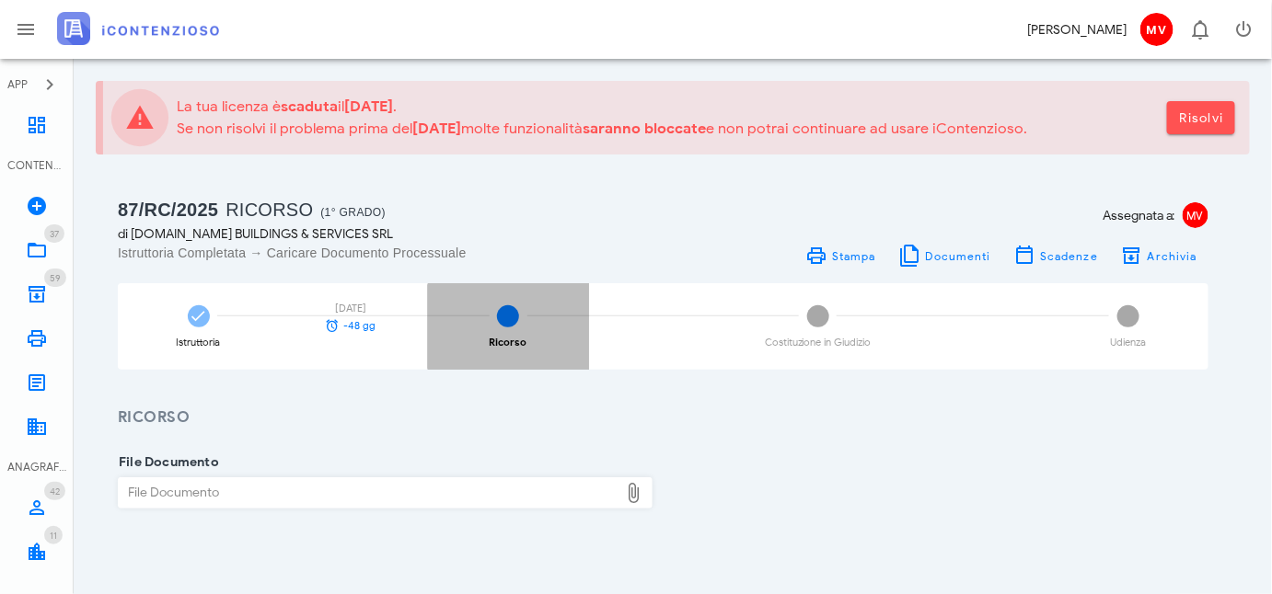
click at [505, 318] on span "2" at bounding box center [508, 316] width 22 height 22
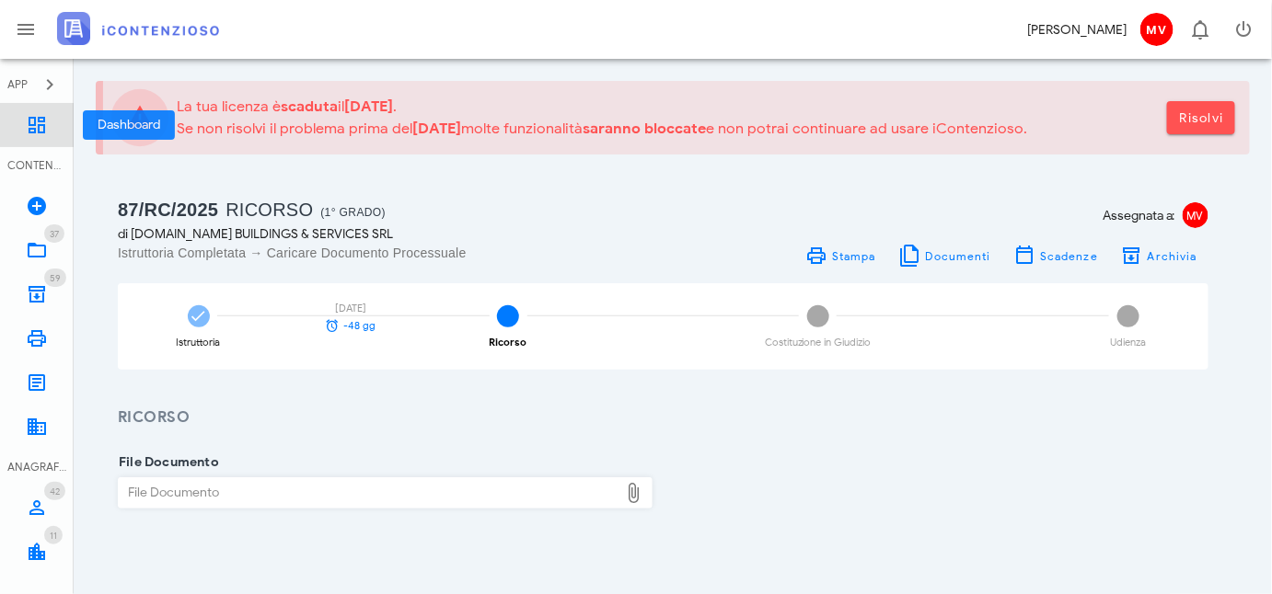
click at [30, 120] on icon at bounding box center [37, 125] width 22 height 22
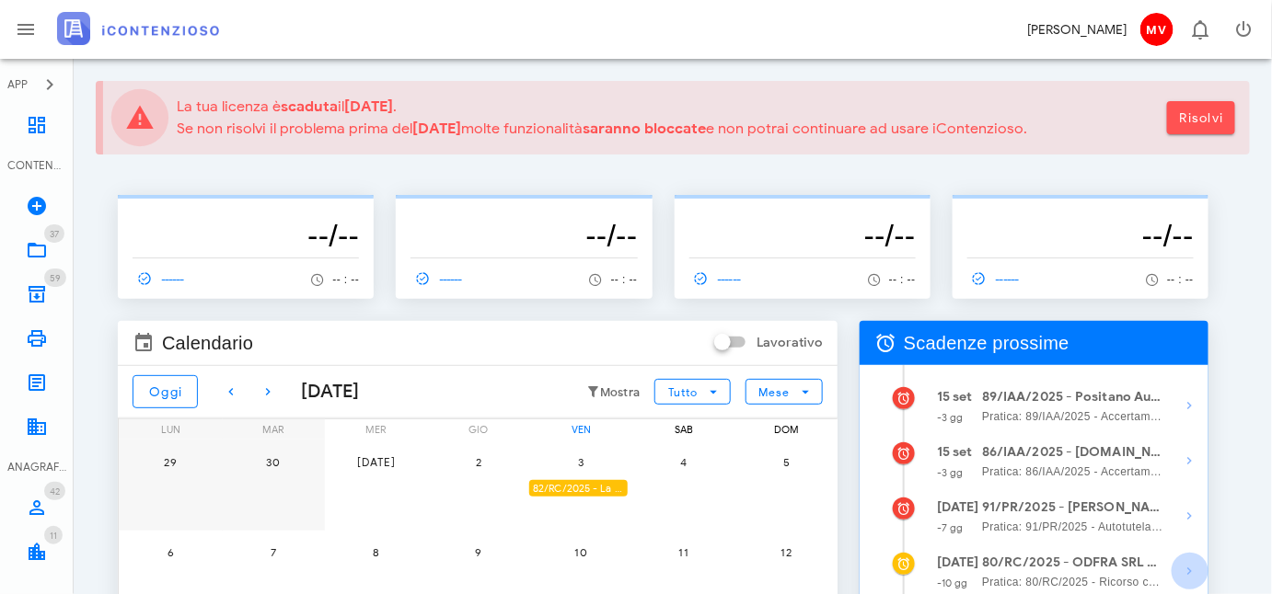
click at [1189, 570] on icon "button" at bounding box center [1190, 571] width 22 height 22
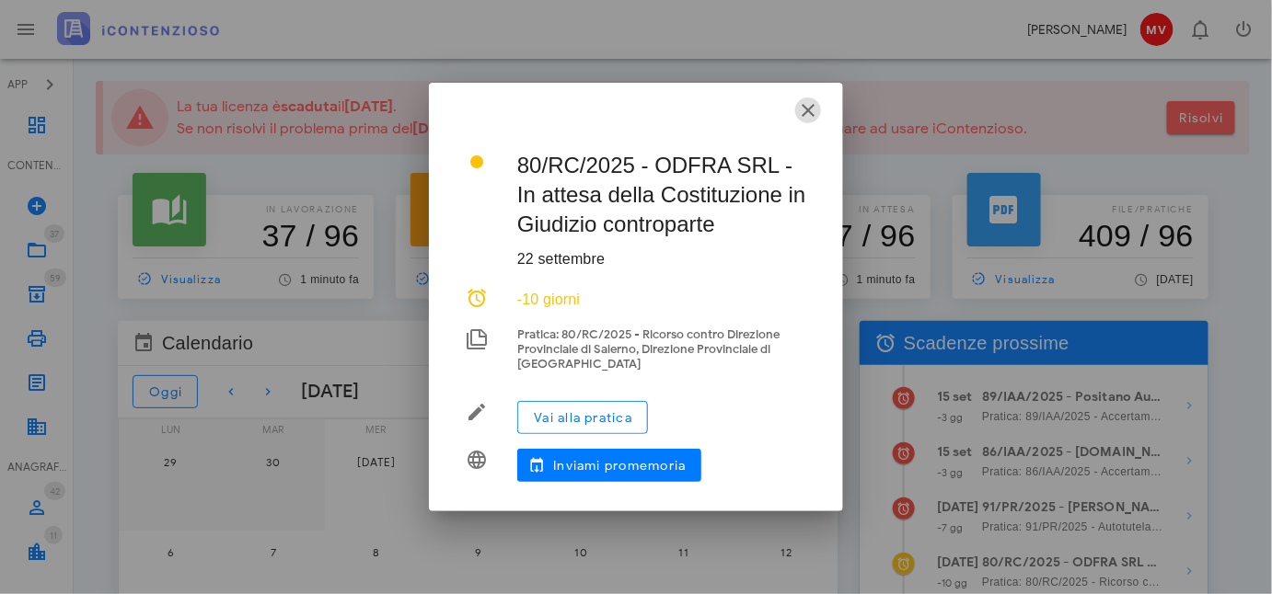
click at [807, 111] on icon "button" at bounding box center [808, 110] width 22 height 22
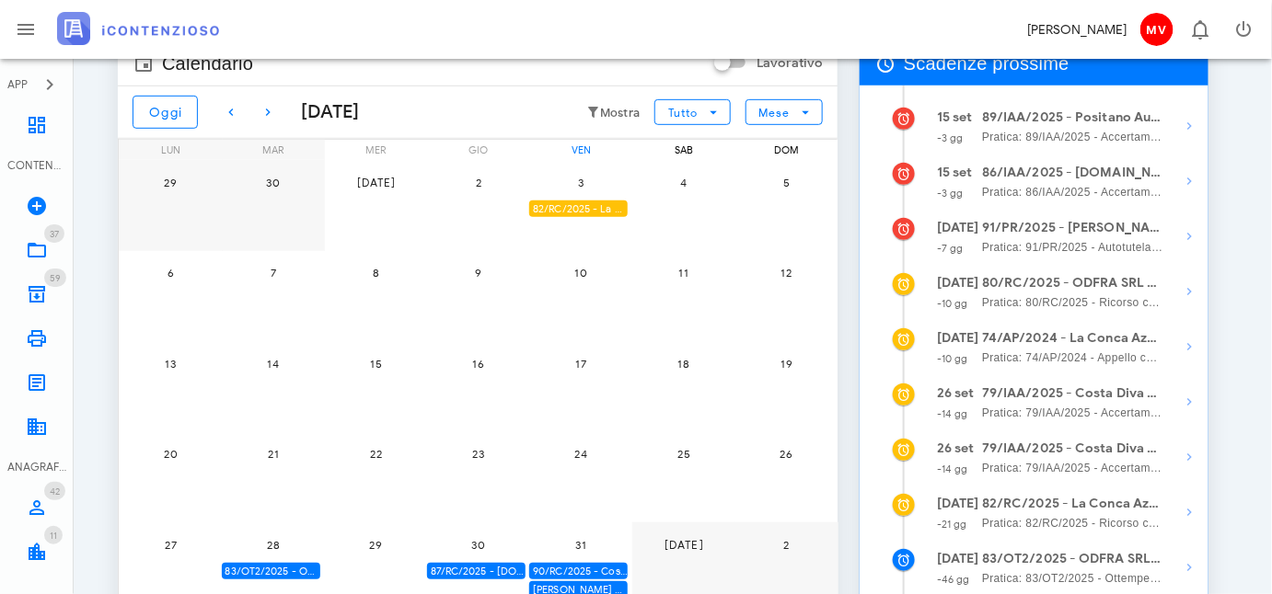
scroll to position [250, 0]
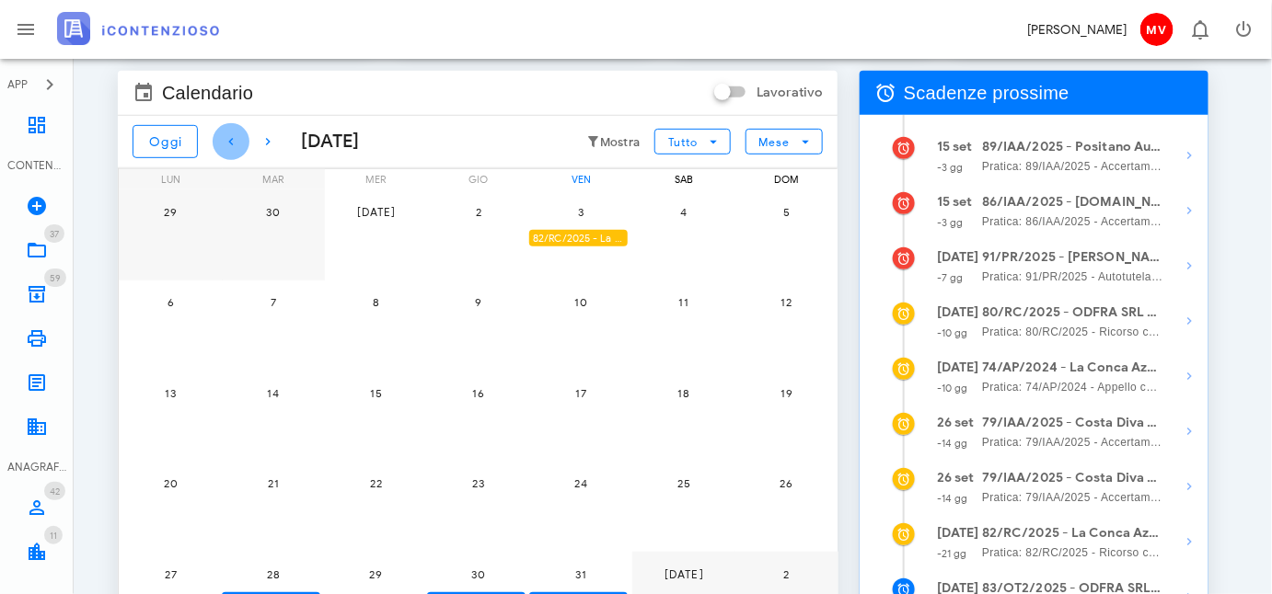
click at [230, 136] on icon "button" at bounding box center [231, 142] width 22 height 22
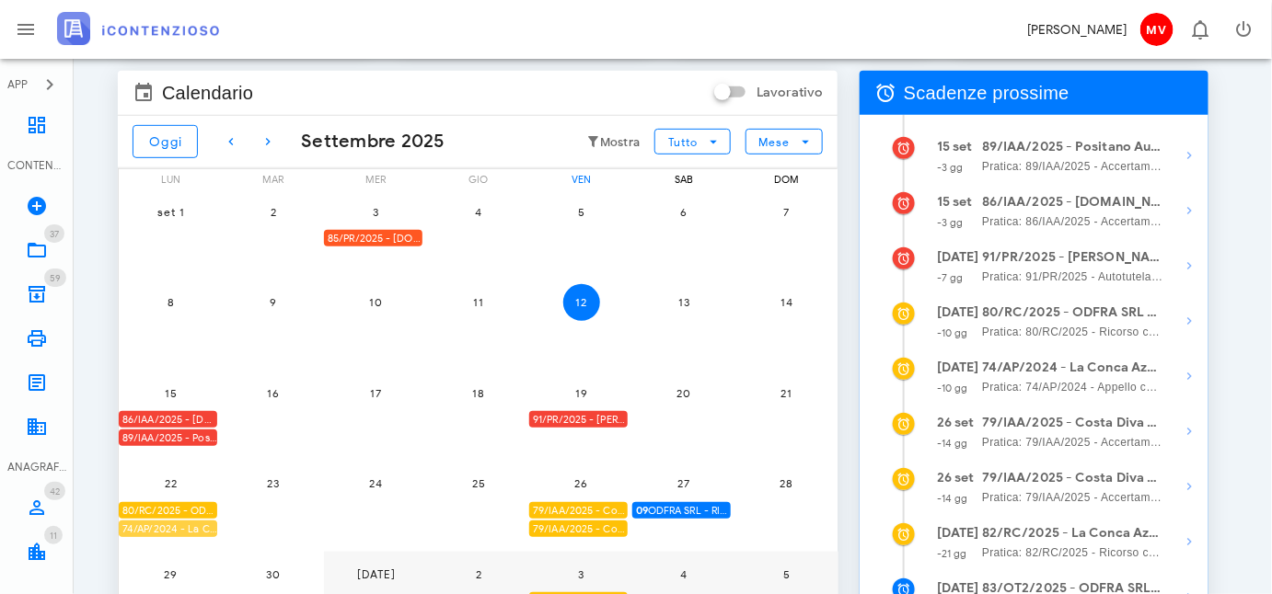
click at [191, 529] on div "74/AP/2024 - La Conca Azzurra S.r.l. - In attesa della Costituzione in Giudizio…" at bounding box center [168, 529] width 98 height 17
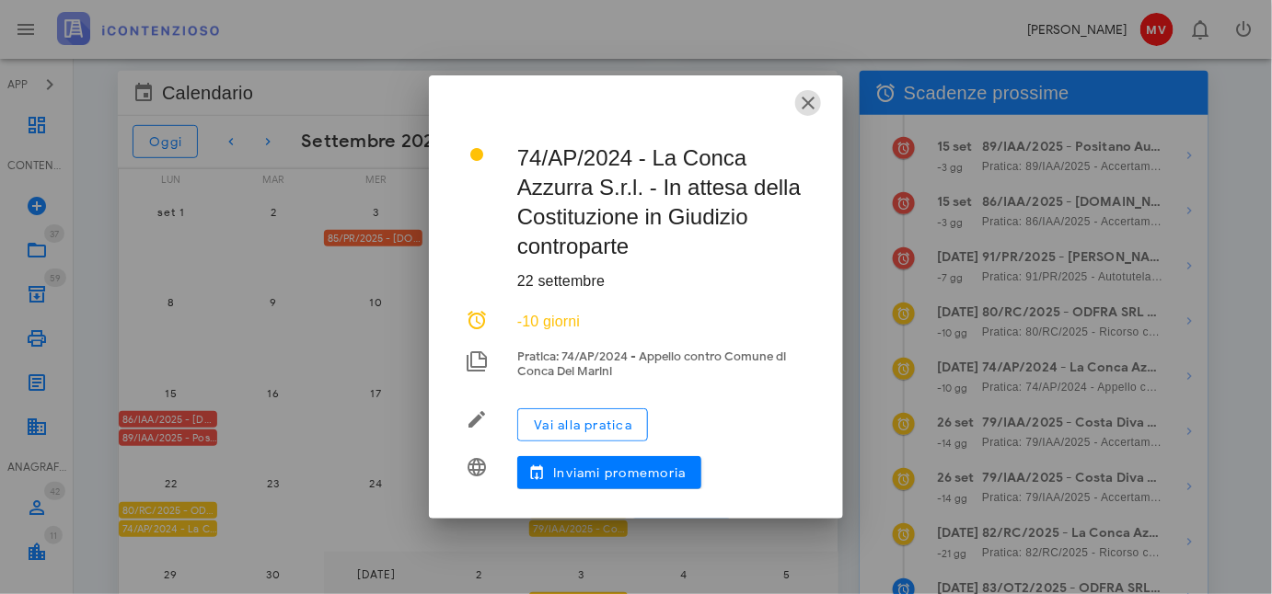
click at [807, 99] on icon "button" at bounding box center [808, 103] width 22 height 22
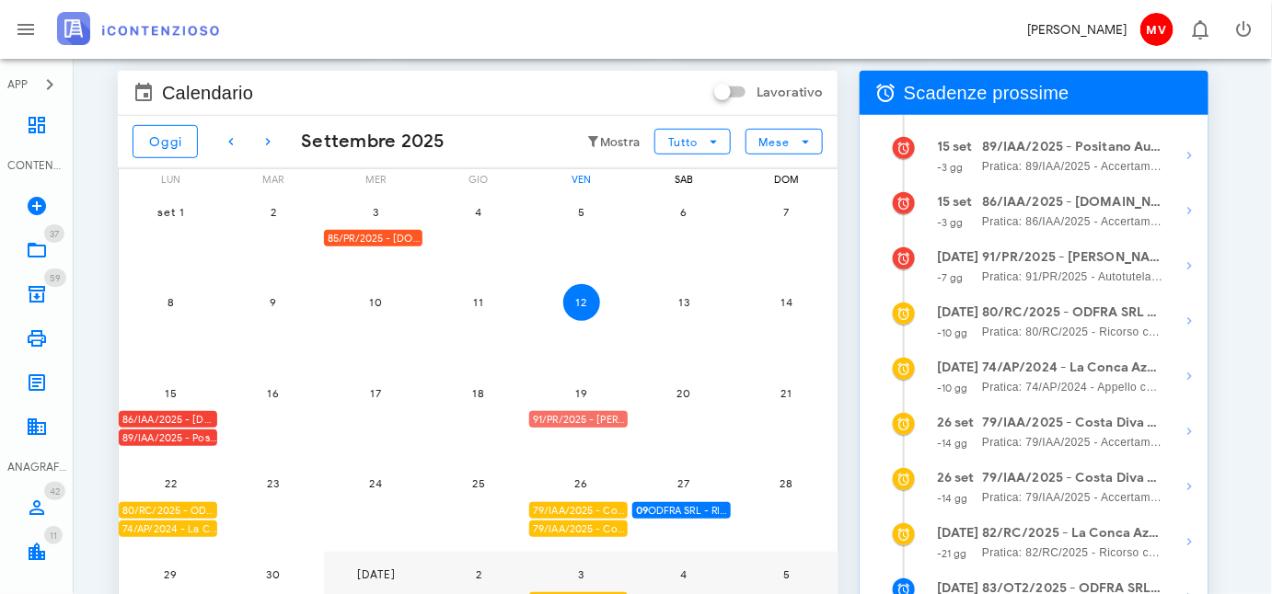
click at [613, 412] on div "91/PR/2025 - [PERSON_NAME] - Inviare Autotutela" at bounding box center [578, 419] width 98 height 17
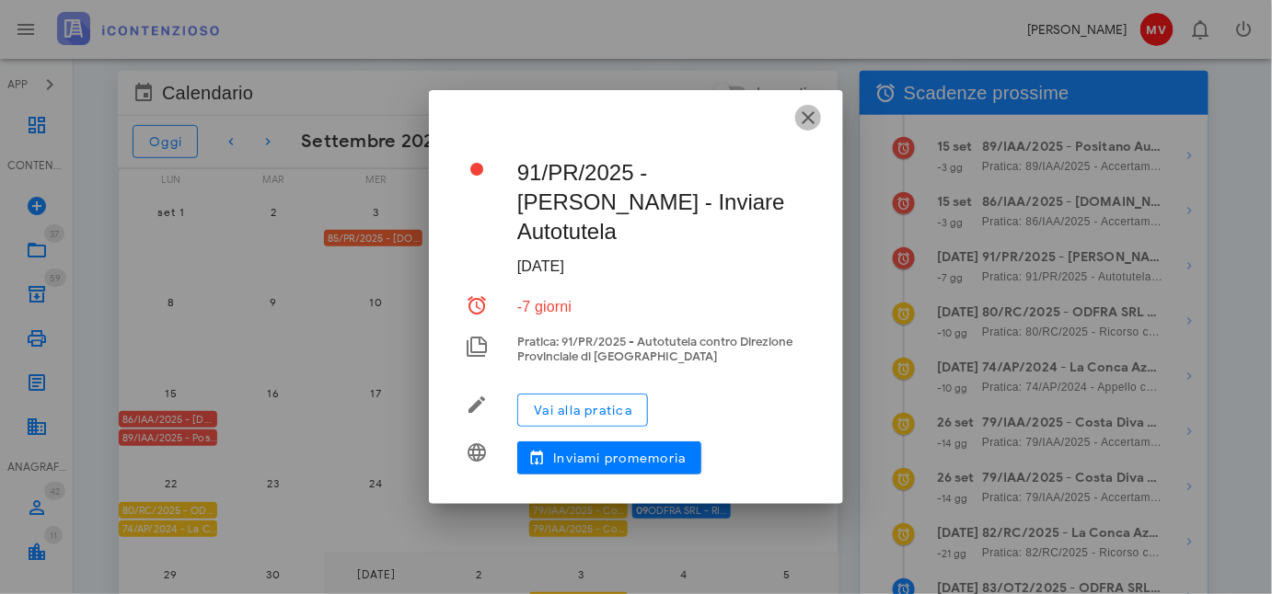
click at [813, 129] on icon "button" at bounding box center [808, 118] width 22 height 22
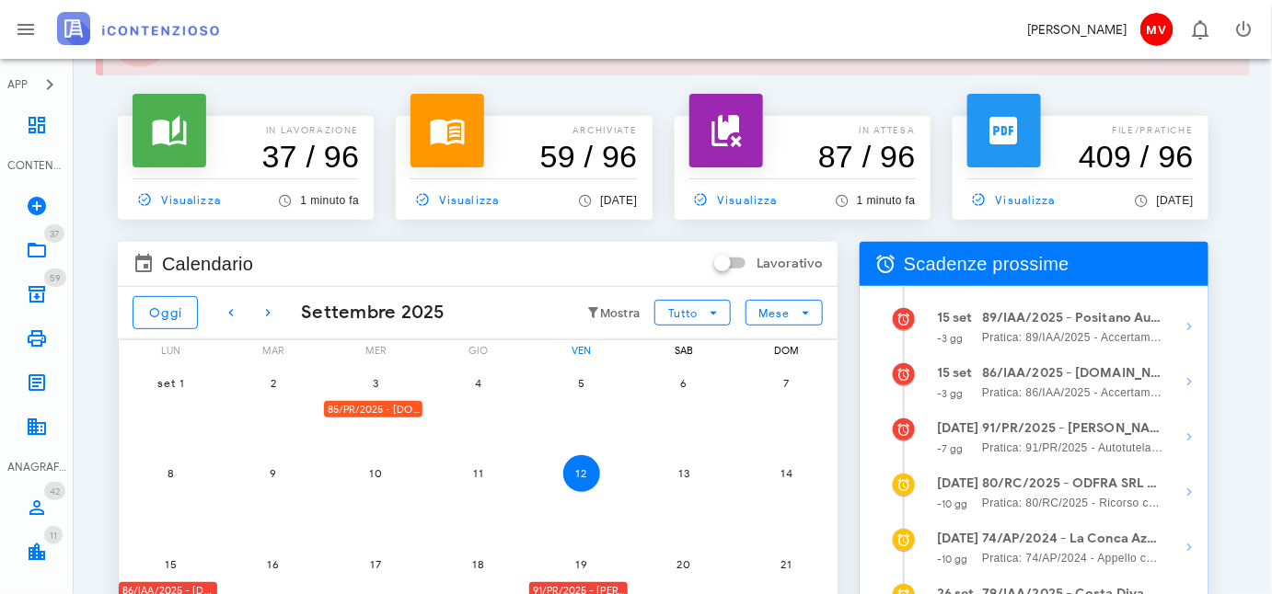
scroll to position [29, 0]
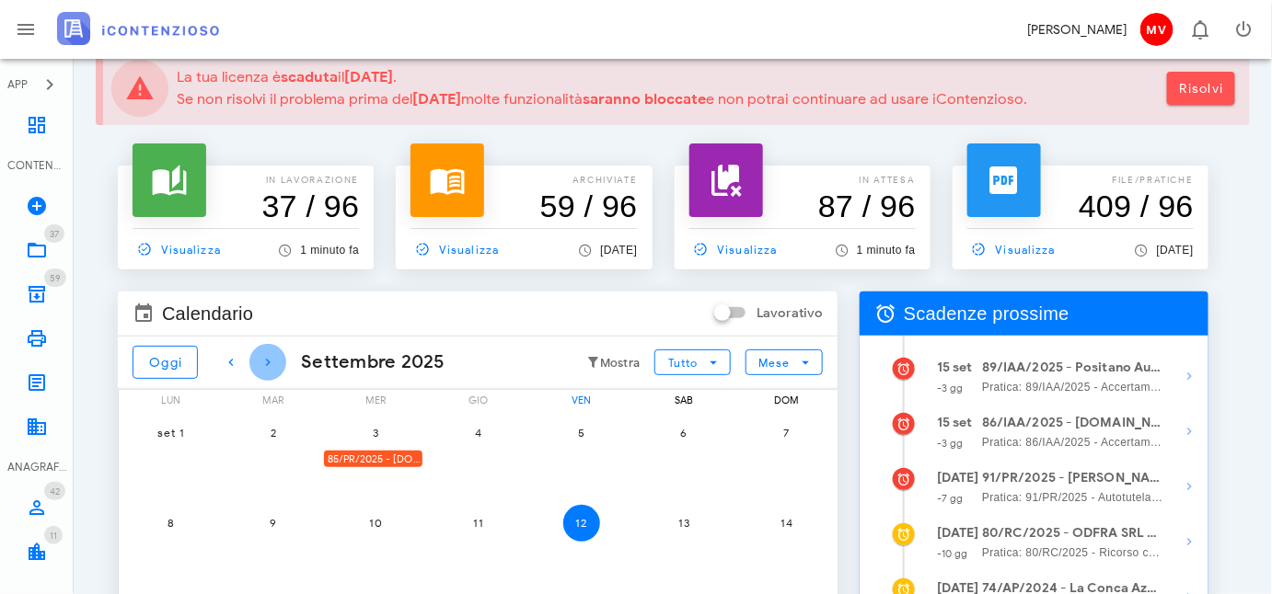
click at [265, 359] on icon "button" at bounding box center [268, 362] width 22 height 22
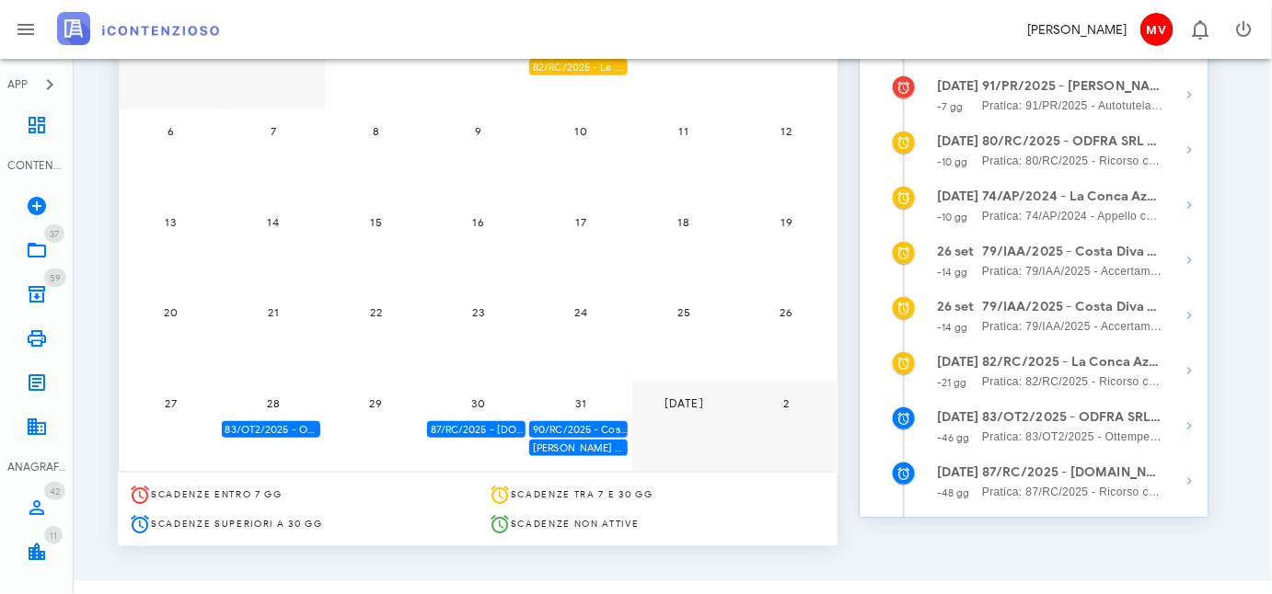
scroll to position [447, 0]
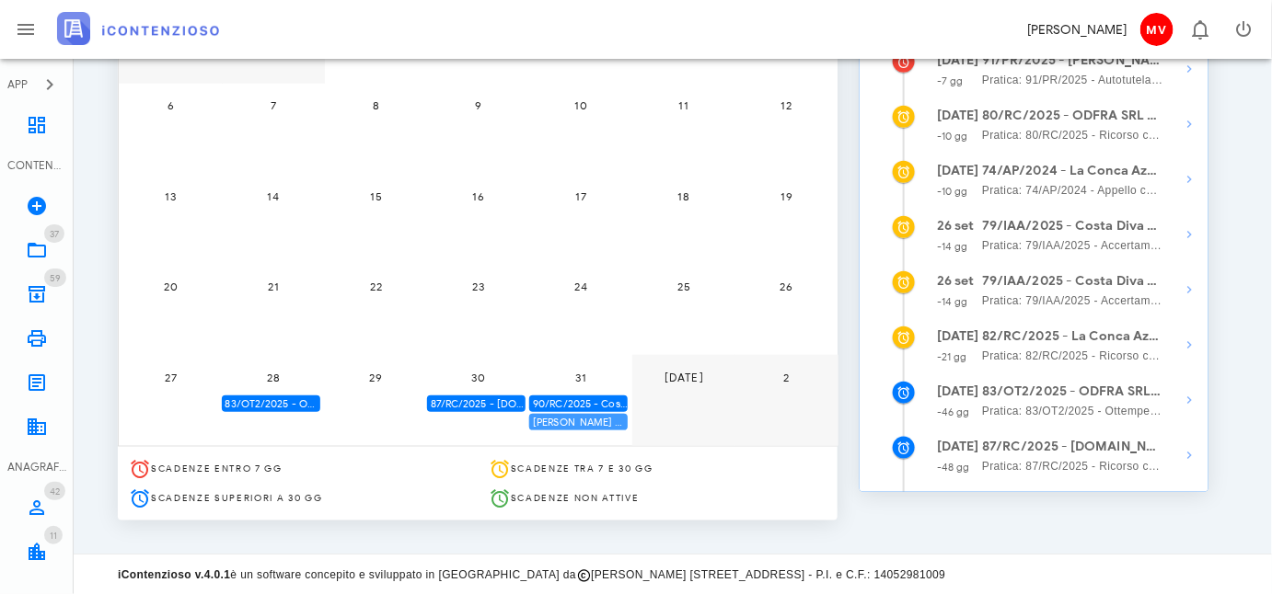
click at [560, 414] on div "[PERSON_NAME] D'Atto - notificato il [DATE] - scade termine controdeduzioni il …" at bounding box center [578, 422] width 98 height 17
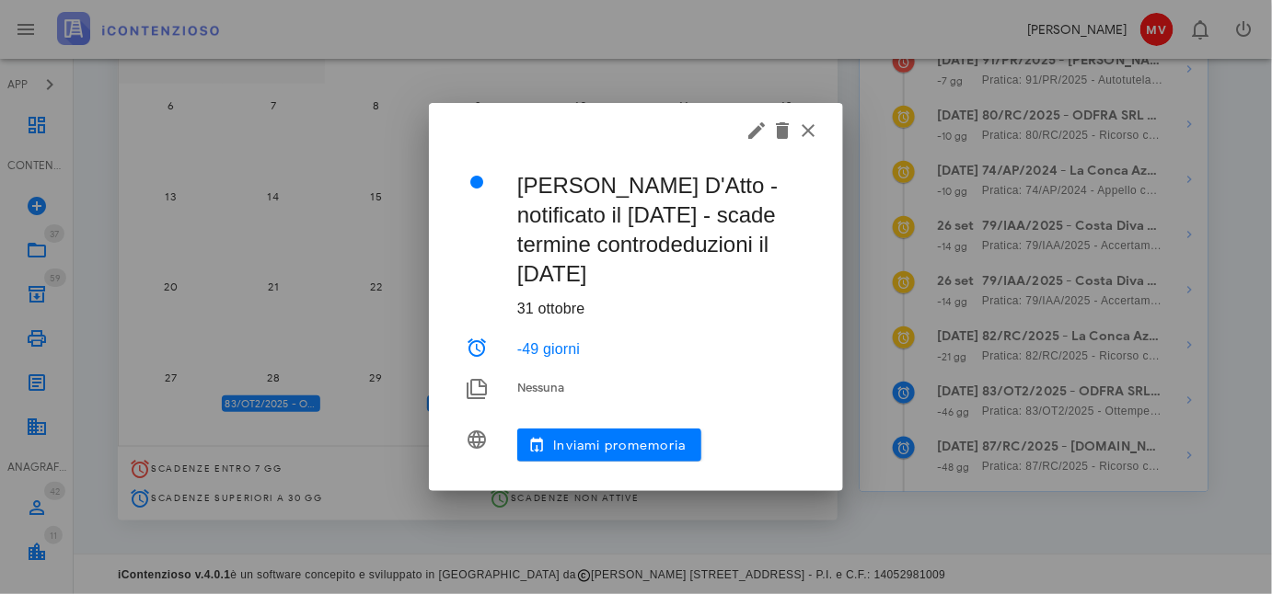
click at [478, 389] on div "[PERSON_NAME] D'Atto - notificato il [DATE] - scade termine controdeduzioni il …" at bounding box center [636, 315] width 370 height 324
click at [539, 386] on div "[PERSON_NAME] D'Atto - notificato il [DATE] - scade termine controdeduzioni il …" at bounding box center [636, 315] width 370 height 324
click at [752, 127] on icon "button" at bounding box center [756, 131] width 22 height 22
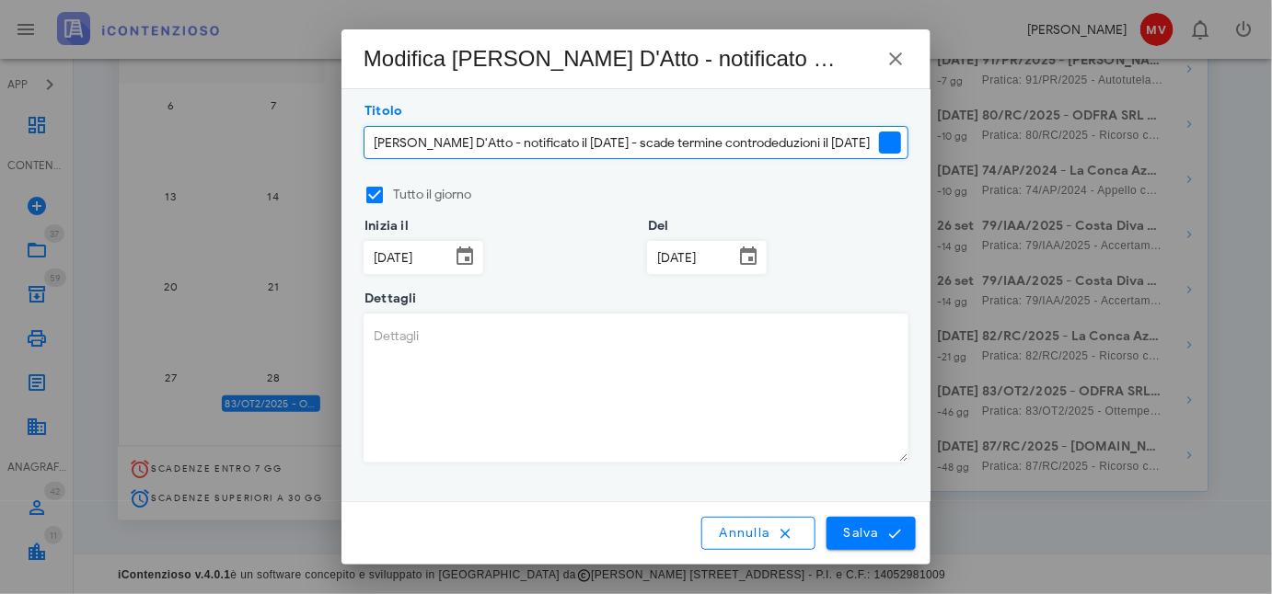
scroll to position [0, 0]
click at [374, 333] on textarea "Dettagli" at bounding box center [635, 388] width 543 height 147
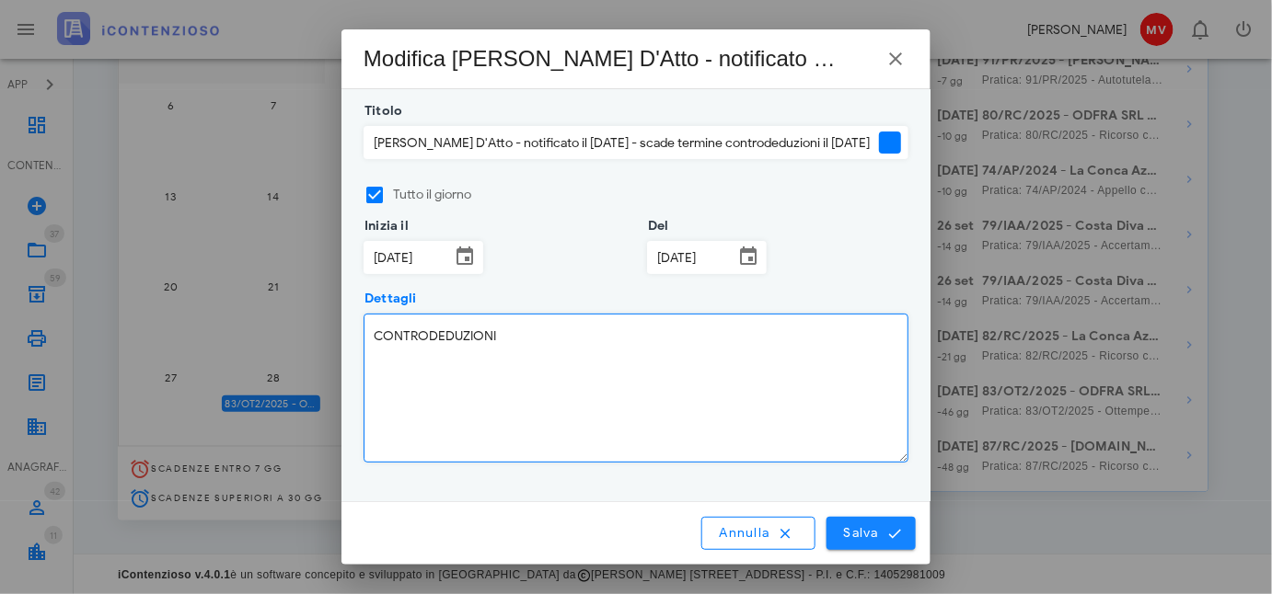
type textarea "CONTRODEDUZIONI"
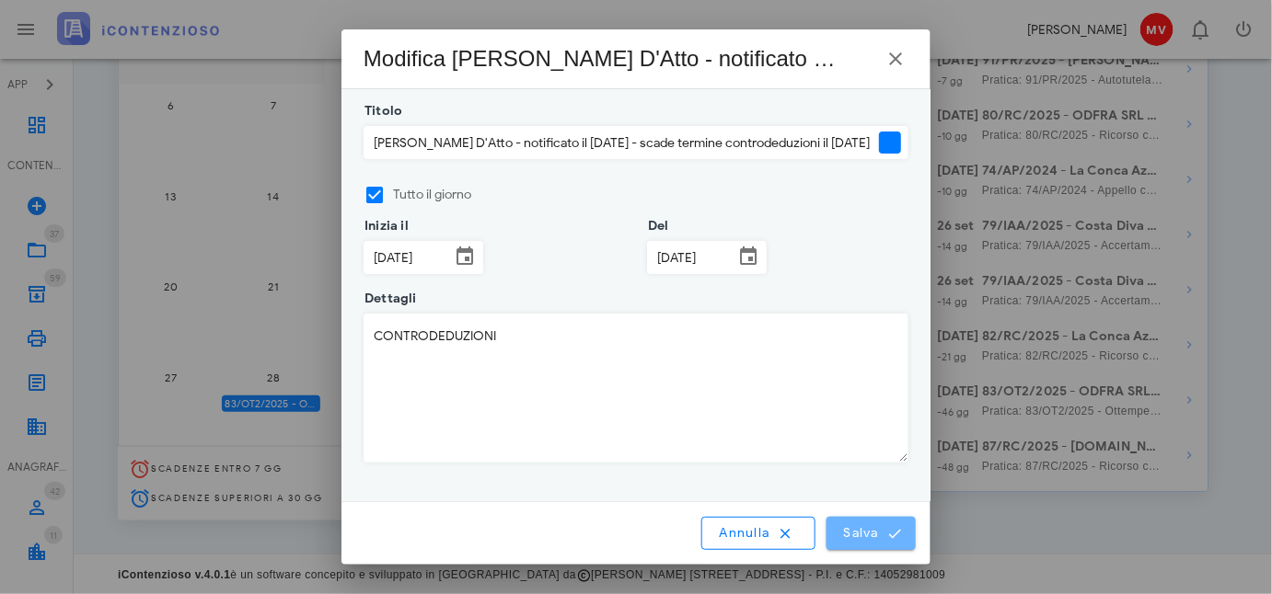
click at [861, 535] on span "Salva" at bounding box center [871, 533] width 57 height 17
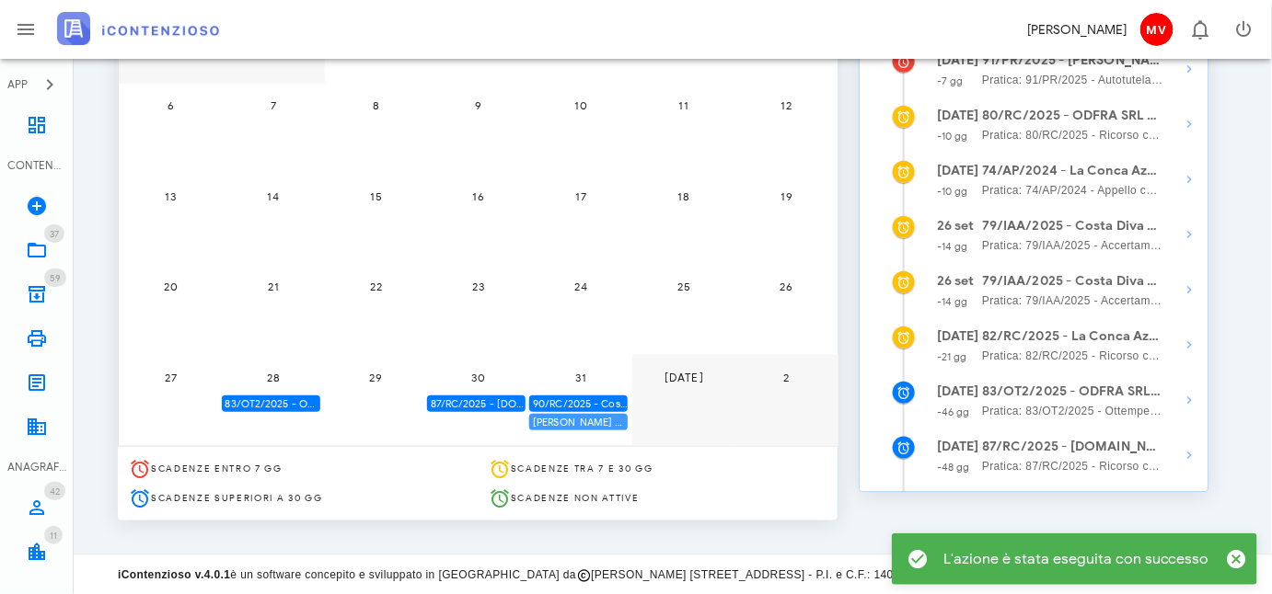
click at [583, 420] on div "[PERSON_NAME] D'Atto - notificato il [DATE] - scade termine controdeduzioni il …" at bounding box center [578, 422] width 98 height 17
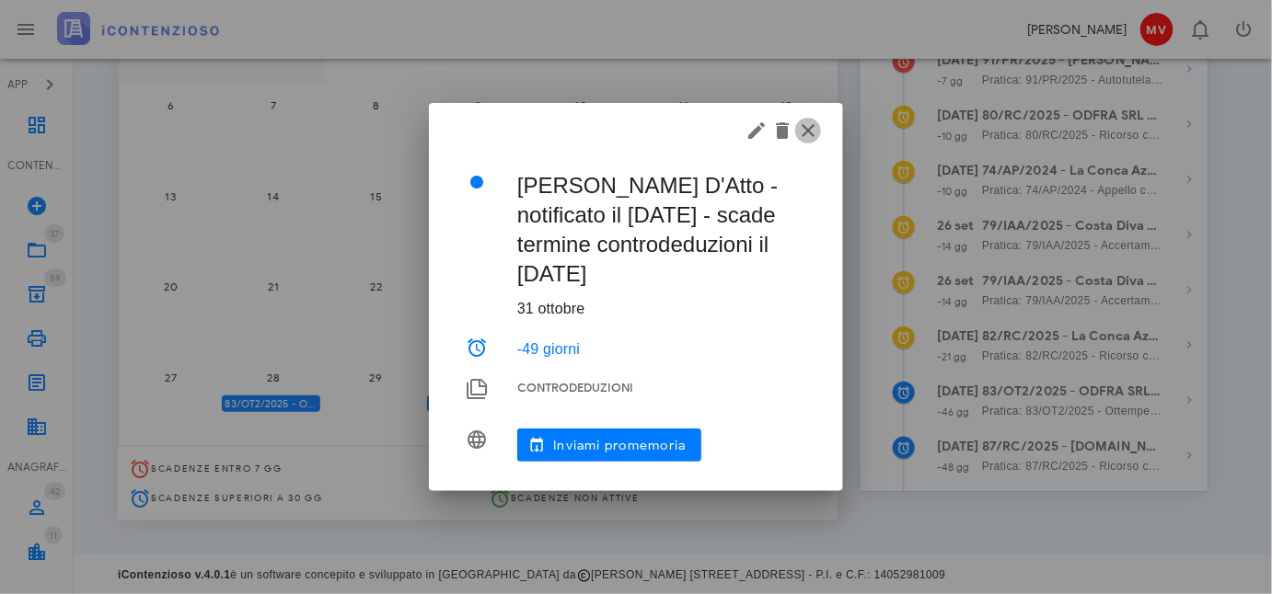
click at [807, 130] on icon "button" at bounding box center [808, 131] width 22 height 22
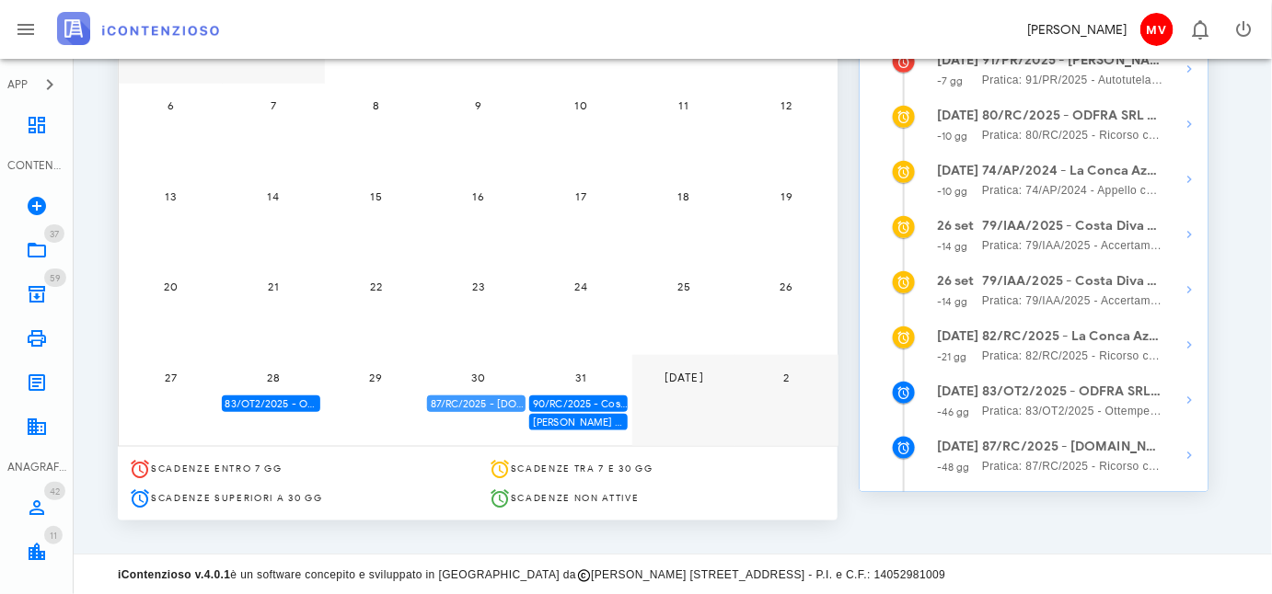
click at [505, 399] on div "87/RC/2025 - [DOMAIN_NAME] BUILDINGS & SERVICES SRL - Inviare Ricorso" at bounding box center [476, 404] width 98 height 17
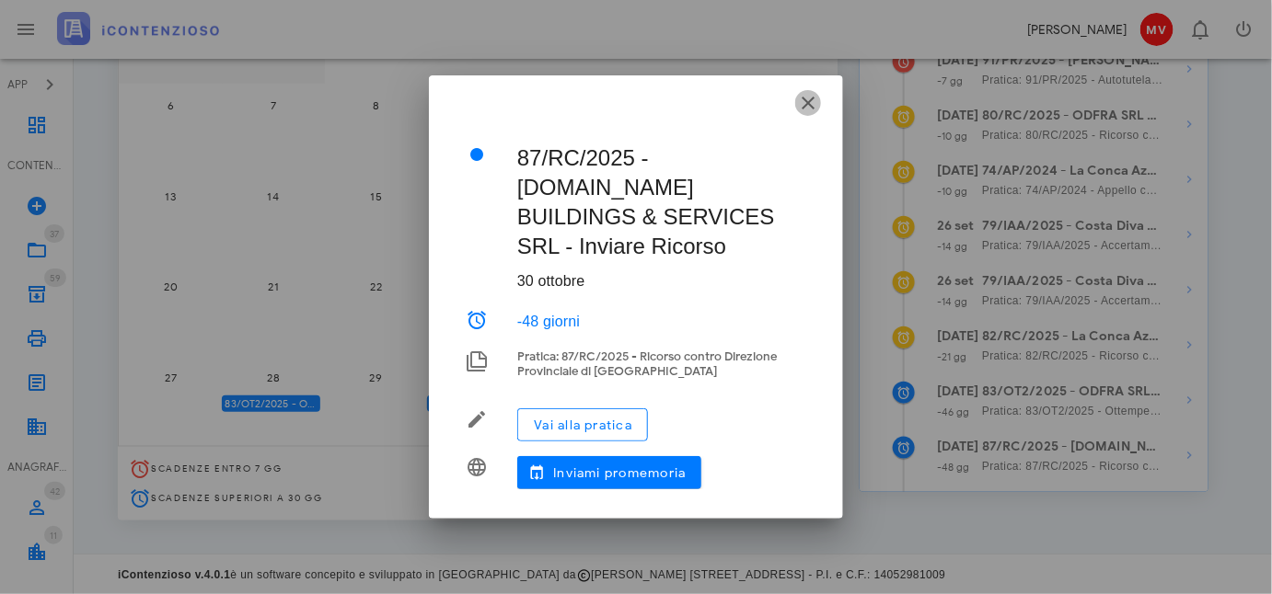
click at [804, 114] on icon "button" at bounding box center [808, 103] width 22 height 22
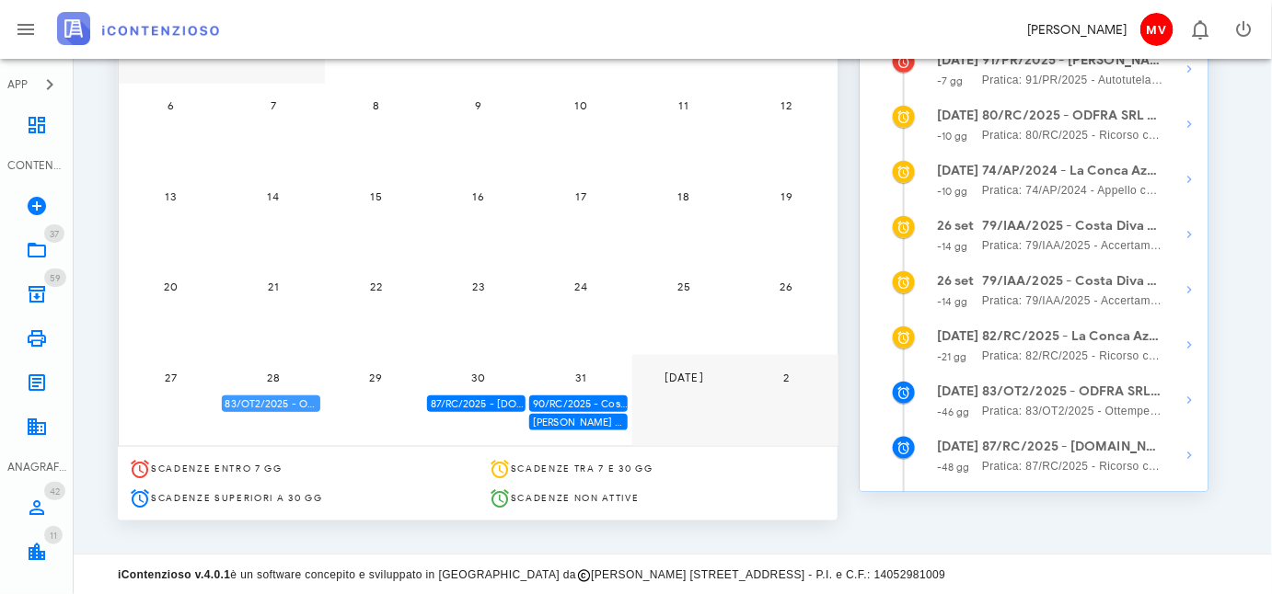
click at [289, 402] on div "83/OT2/2025 - ODFRA SRL - Depositare i documenti processuali" at bounding box center [271, 404] width 98 height 17
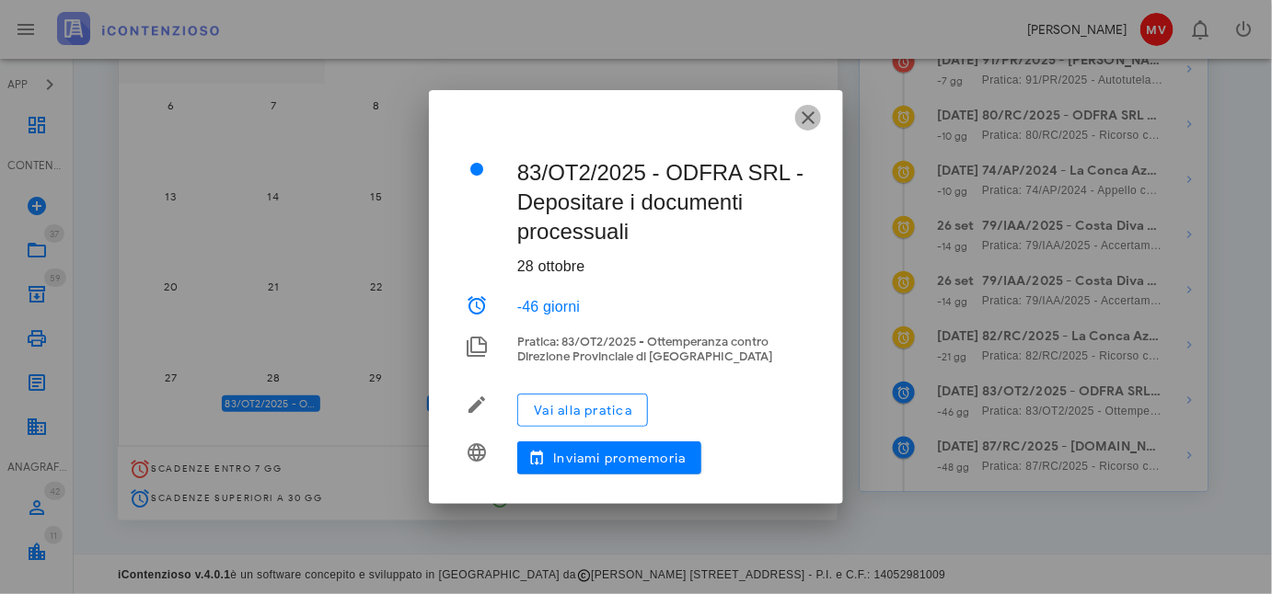
click at [811, 119] on icon "button" at bounding box center [808, 118] width 22 height 22
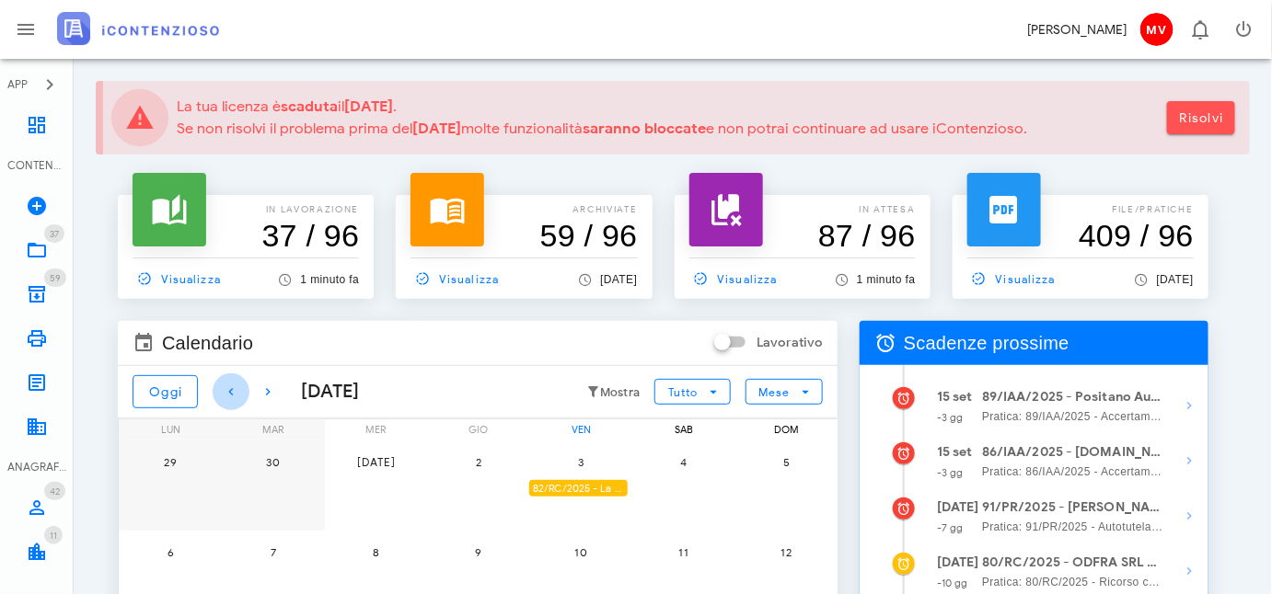
click at [230, 389] on icon "button" at bounding box center [231, 392] width 22 height 22
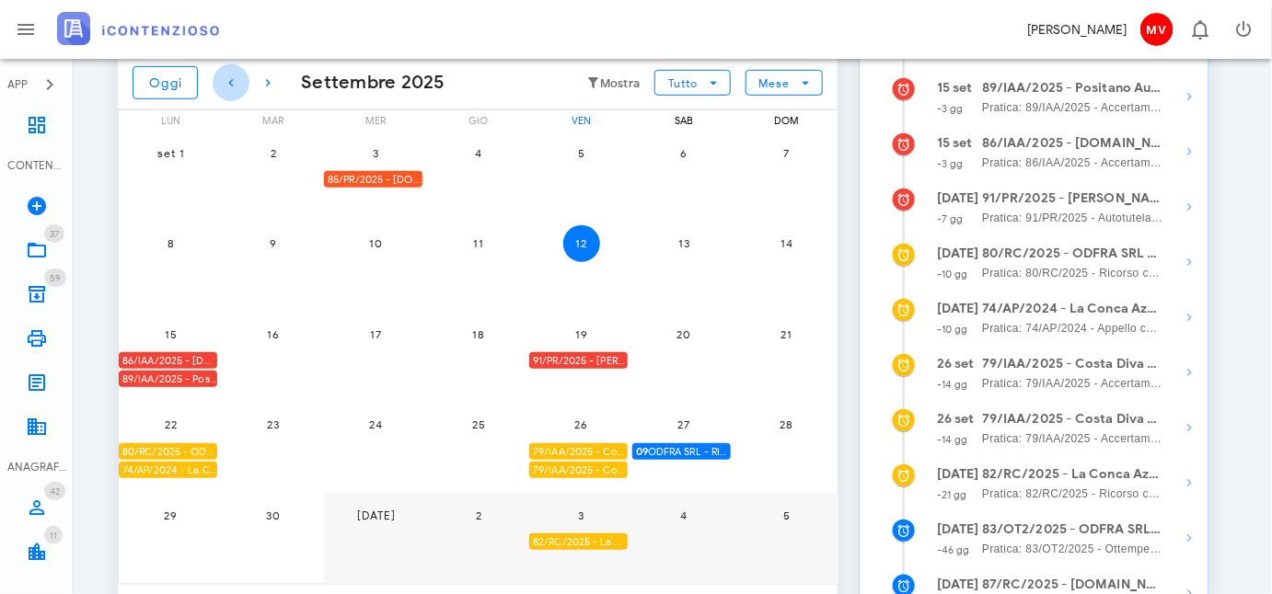
scroll to position [334, 0]
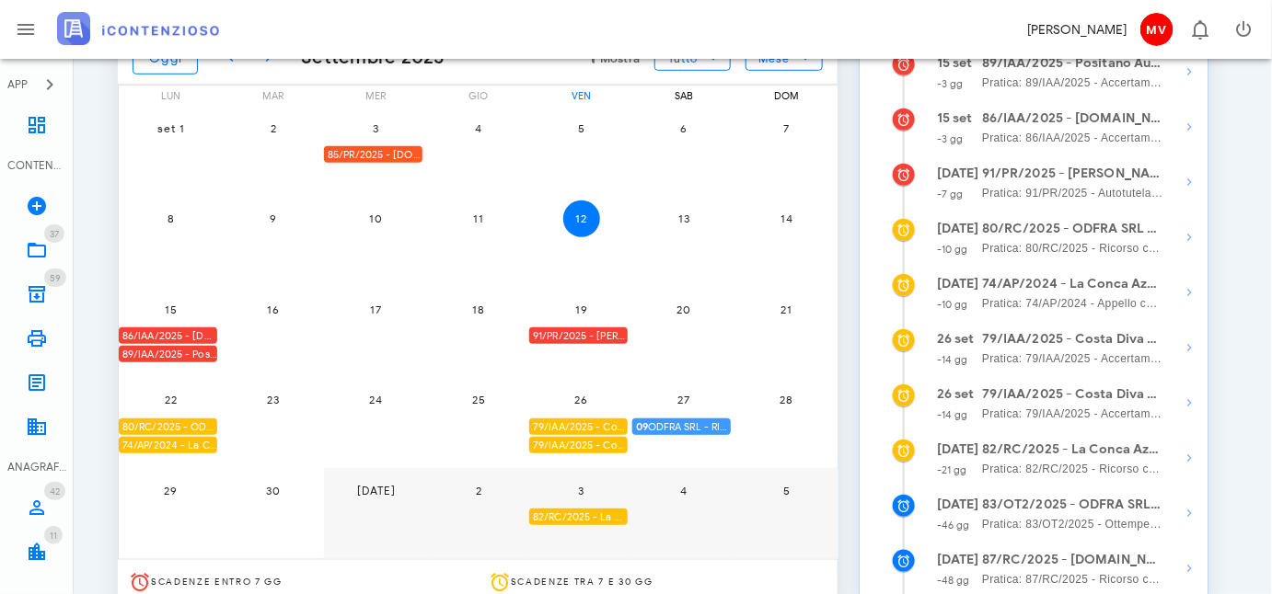
click at [679, 420] on span "09 ODFRA SRL - RIASSUNZIONE ORDINANZA CASSAZIONE IN APPELLO IVA 2006" at bounding box center [683, 427] width 95 height 17
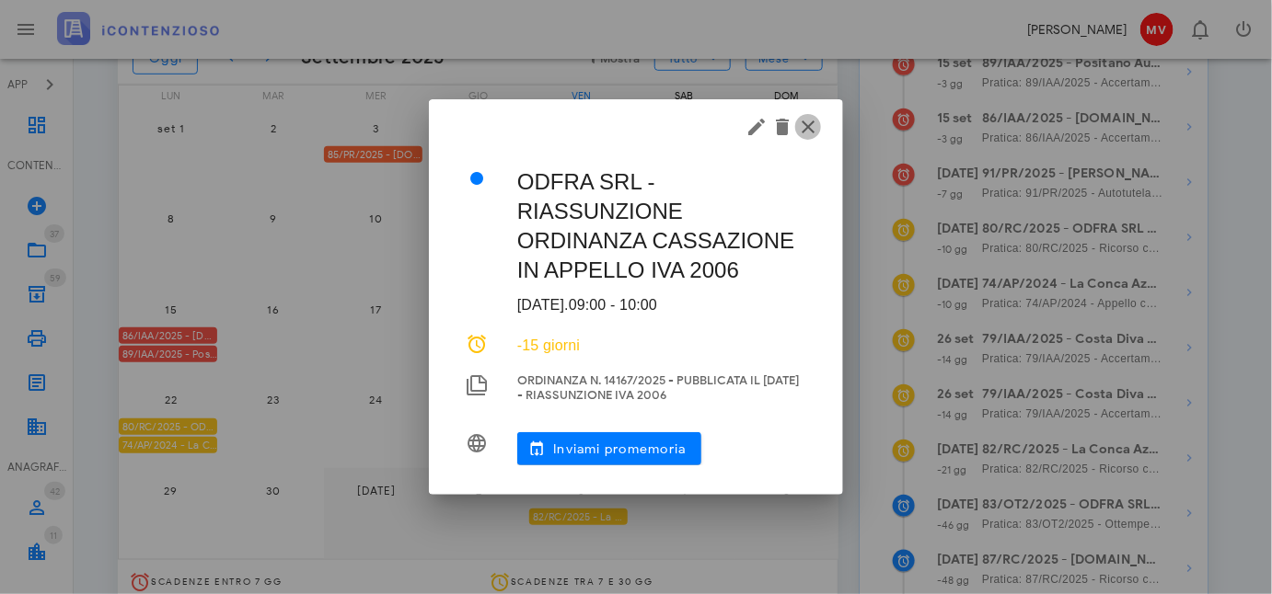
click at [806, 127] on icon "button" at bounding box center [808, 127] width 22 height 22
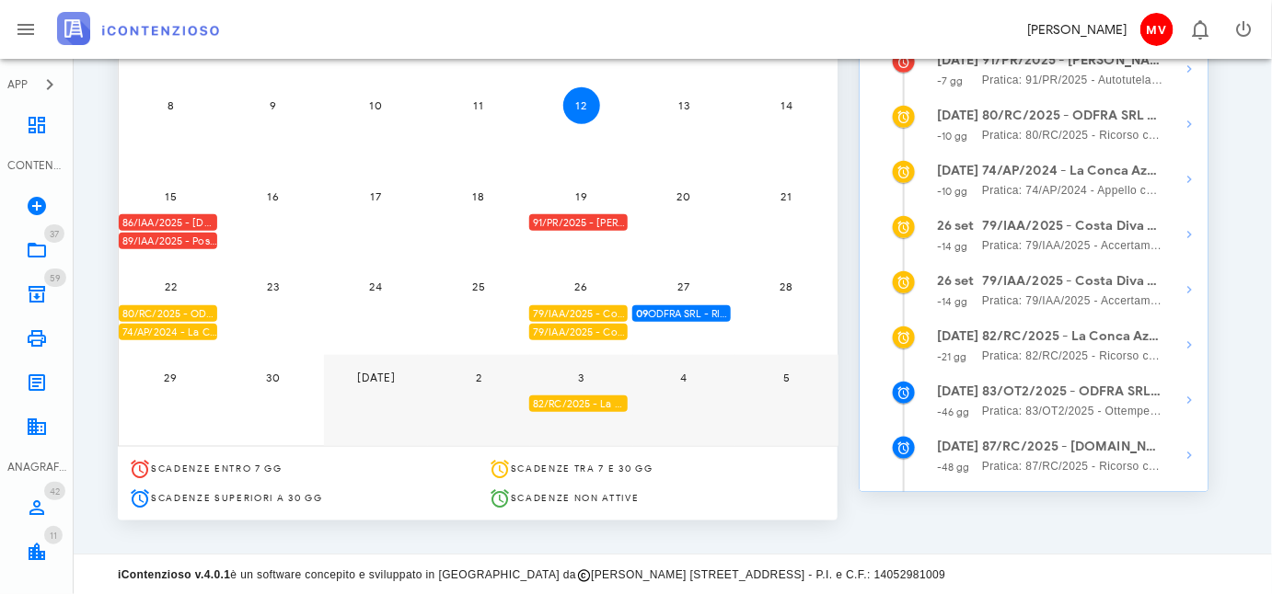
scroll to position [112, 0]
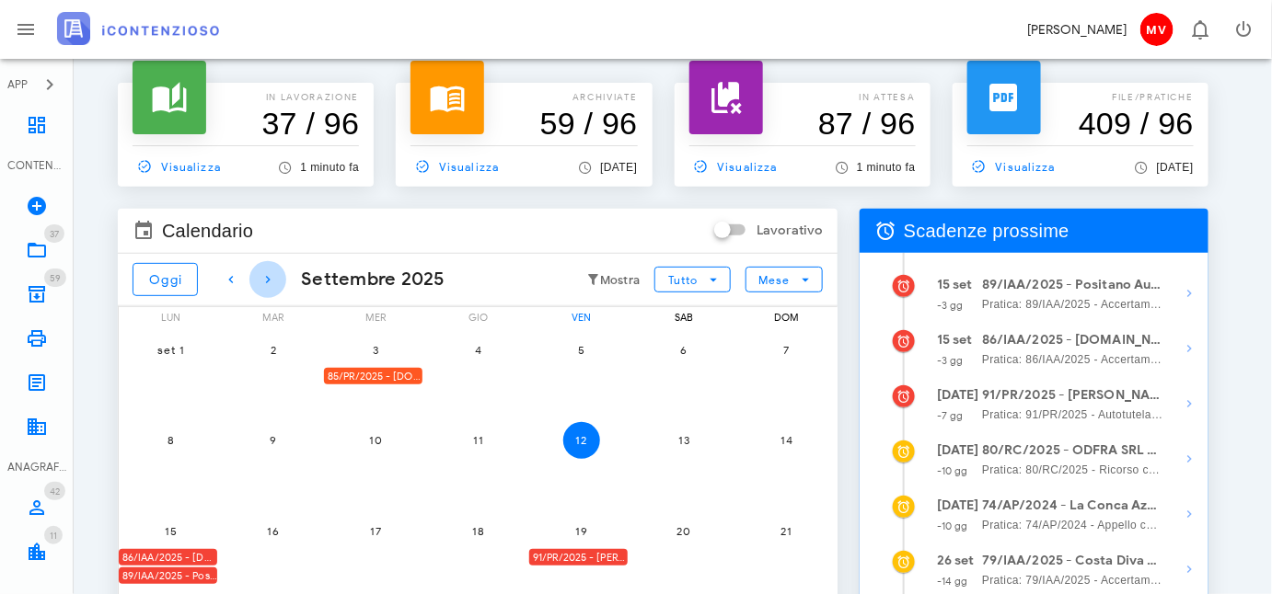
click at [265, 277] on icon "button" at bounding box center [268, 280] width 22 height 22
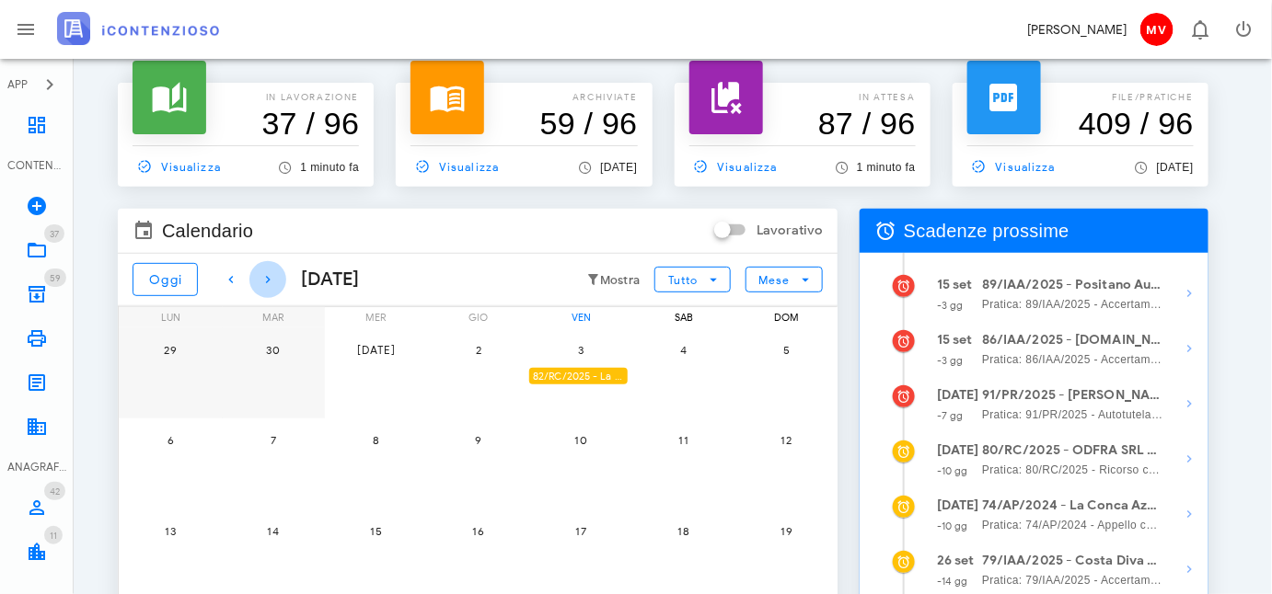
click at [265, 277] on icon "button" at bounding box center [268, 280] width 22 height 22
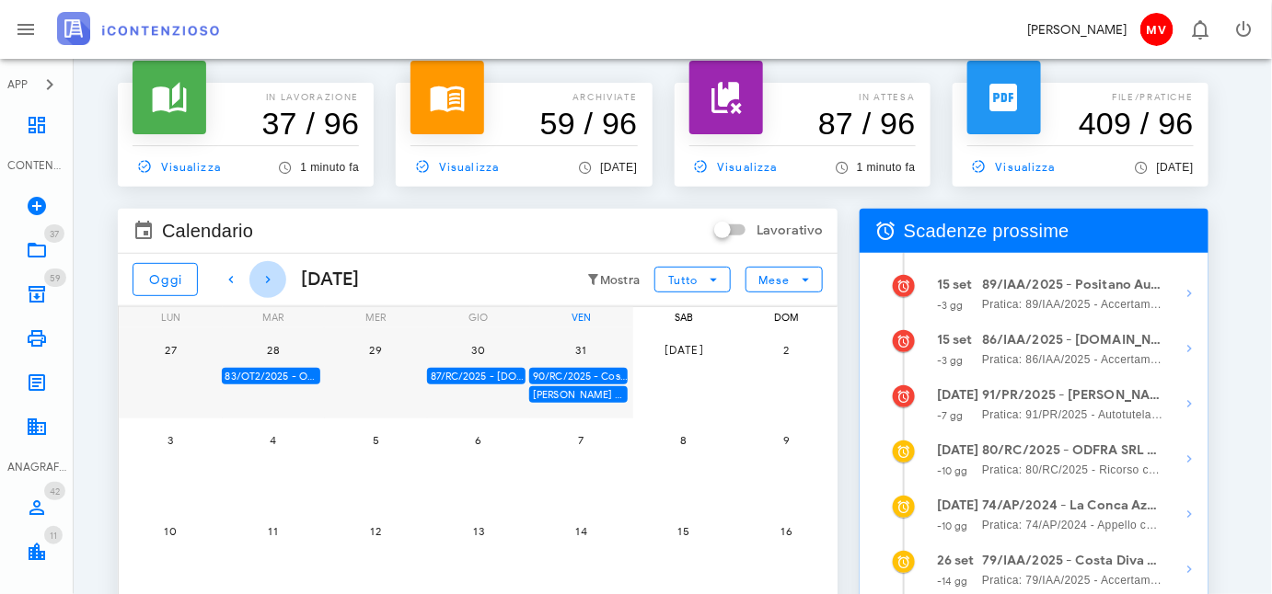
click at [265, 277] on icon "button" at bounding box center [268, 280] width 22 height 22
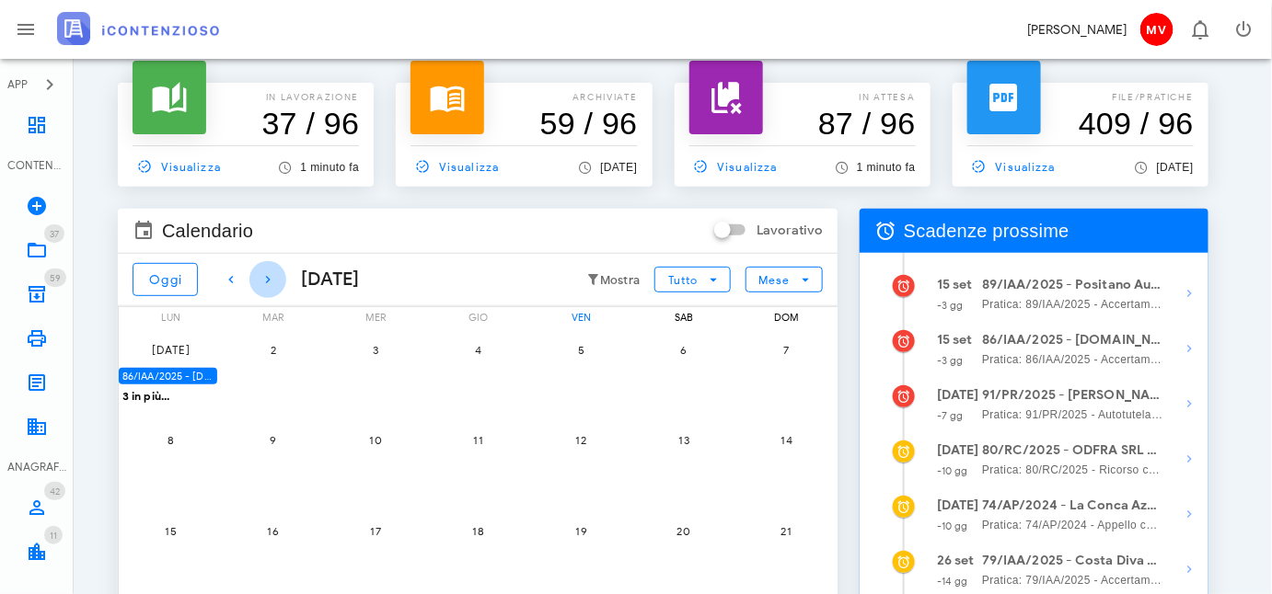
click at [265, 277] on icon "button" at bounding box center [268, 280] width 22 height 22
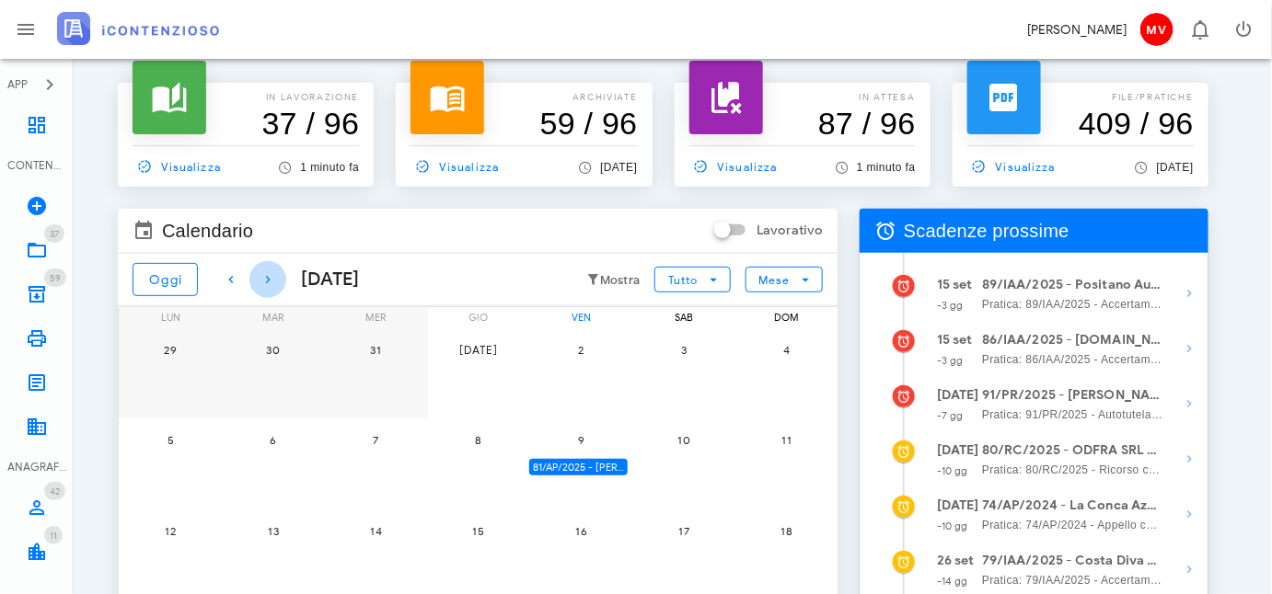
click at [265, 277] on icon "button" at bounding box center [268, 280] width 22 height 22
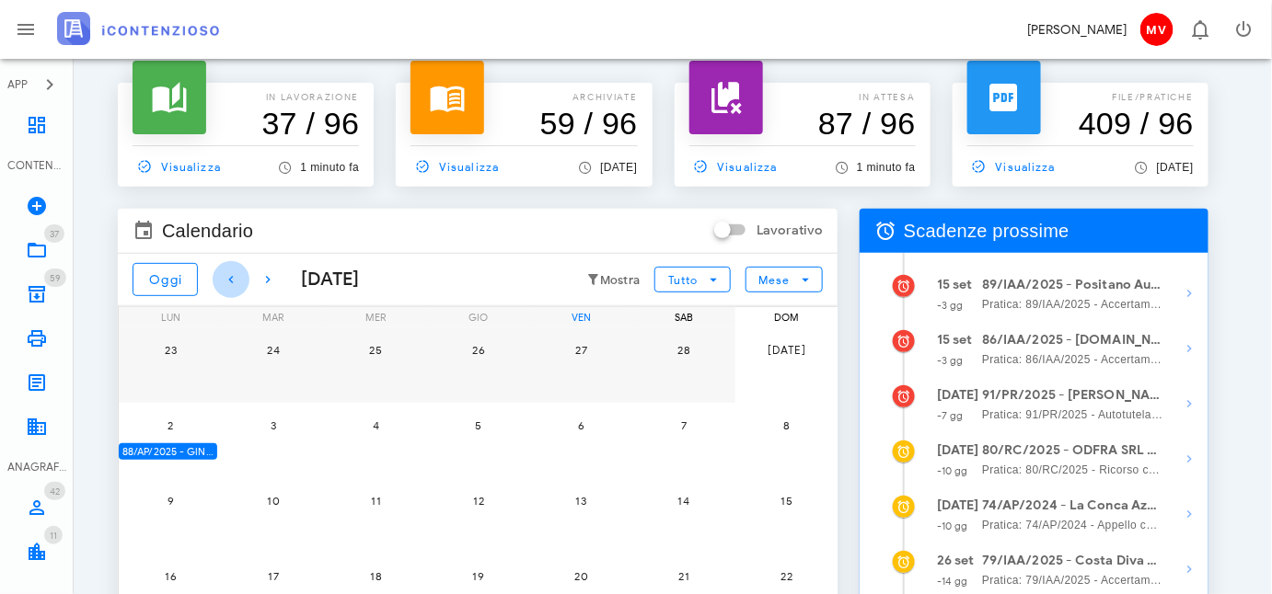
click at [230, 278] on icon "button" at bounding box center [231, 280] width 22 height 22
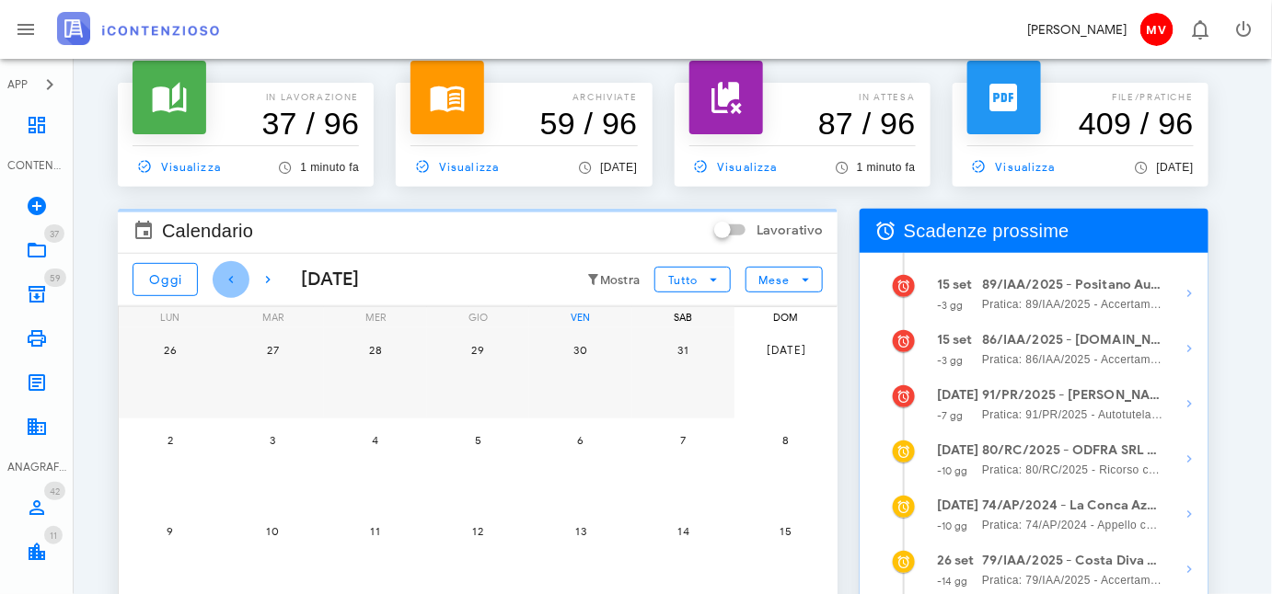
click at [230, 278] on icon "button" at bounding box center [231, 280] width 22 height 22
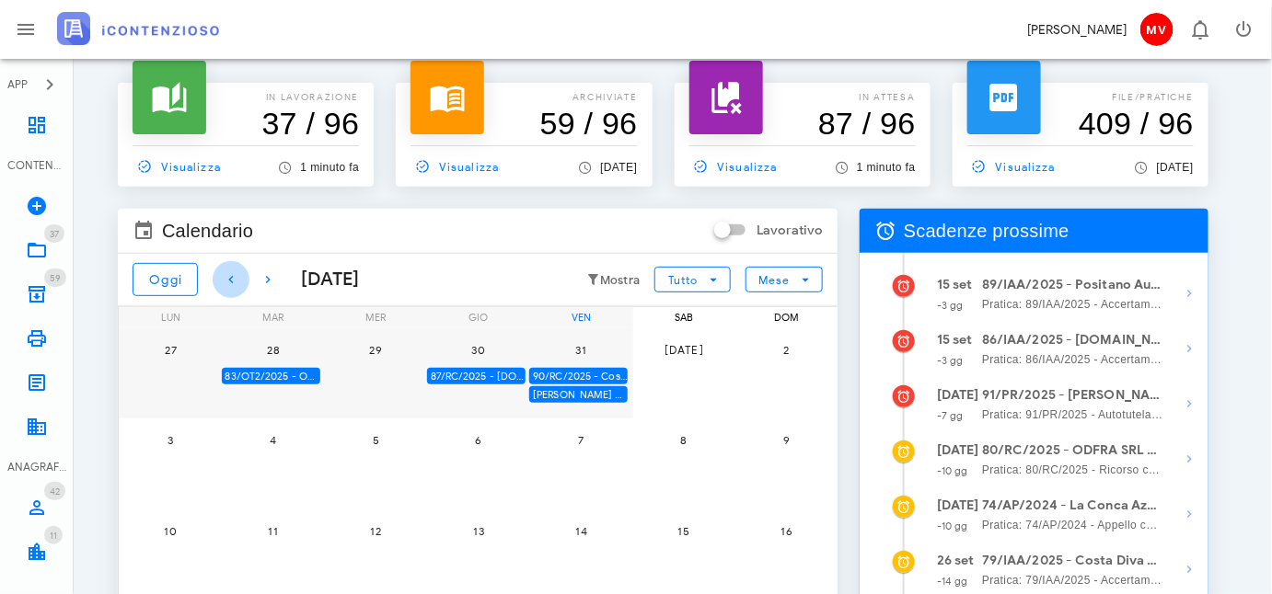
click at [230, 278] on icon "button" at bounding box center [231, 280] width 22 height 22
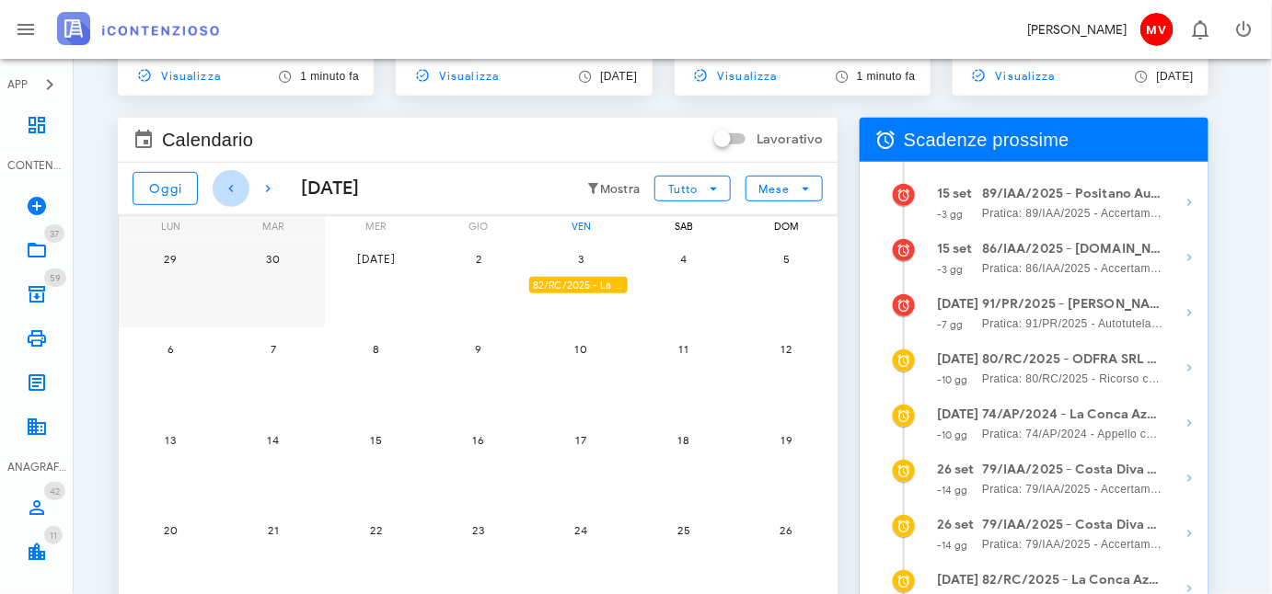
scroll to position [447, 0]
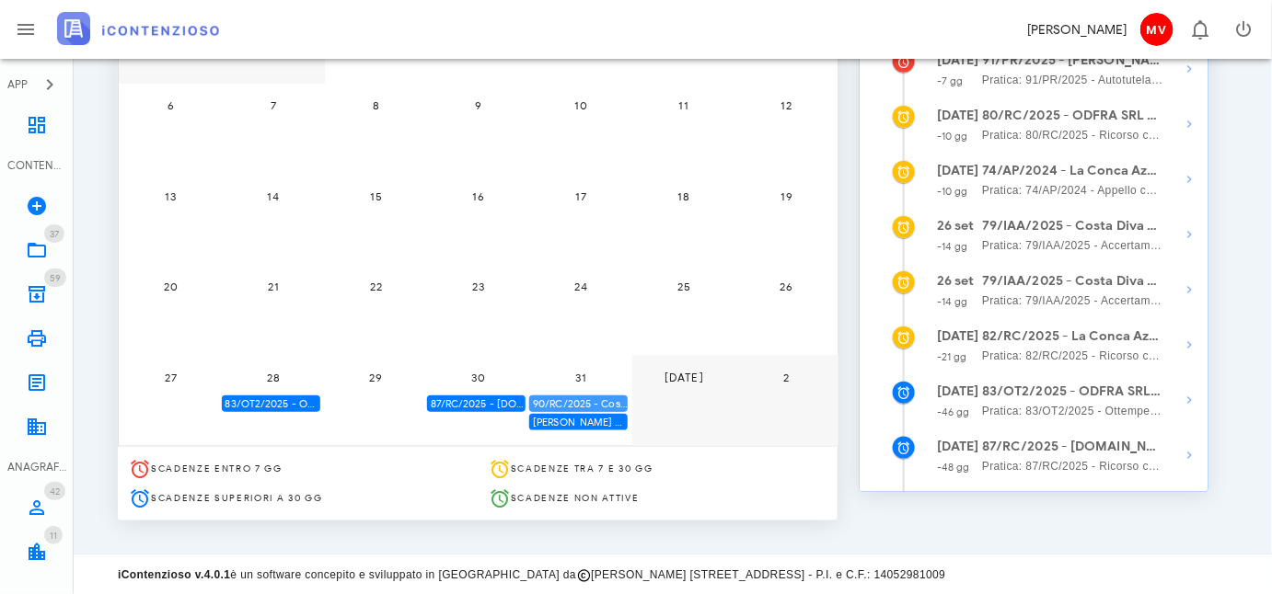
click at [603, 397] on div "90/RC/2025 - Costa Diva Srls - Inviare Ricorso" at bounding box center [578, 404] width 98 height 17
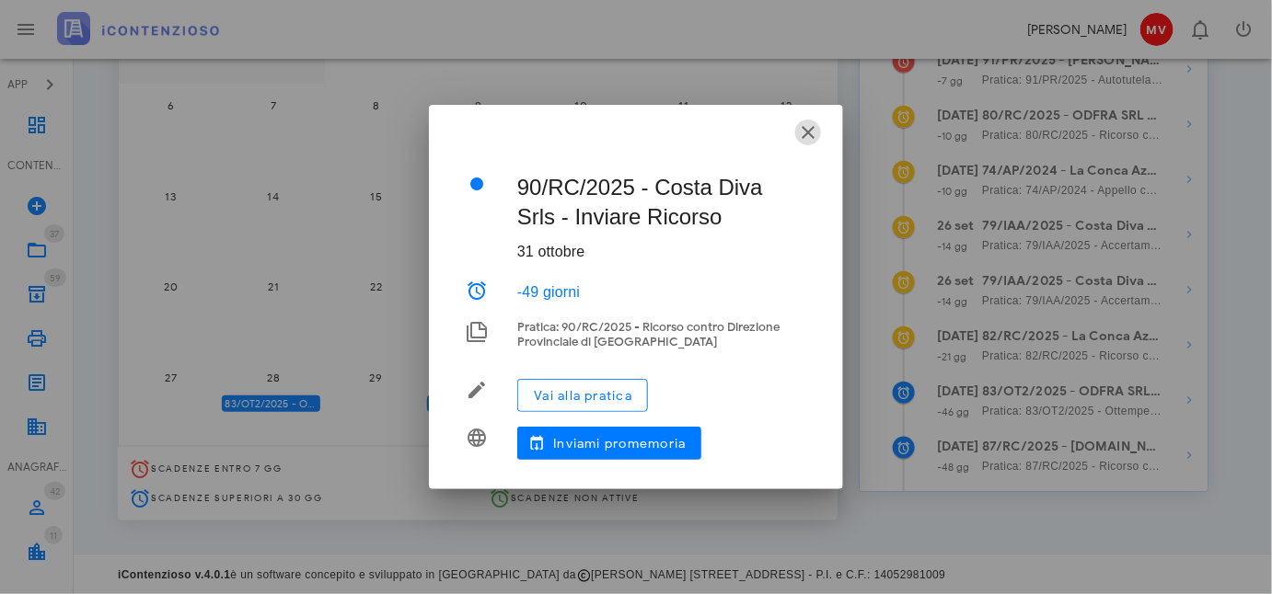
click at [810, 133] on icon "button" at bounding box center [808, 132] width 22 height 22
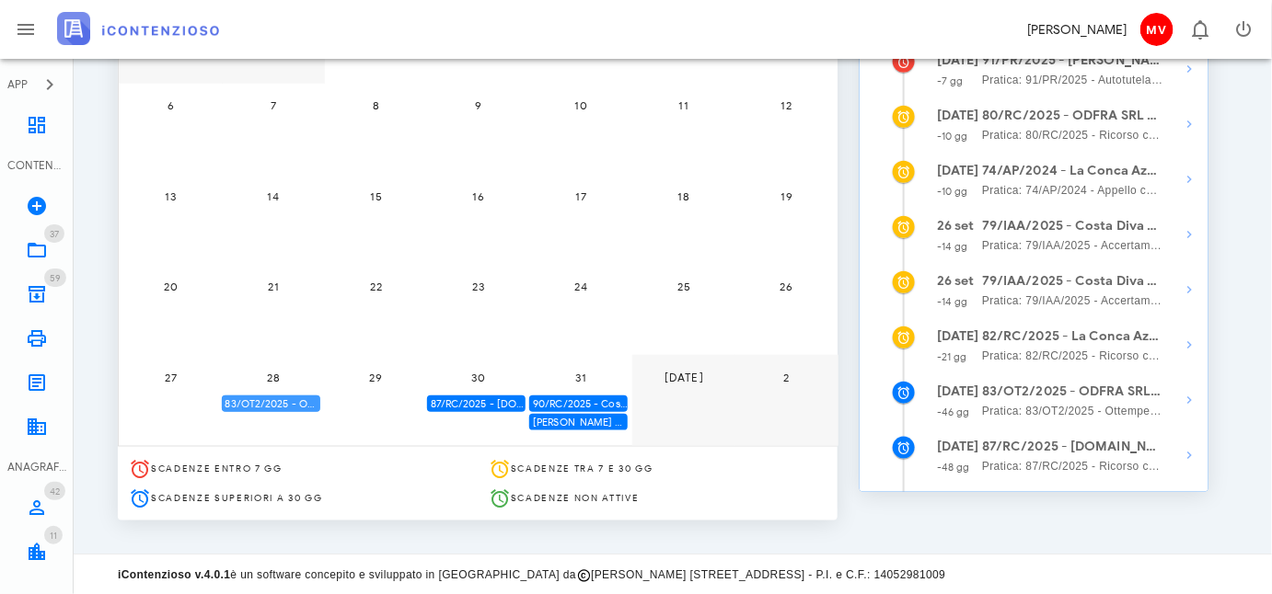
click at [299, 404] on div "83/OT2/2025 - ODFRA SRL - Depositare i documenti processuali" at bounding box center [271, 404] width 98 height 17
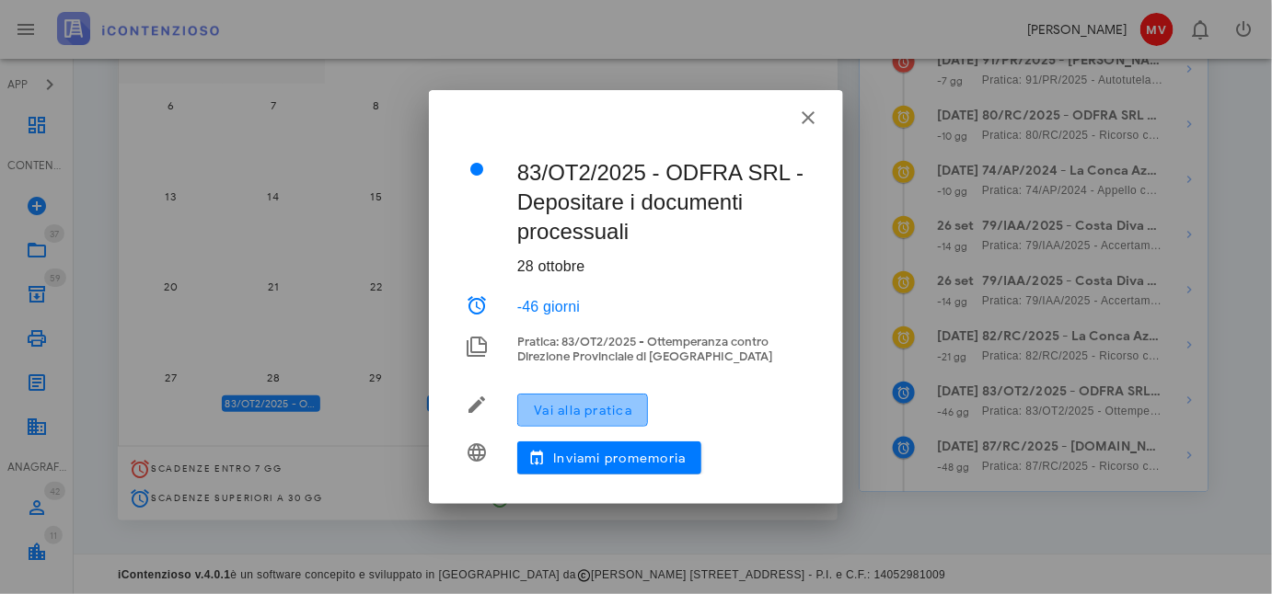
click at [593, 412] on span "Vai alla pratica" at bounding box center [582, 411] width 99 height 16
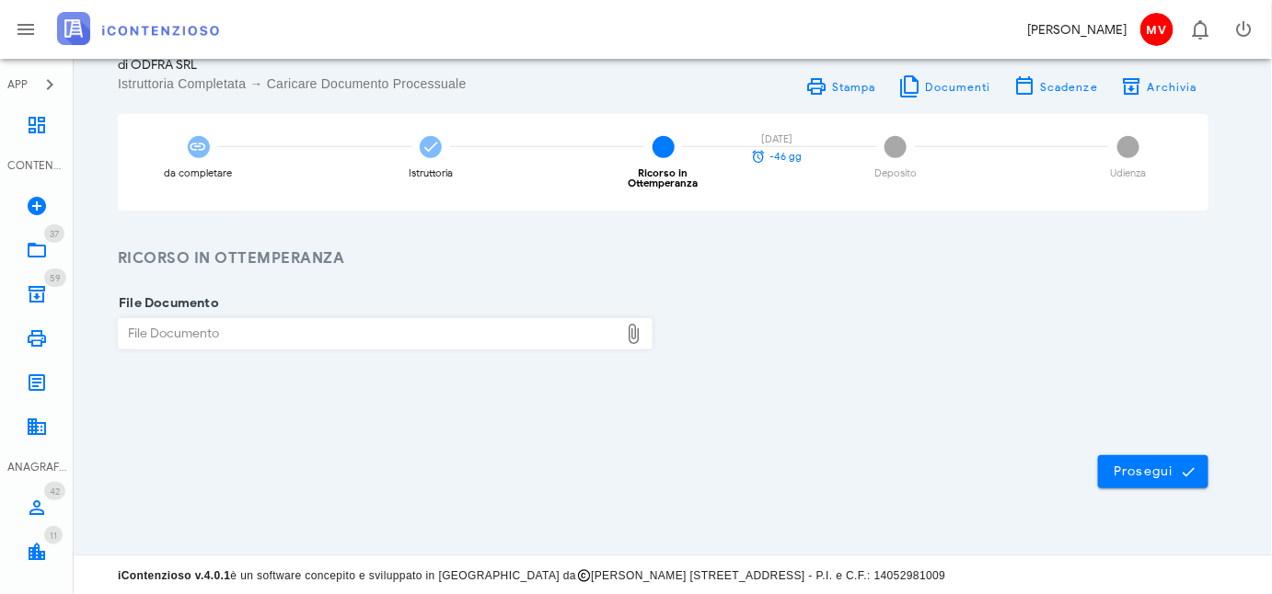
scroll to position [169, 0]
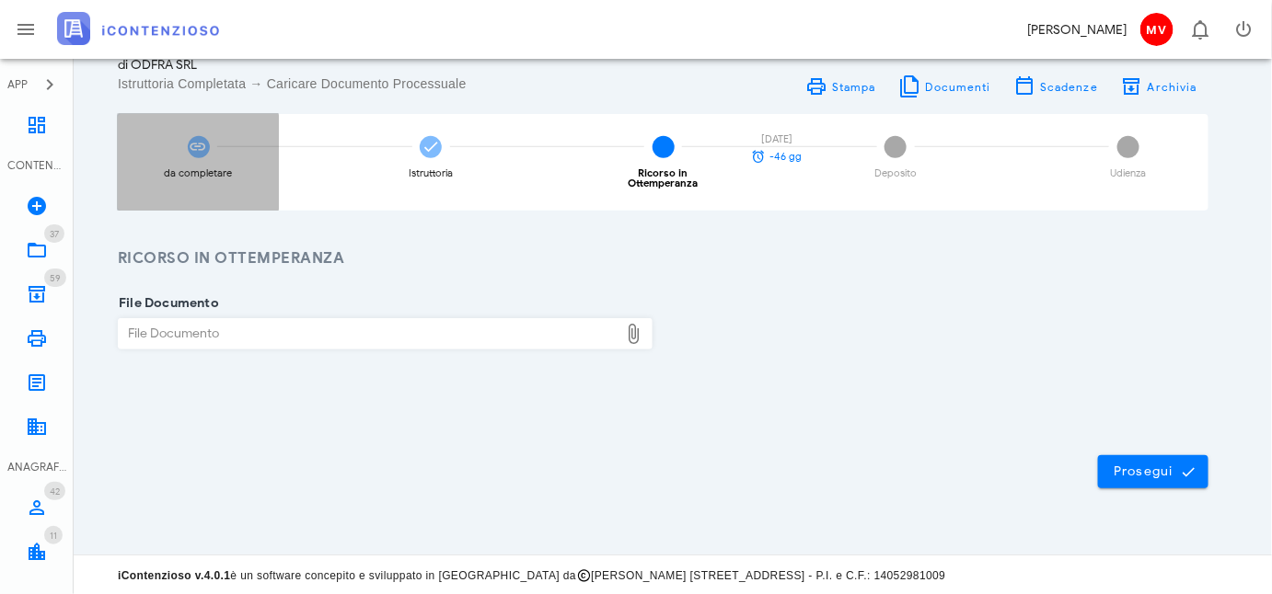
click at [202, 151] on icon at bounding box center [199, 147] width 18 height 18
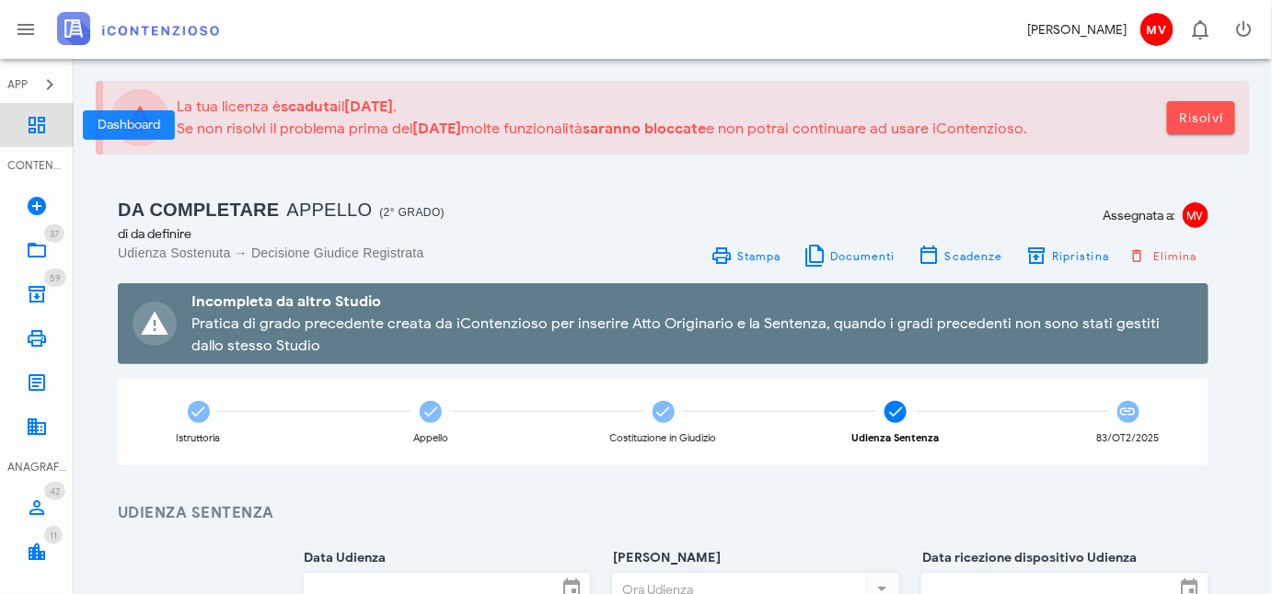
click at [39, 124] on icon at bounding box center [37, 125] width 22 height 22
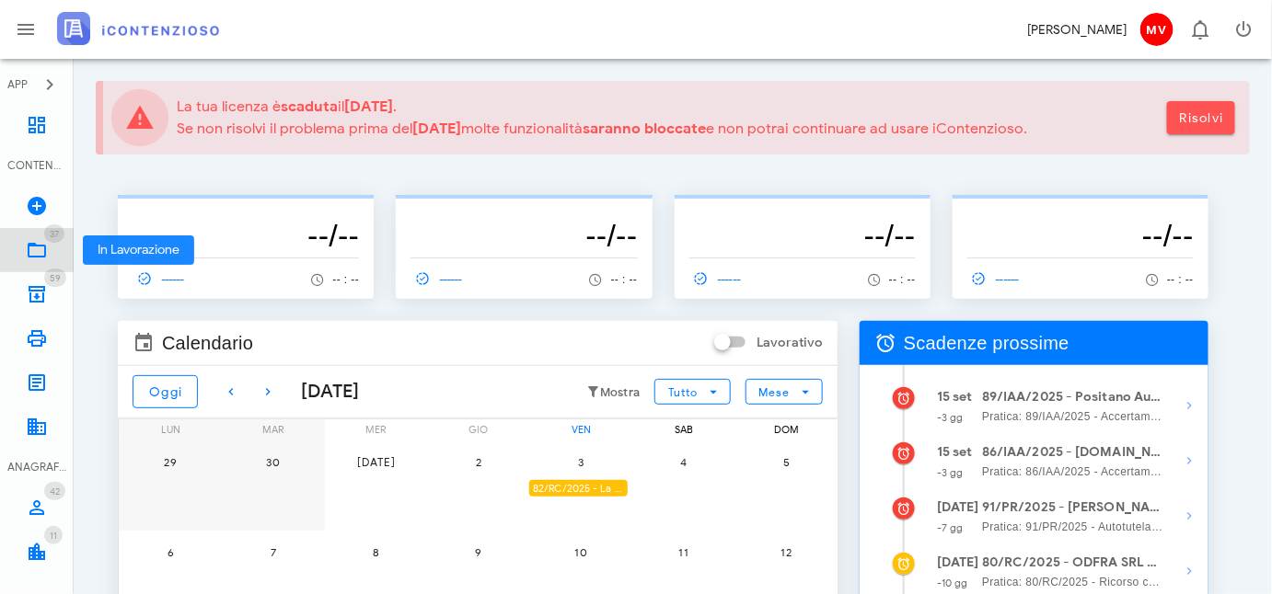
click at [36, 250] on icon at bounding box center [37, 250] width 22 height 22
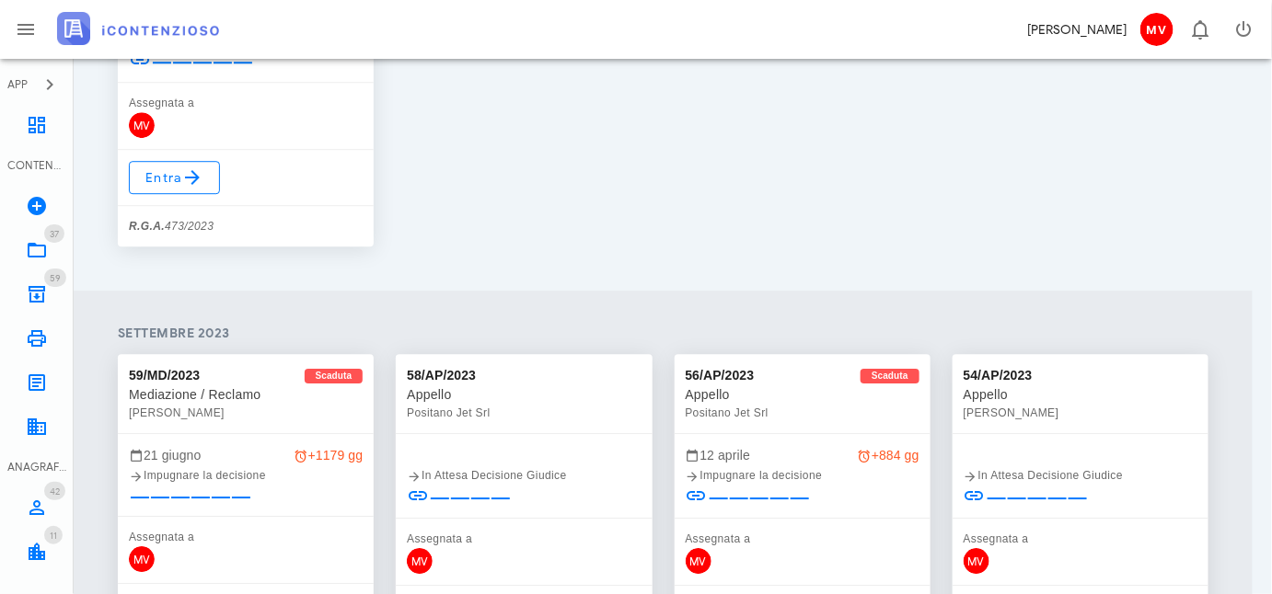
scroll to position [4014, 0]
drag, startPoint x: 247, startPoint y: 407, endPoint x: 253, endPoint y: 445, distance: 39.0
click at [253, 445] on div "21 giugno +1179 gg" at bounding box center [246, 454] width 234 height 20
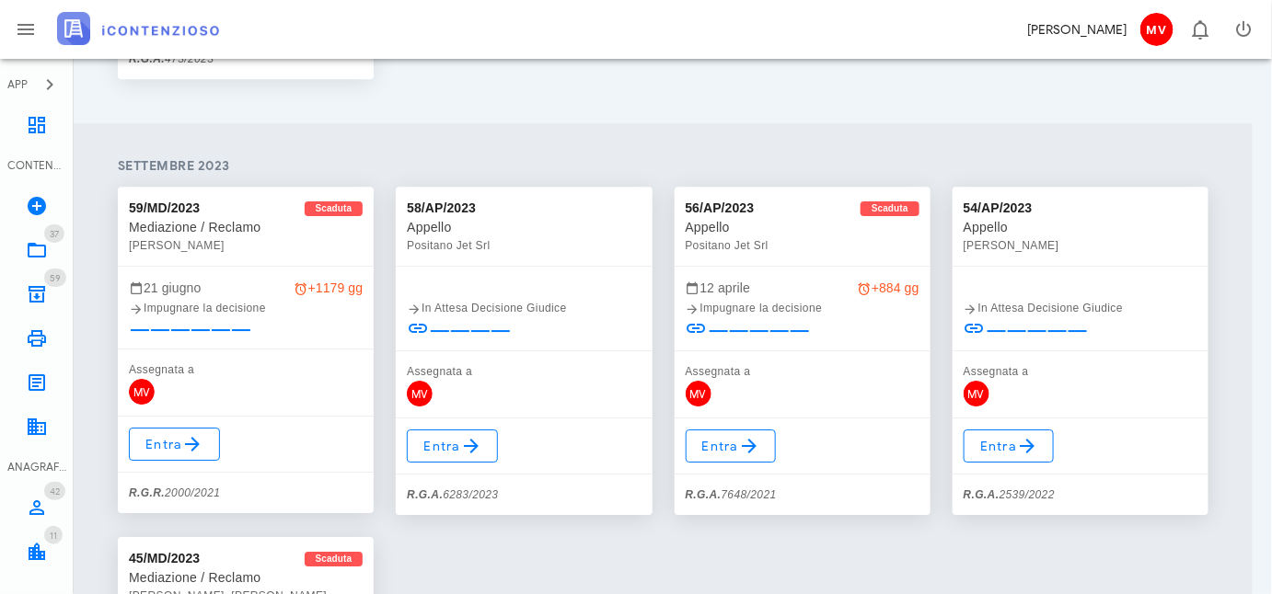
scroll to position [4182, 0]
click at [177, 432] on span "Entra" at bounding box center [174, 443] width 60 height 22
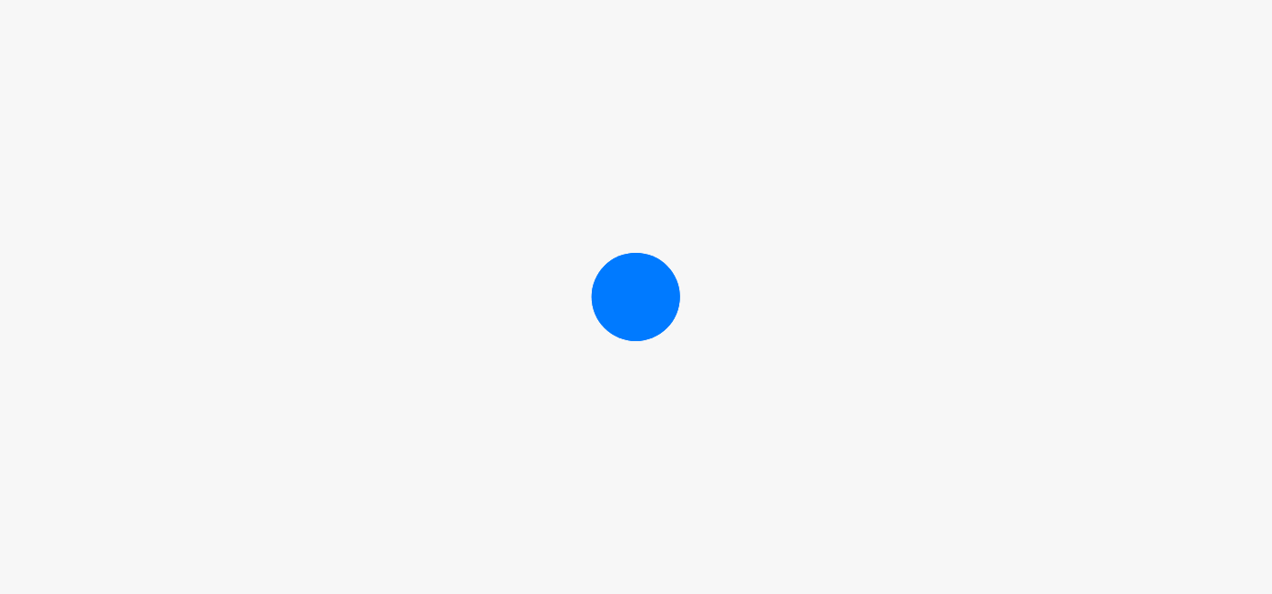
scroll to position [3209, 0]
click at [804, 217] on div at bounding box center [636, 297] width 1272 height 594
click at [627, 301] on div at bounding box center [636, 297] width 88 height 88
click at [777, 252] on div at bounding box center [636, 297] width 1272 height 594
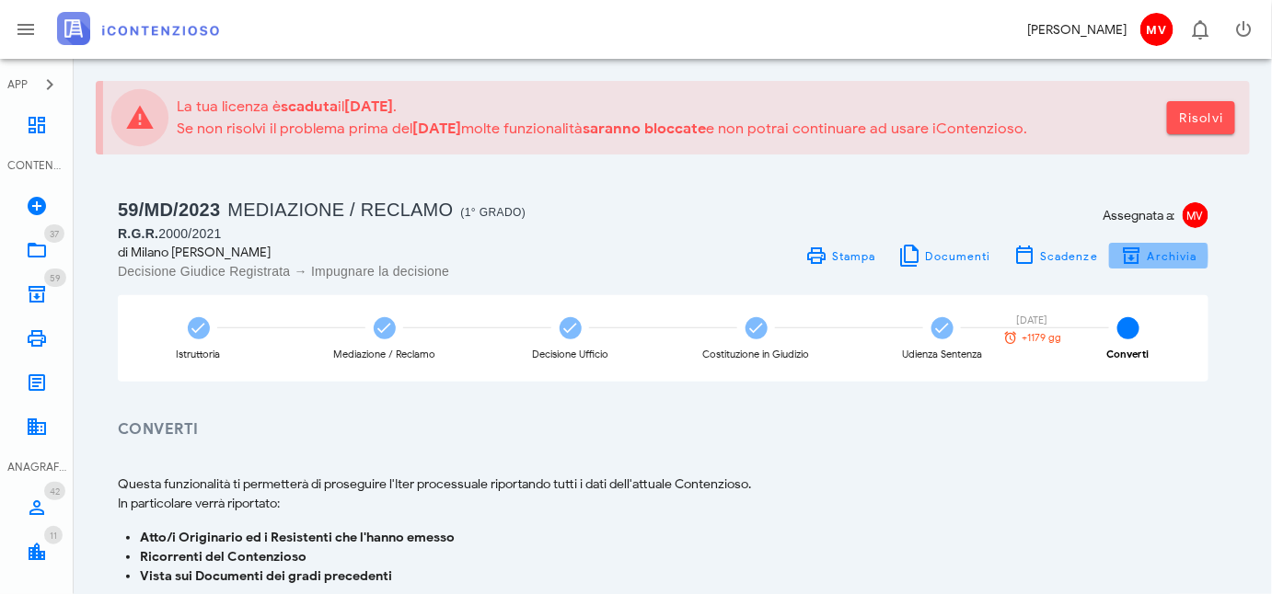
click at [1168, 254] on span "Archivia" at bounding box center [1171, 256] width 51 height 14
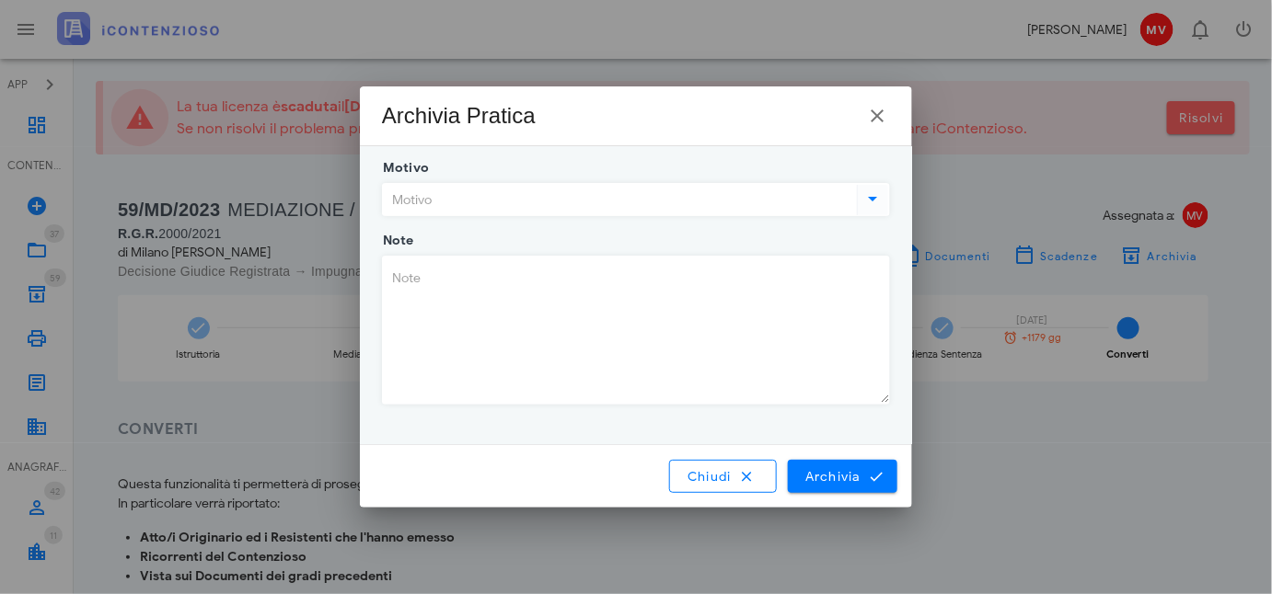
click at [875, 201] on icon at bounding box center [873, 199] width 22 height 22
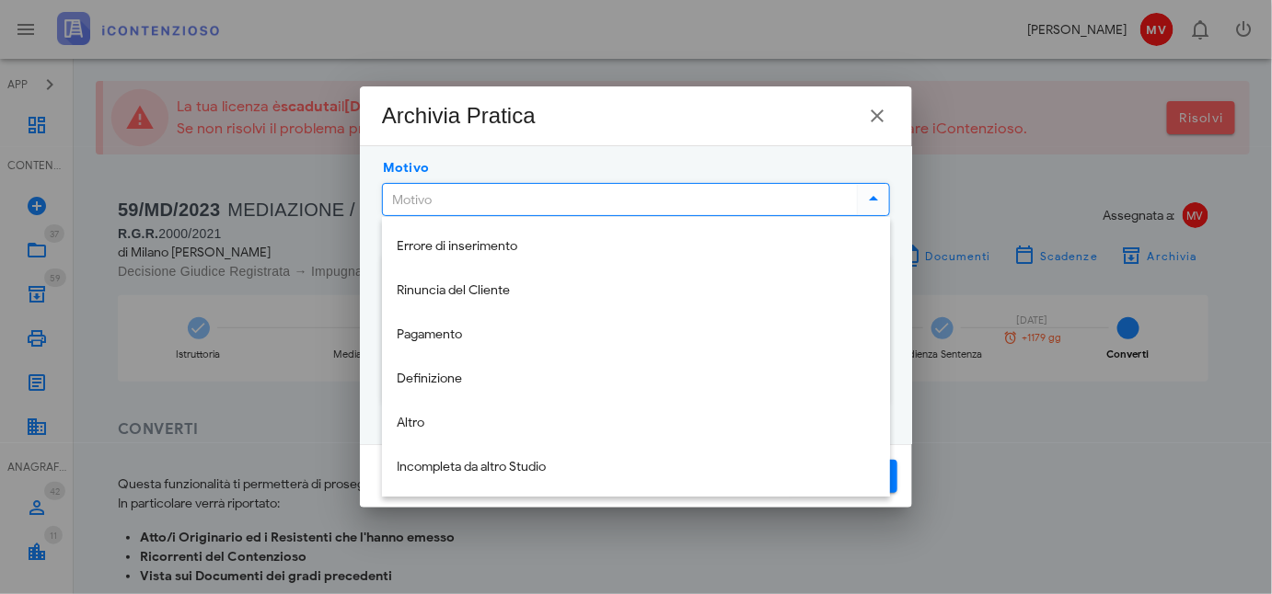
click at [392, 197] on input "Motivo" at bounding box center [618, 199] width 470 height 31
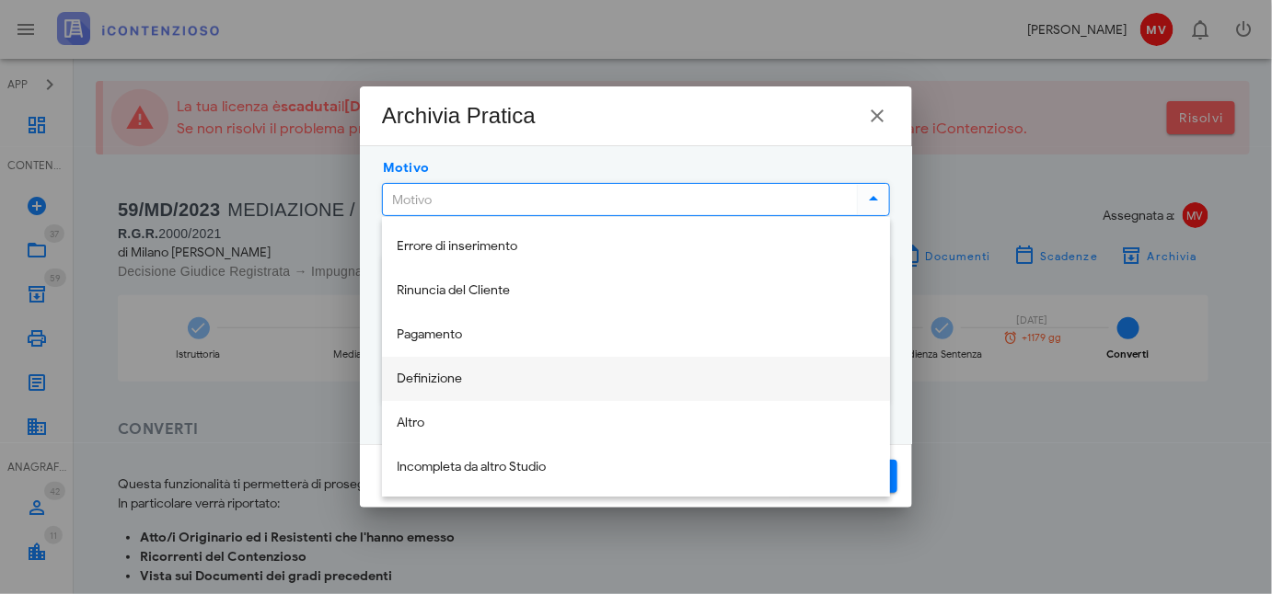
click at [442, 370] on div "Definizione" at bounding box center [636, 380] width 478 height 38
type input "Definizione"
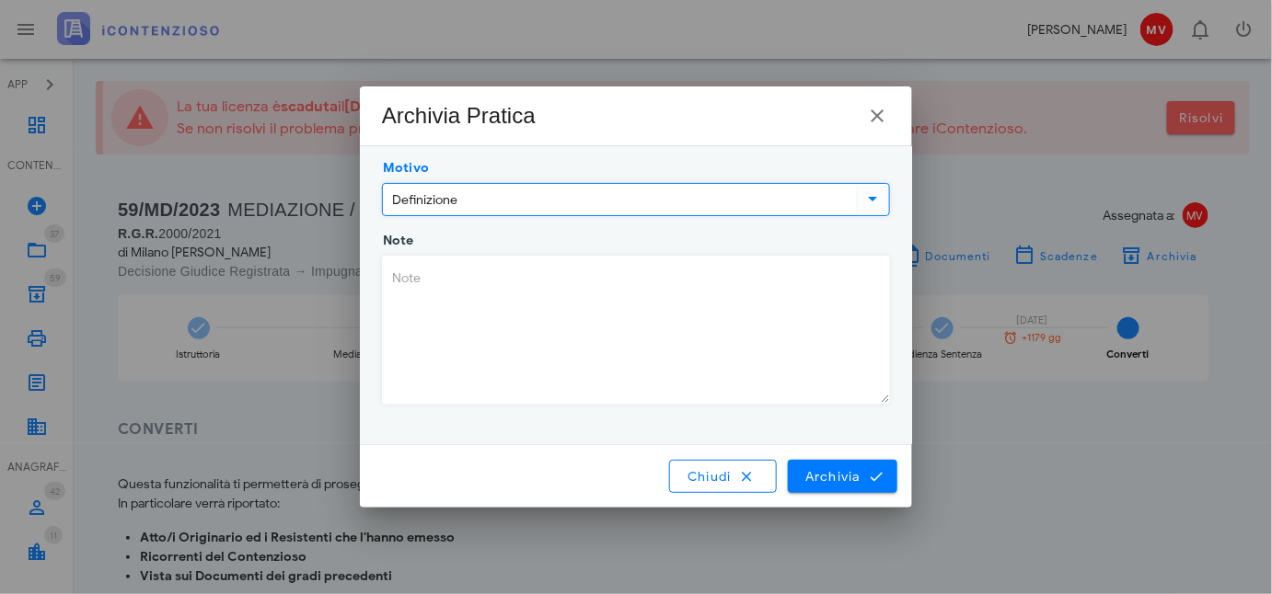
click at [394, 279] on textarea "Note" at bounding box center [636, 330] width 506 height 147
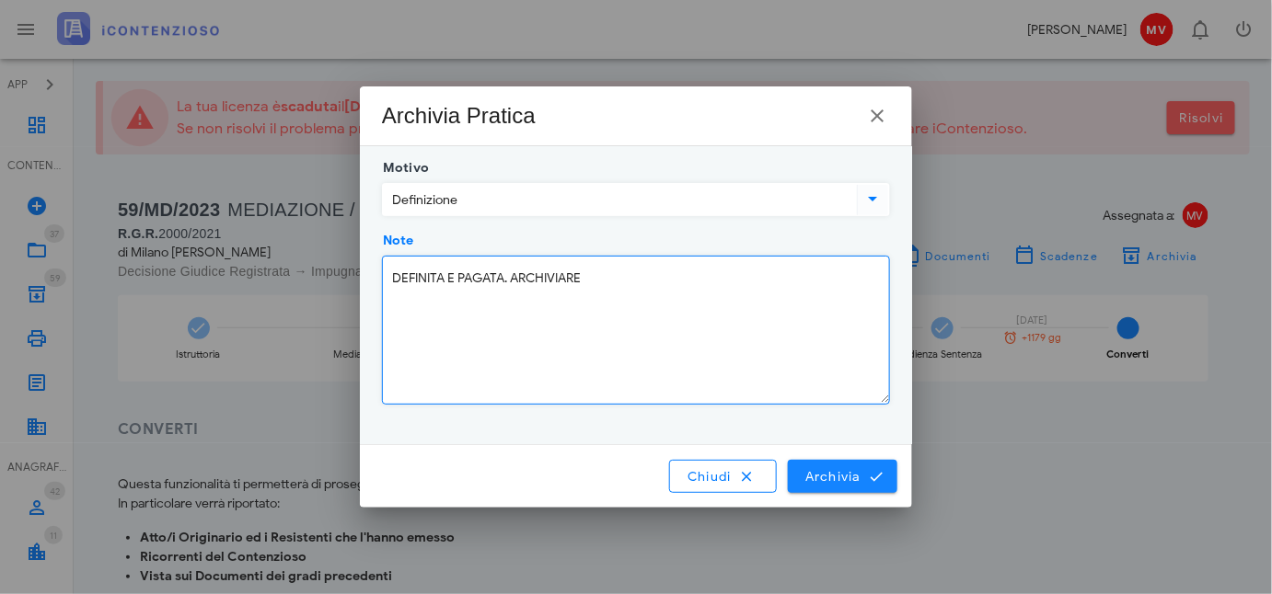
type textarea "DEFINITA E PAGATA. ARCHIVIARE"
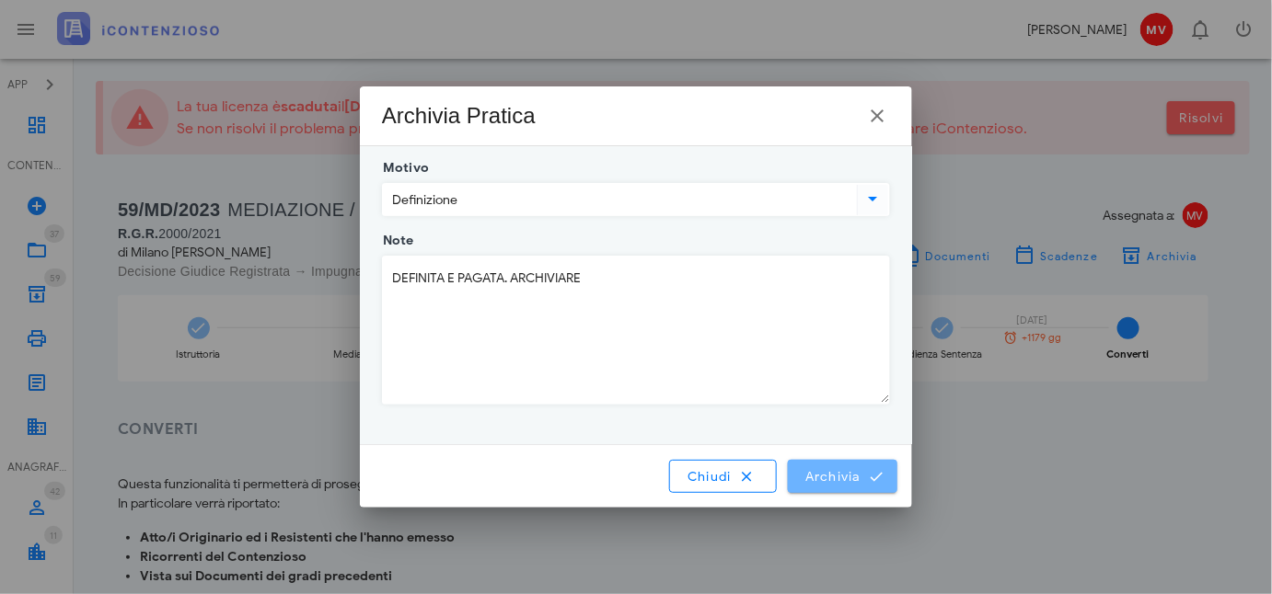
click at [823, 476] on span "Archivia" at bounding box center [842, 476] width 76 height 17
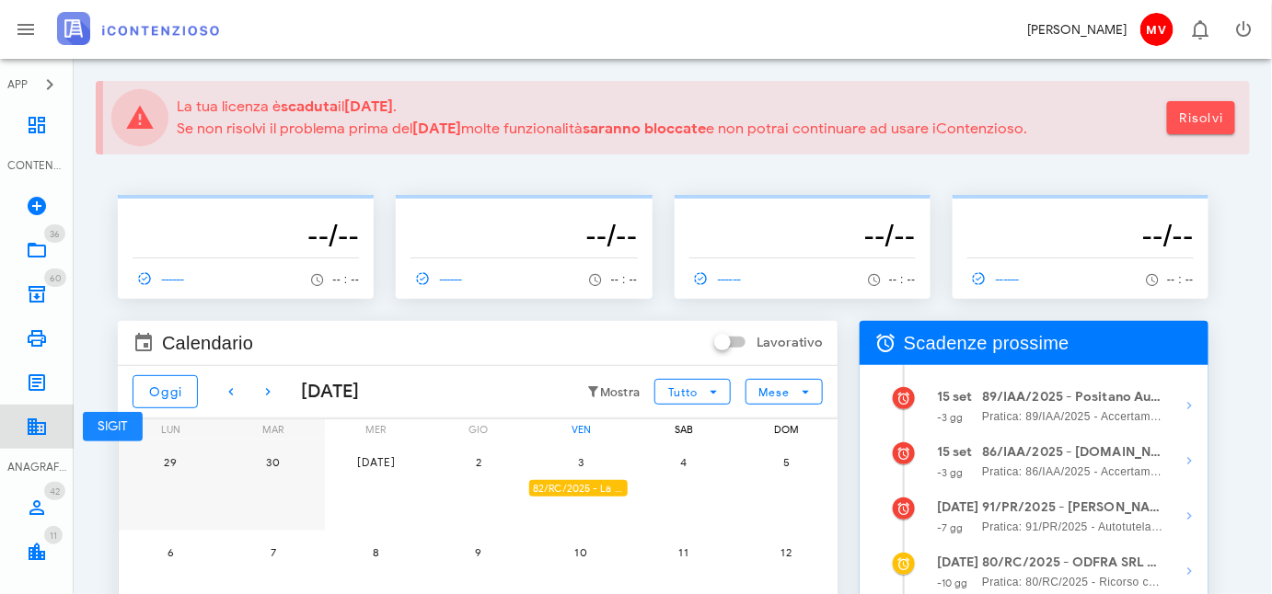
click at [34, 423] on icon at bounding box center [37, 427] width 22 height 22
